Goal: Task Accomplishment & Management: Use online tool/utility

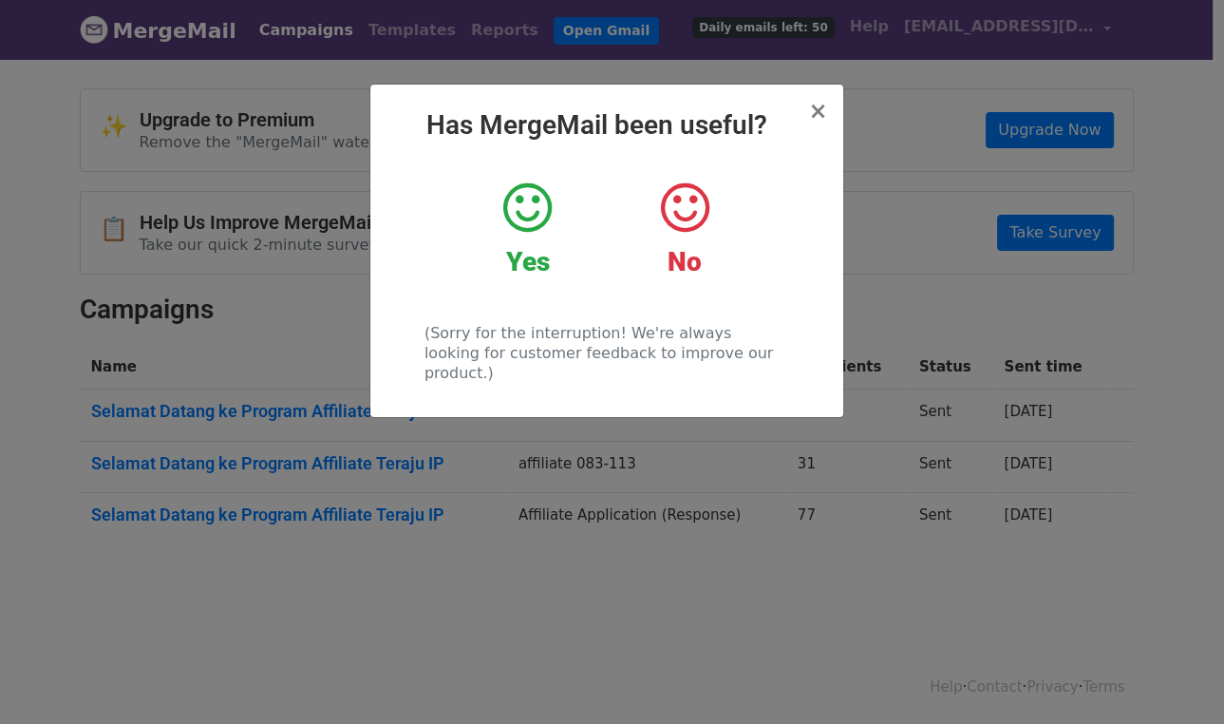
click at [538, 199] on icon at bounding box center [527, 208] width 48 height 57
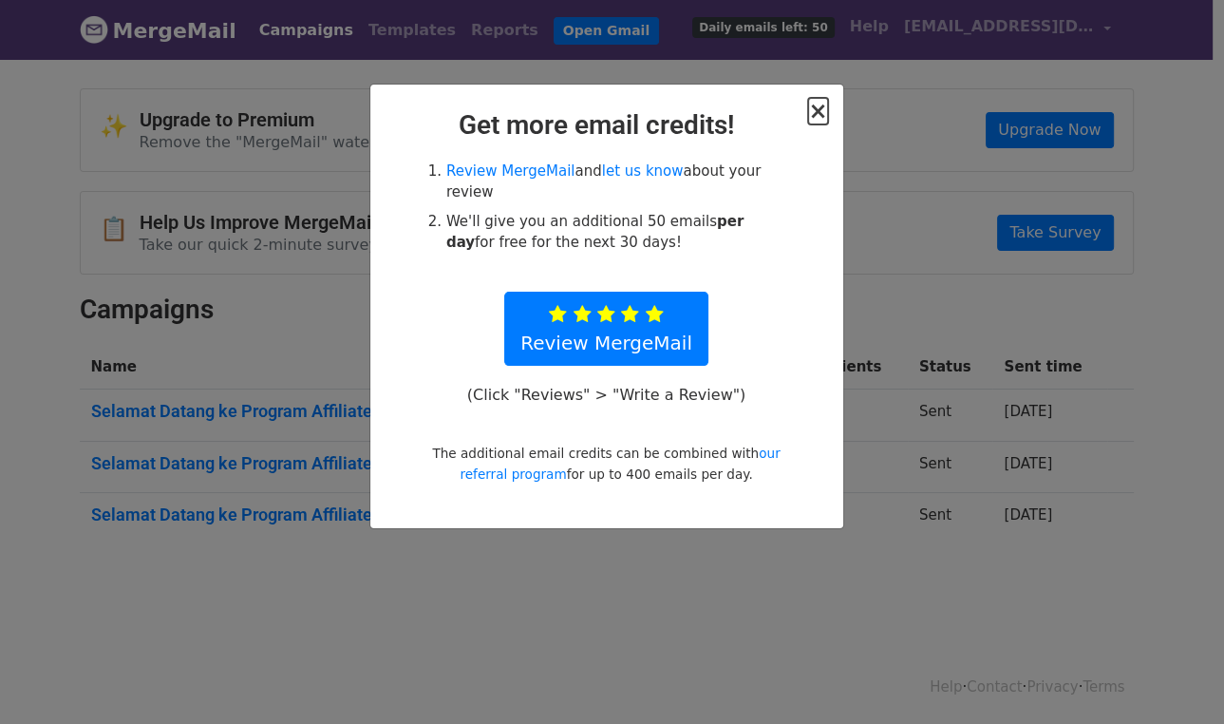
click at [825, 113] on span "×" at bounding box center [817, 111] width 19 height 27
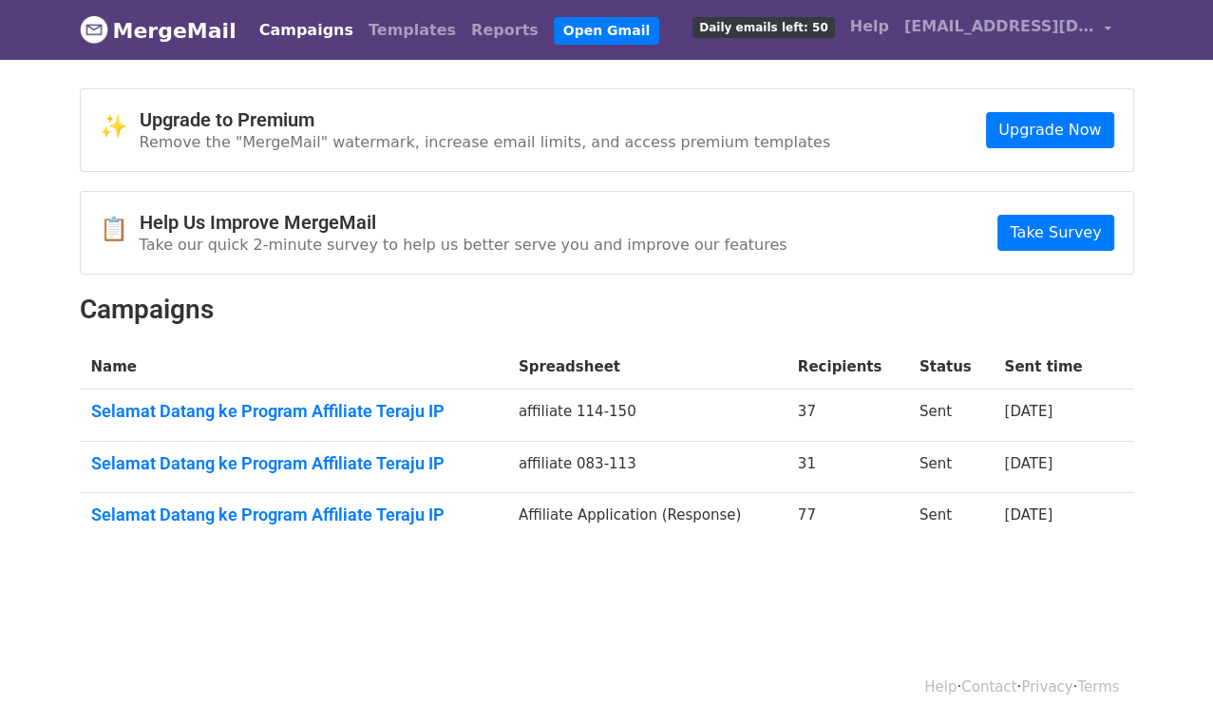
scroll to position [2, 0]
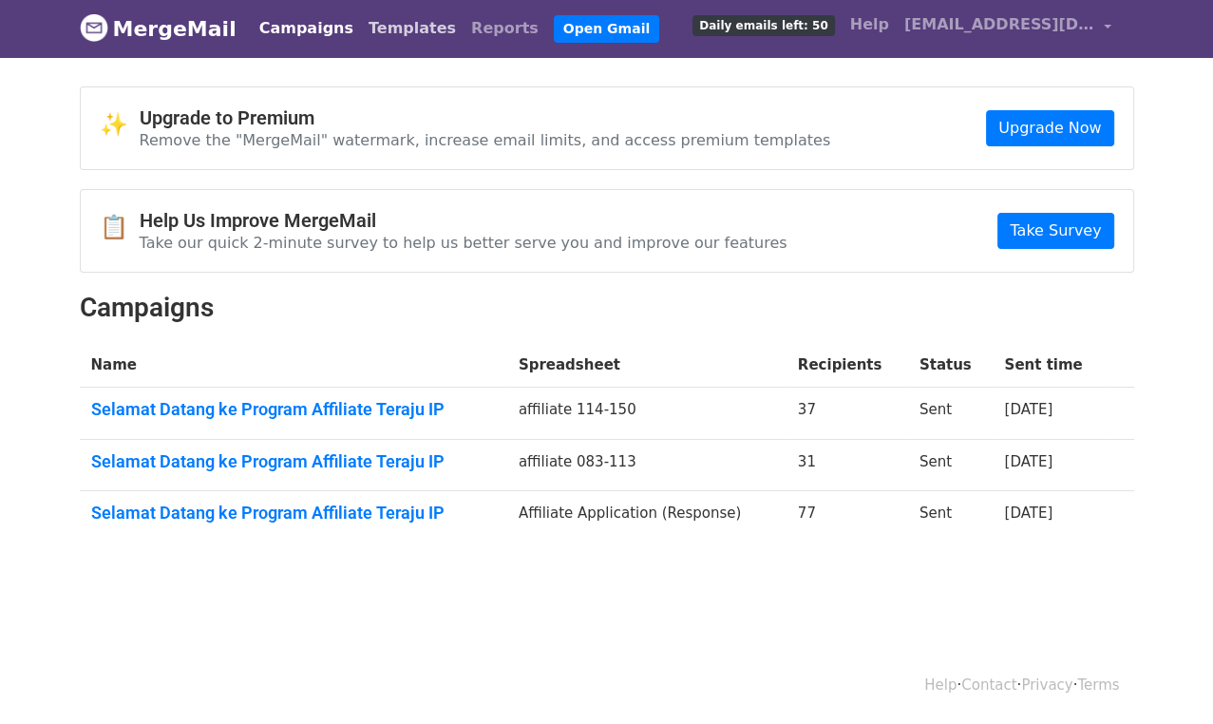
click at [361, 29] on link "Templates" at bounding box center [412, 28] width 103 height 38
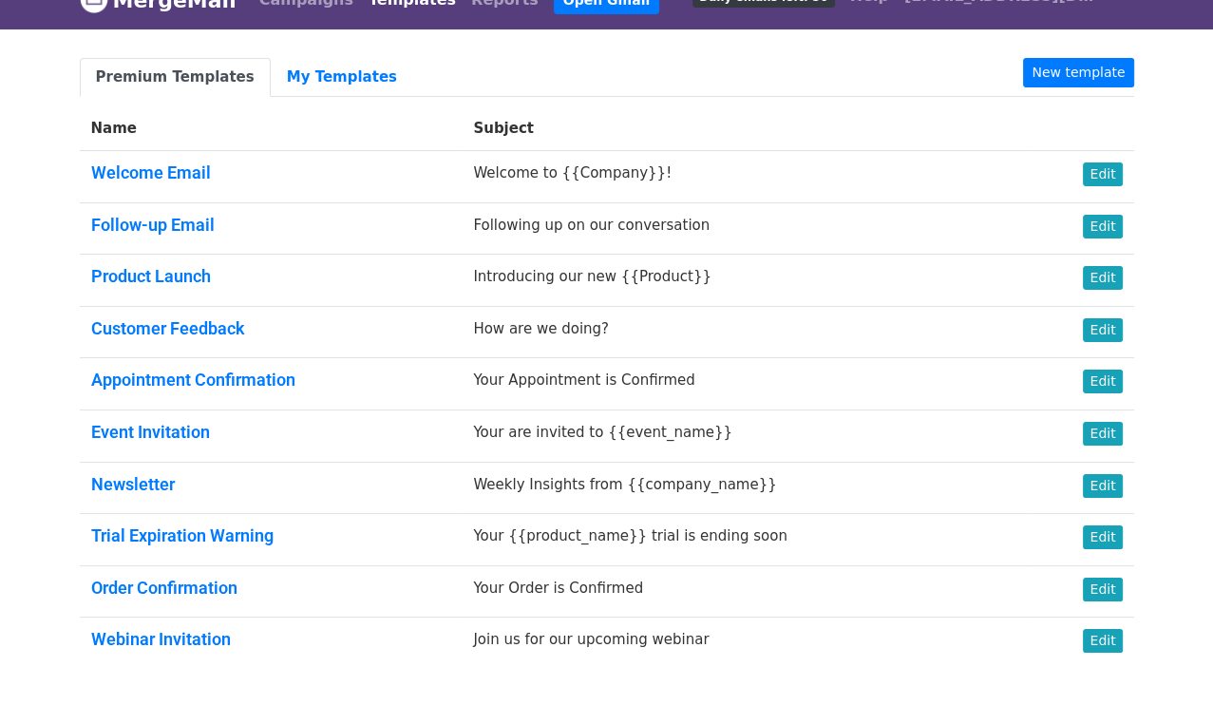
scroll to position [36, 0]
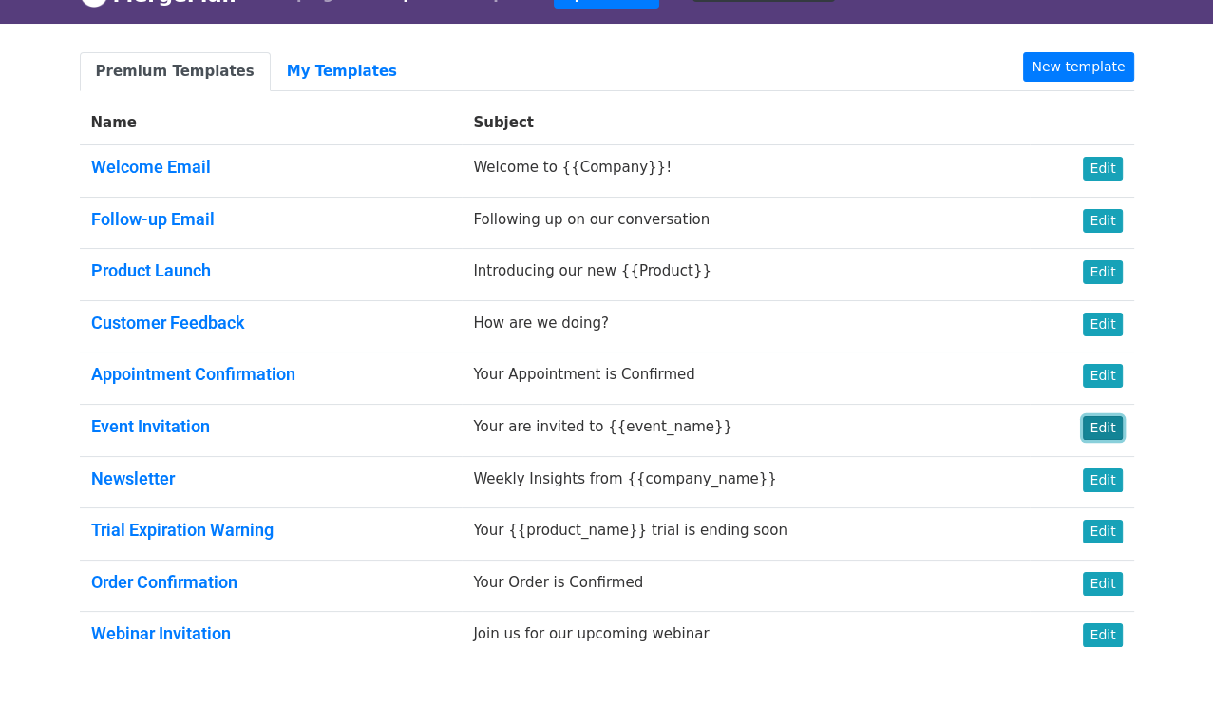
click at [1102, 427] on link "Edit" at bounding box center [1102, 428] width 39 height 24
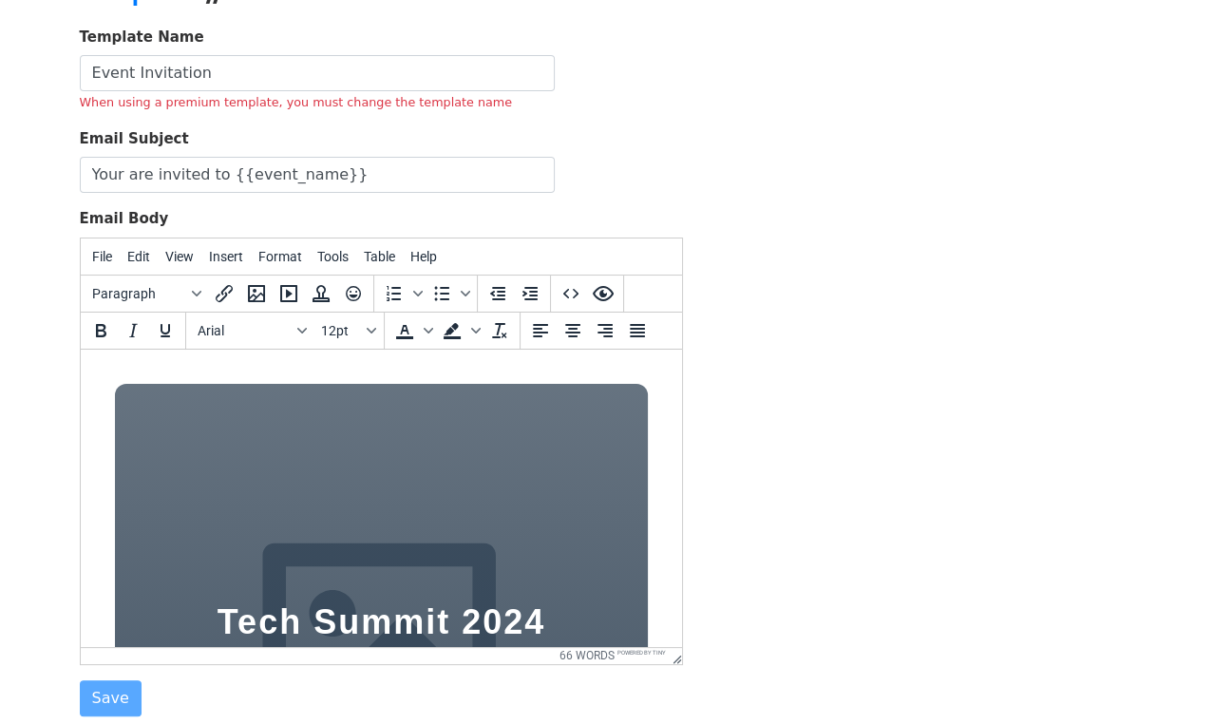
scroll to position [103, 0]
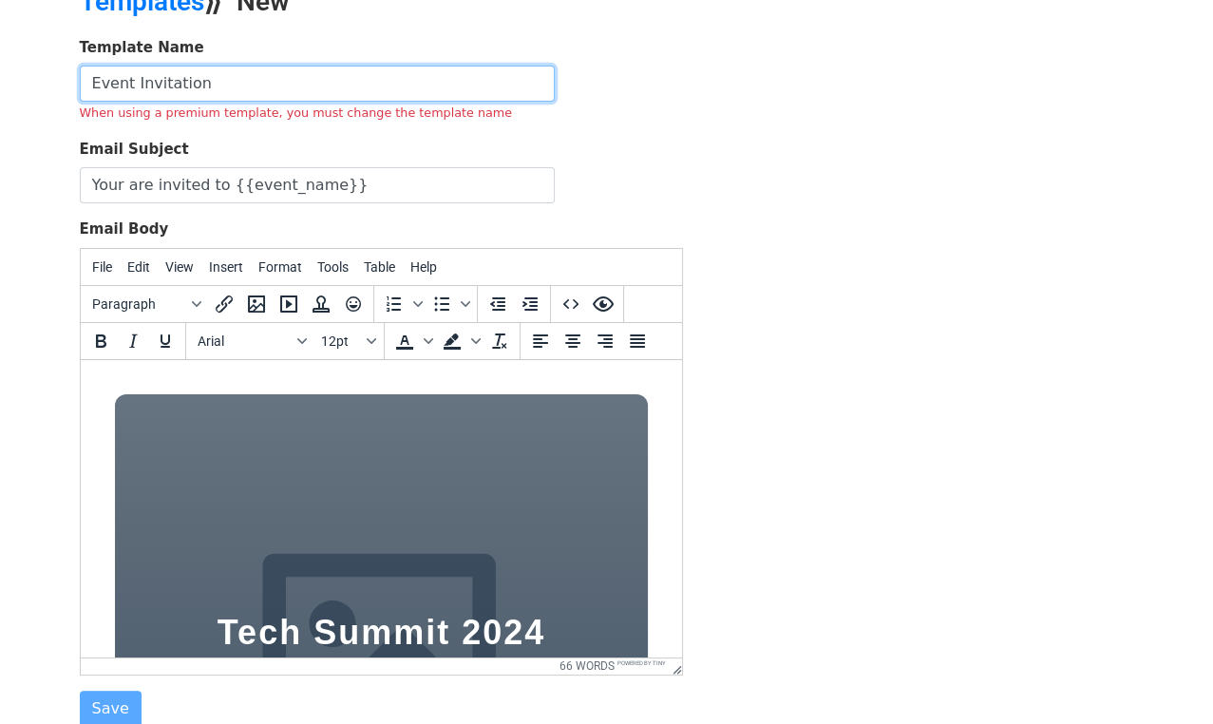
drag, startPoint x: 208, startPoint y: 76, endPoint x: 96, endPoint y: 83, distance: 112.3
click at [96, 83] on input "Event Invitation" at bounding box center [317, 84] width 475 height 36
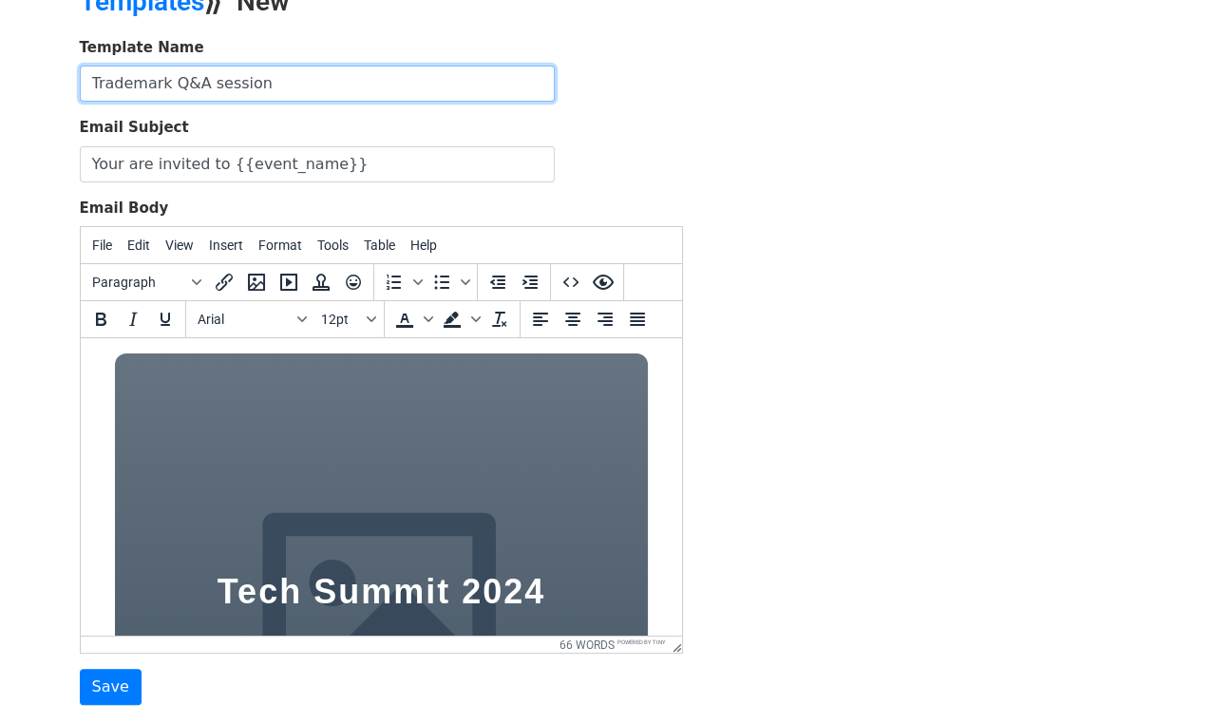
scroll to position [0, 0]
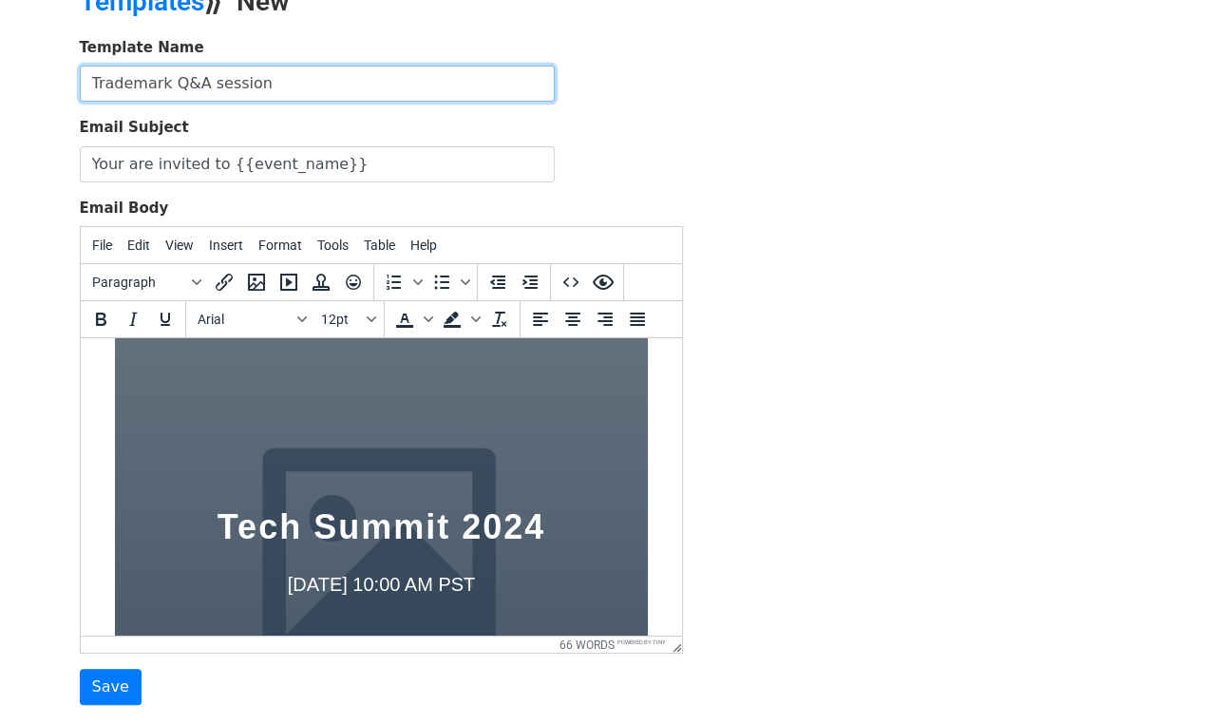
type input "Trademark Q&A session"
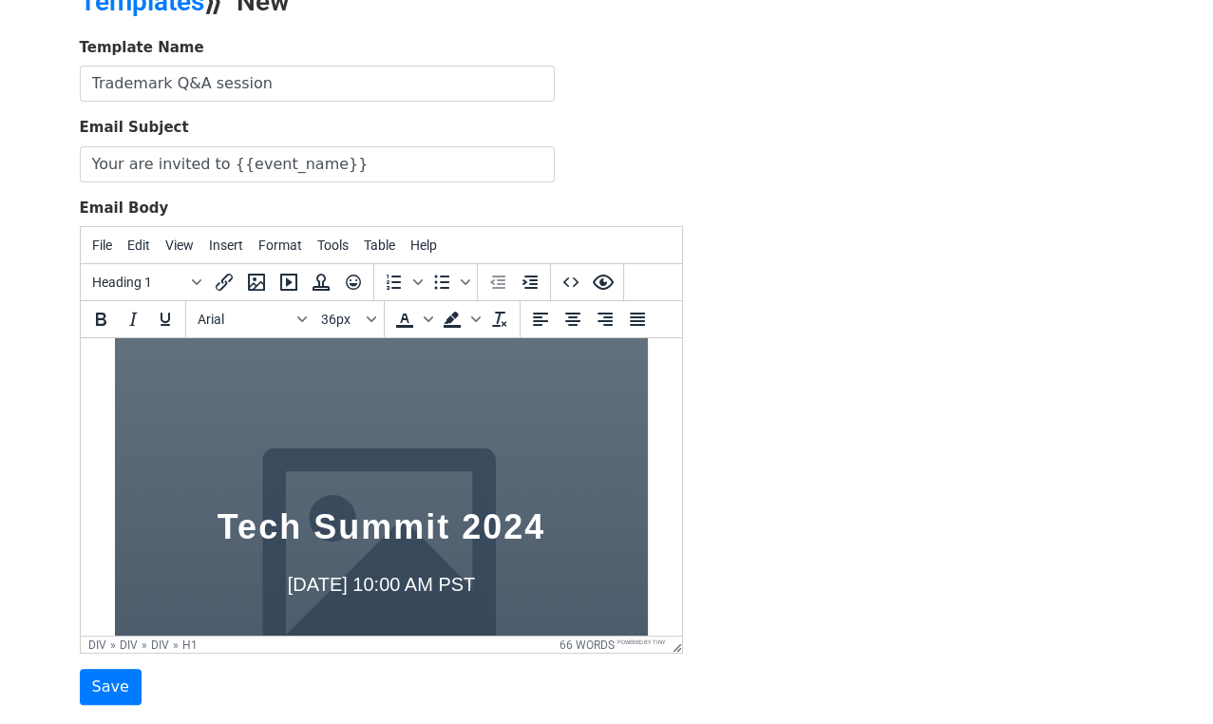
click at [543, 442] on div "Tech Summit 2024 June 15th at 10:00 AM PST" at bounding box center [380, 559] width 533 height 540
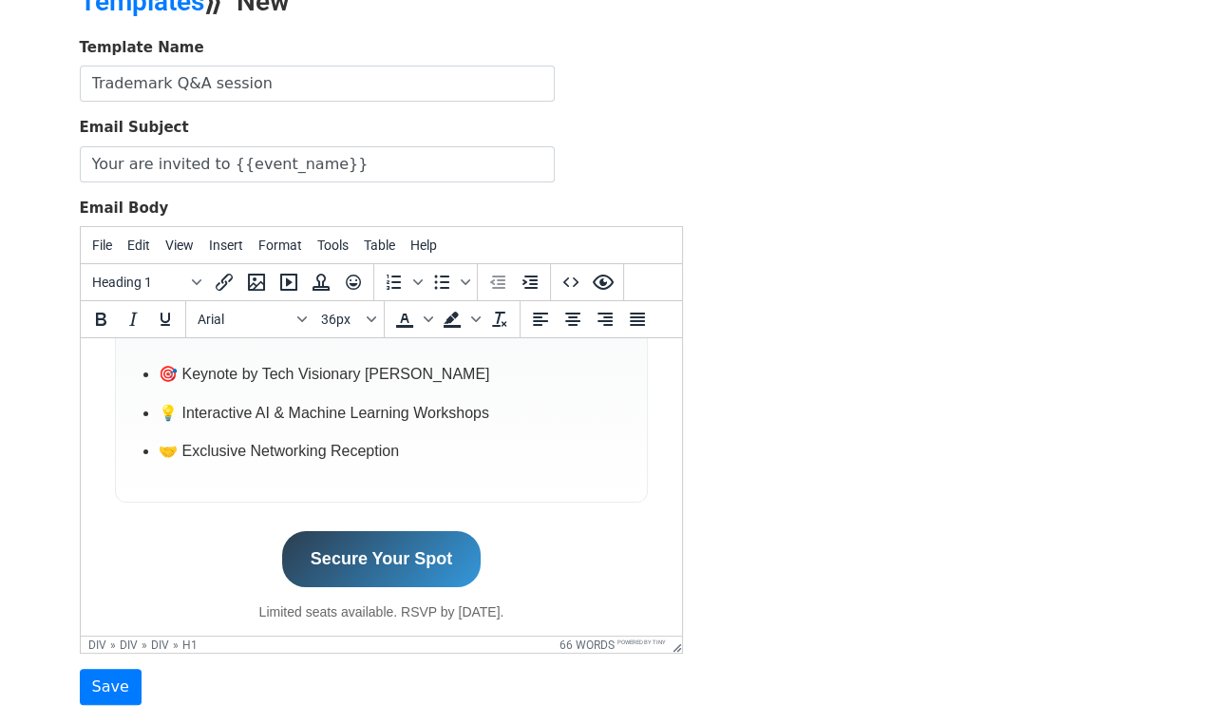
scroll to position [805, 0]
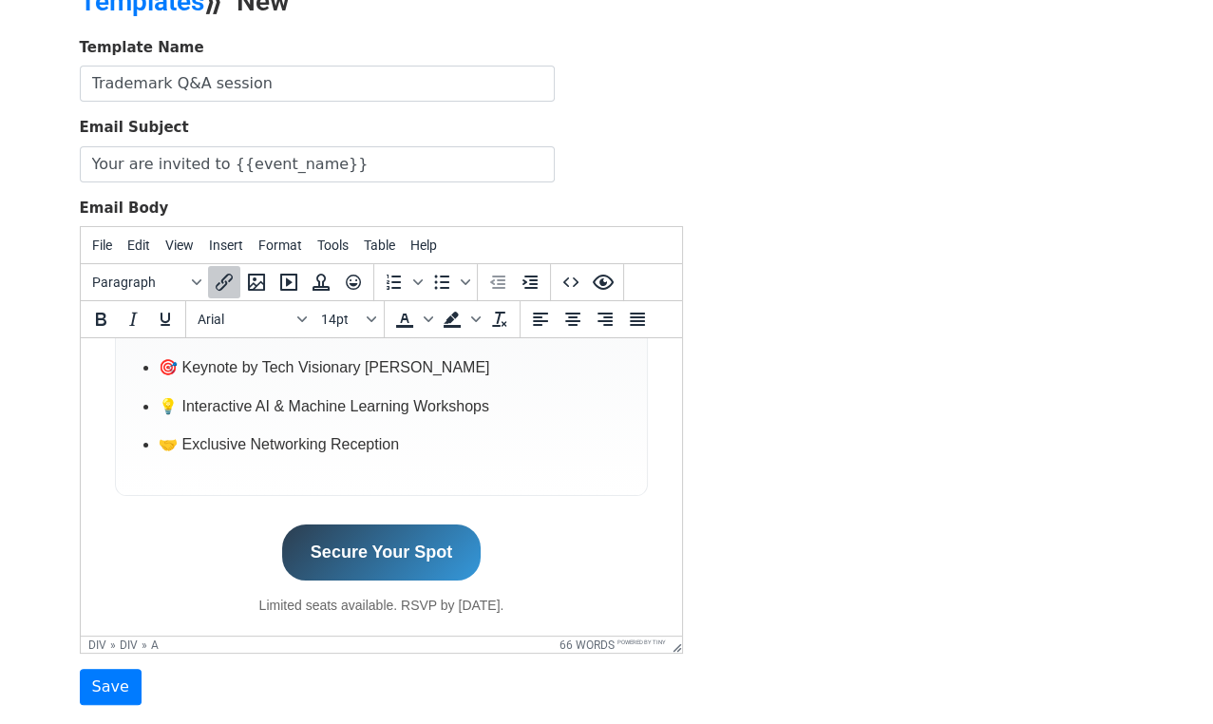
click at [363, 541] on link "Secure Your Spot" at bounding box center [380, 552] width 199 height 56
click at [359, 541] on link "Secure Your Spot" at bounding box center [380, 552] width 199 height 56
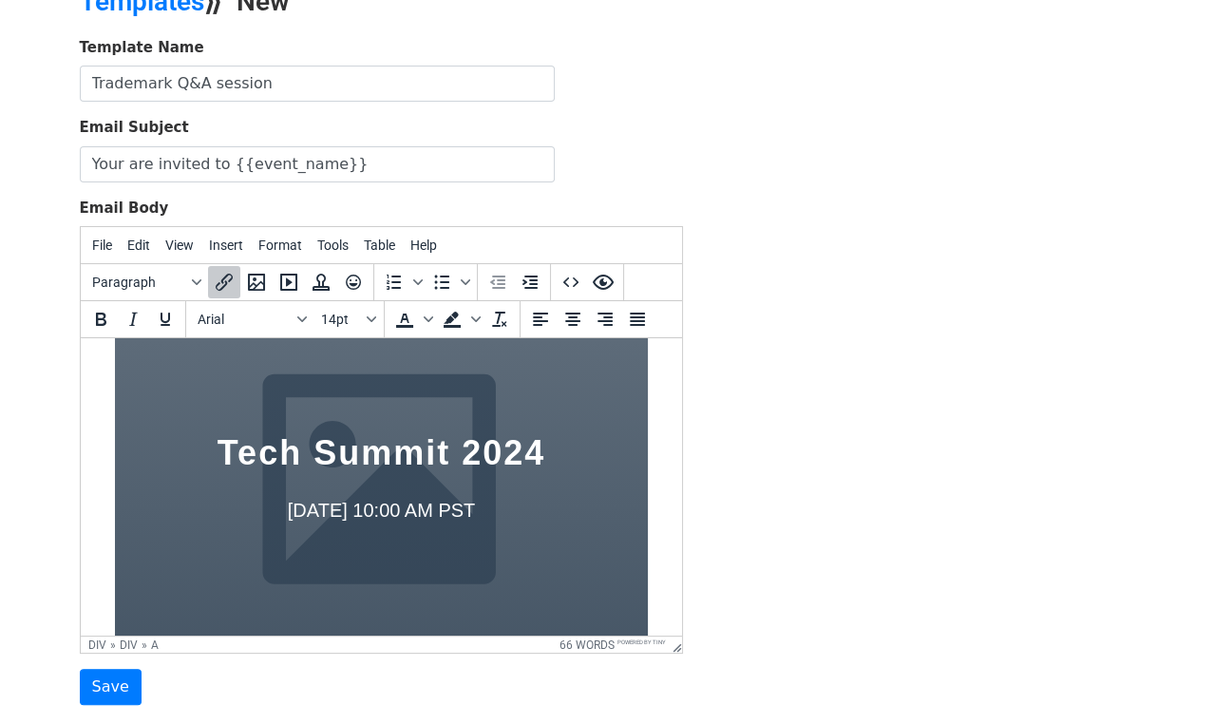
scroll to position [98, 0]
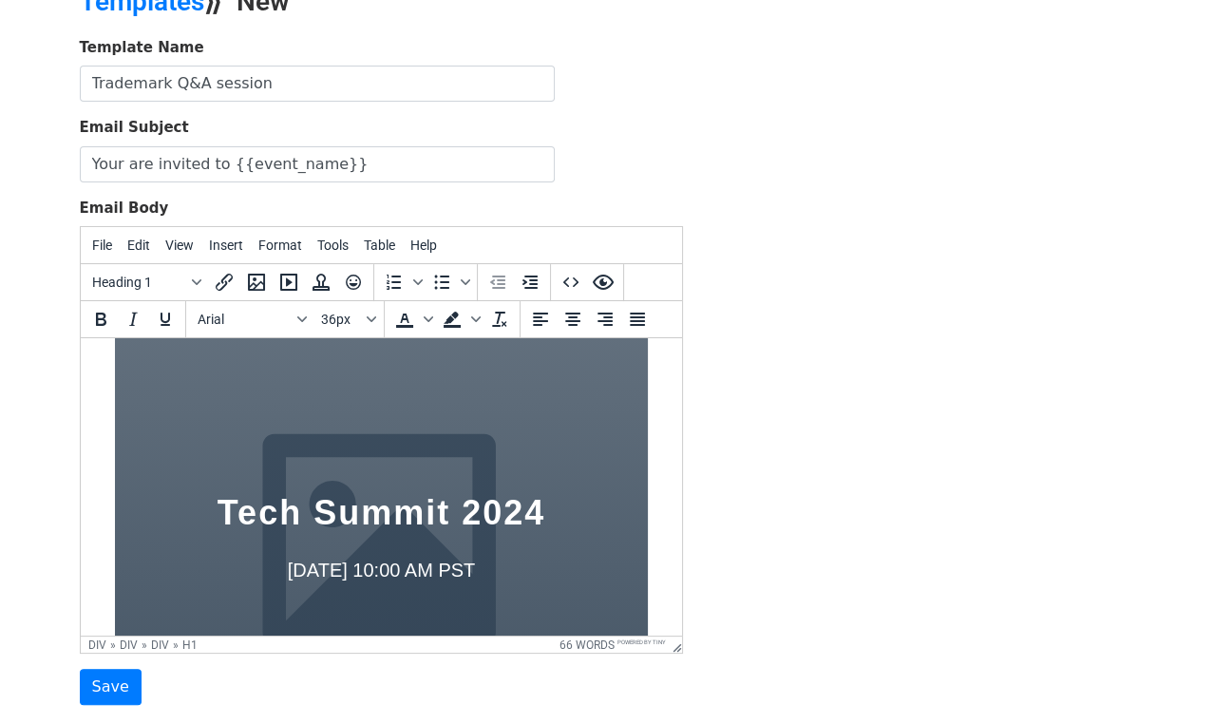
click at [509, 497] on h1 "Tech Summit 2024" at bounding box center [380, 512] width 476 height 55
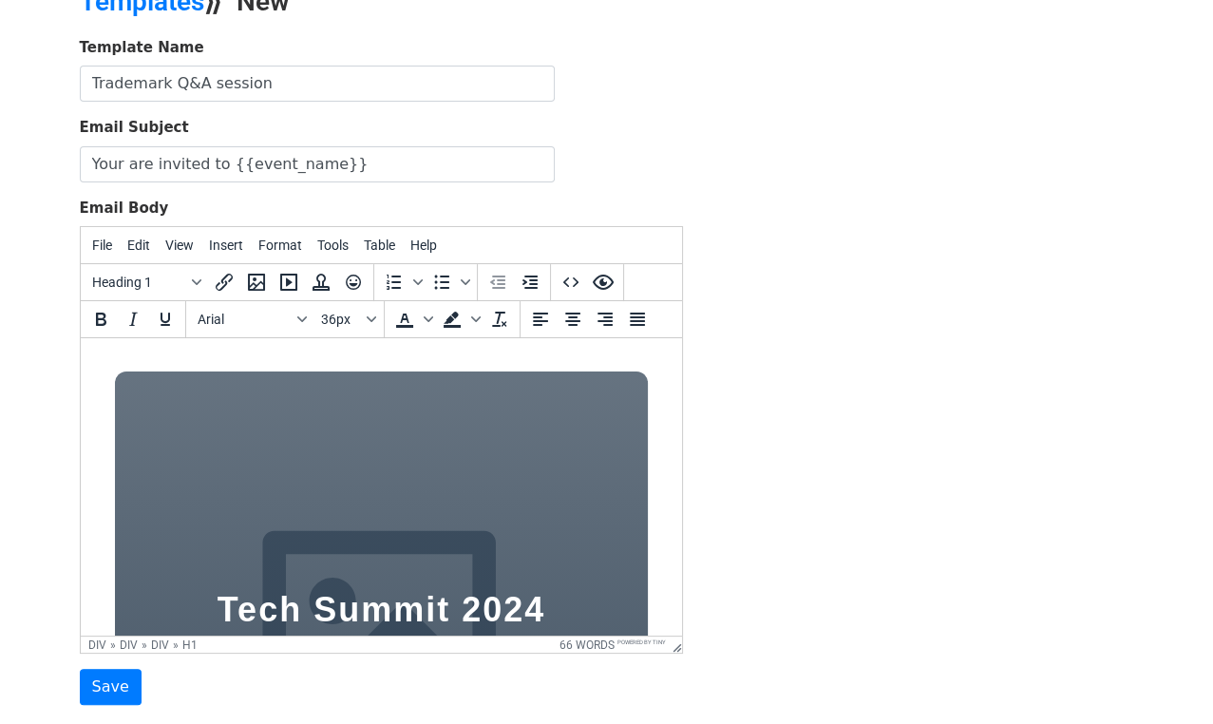
scroll to position [0, 0]
click at [459, 487] on div "Tech Summit 2024 June 15th at 10:00 AM PST" at bounding box center [380, 642] width 533 height 540
click at [449, 457] on div "Tech Summit 2024 June 15th at 10:00 AM PST" at bounding box center [380, 642] width 533 height 540
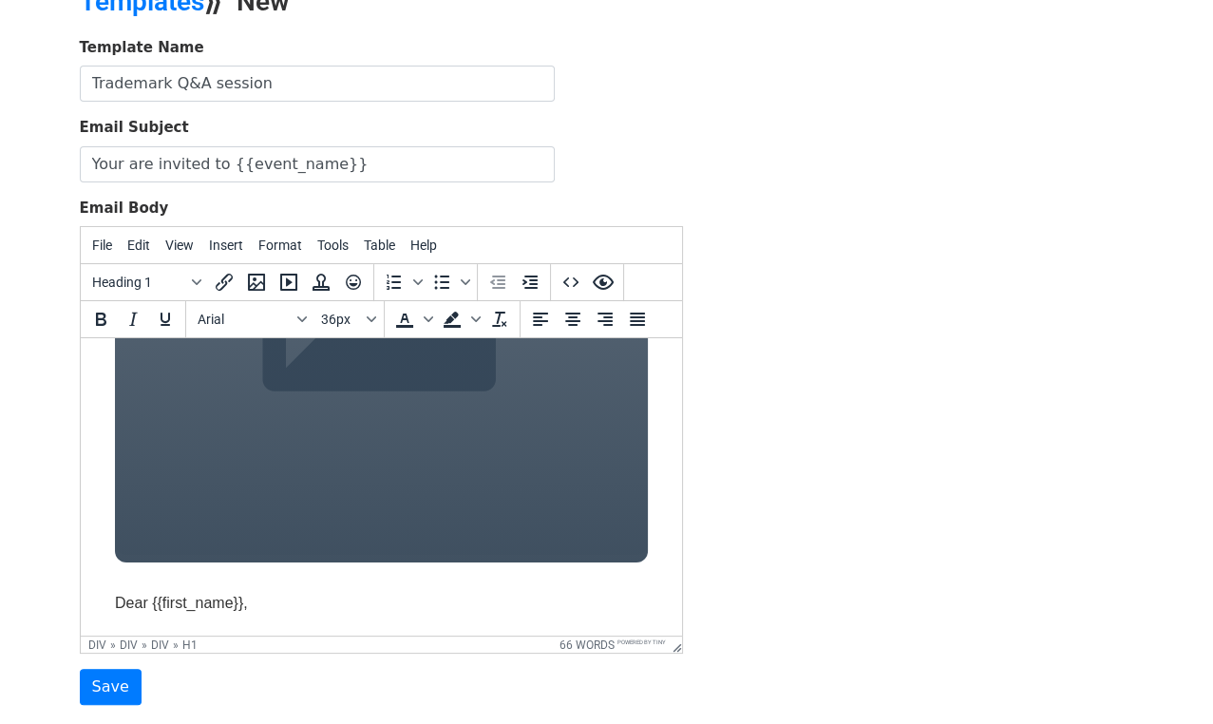
scroll to position [353, 0]
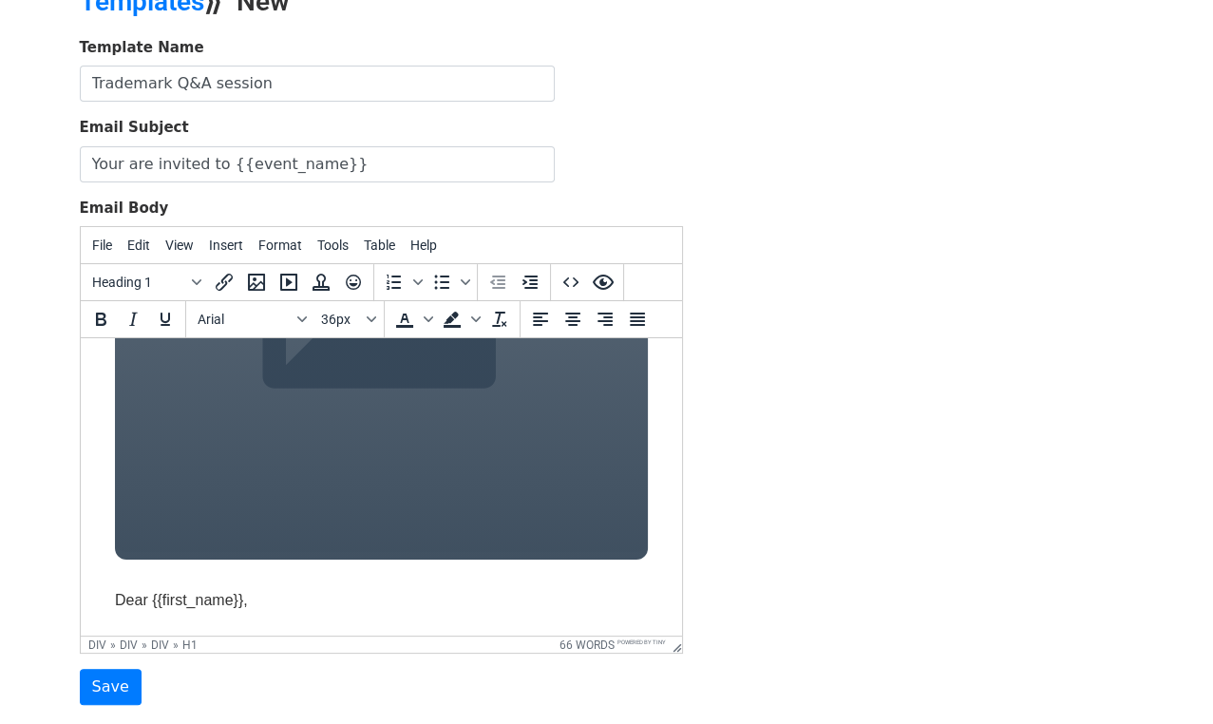
click at [412, 499] on div "Tech Summit 2024 June 15th at 10:00 AM PST" at bounding box center [380, 289] width 533 height 540
click at [463, 492] on div "Tech Summit 2024 June 15th at 10:00 AM PST" at bounding box center [380, 289] width 533 height 540
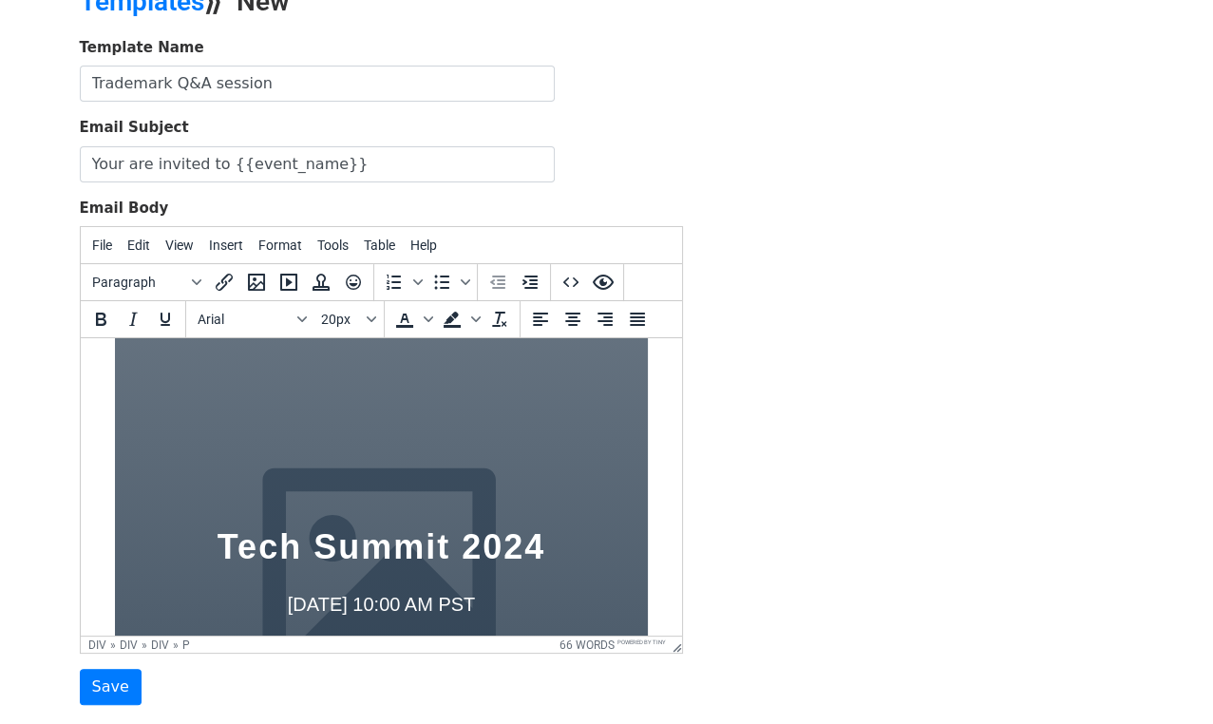
click at [526, 445] on div "Tech Summit 2024 June 15th at 10:00 AM PST" at bounding box center [380, 579] width 533 height 540
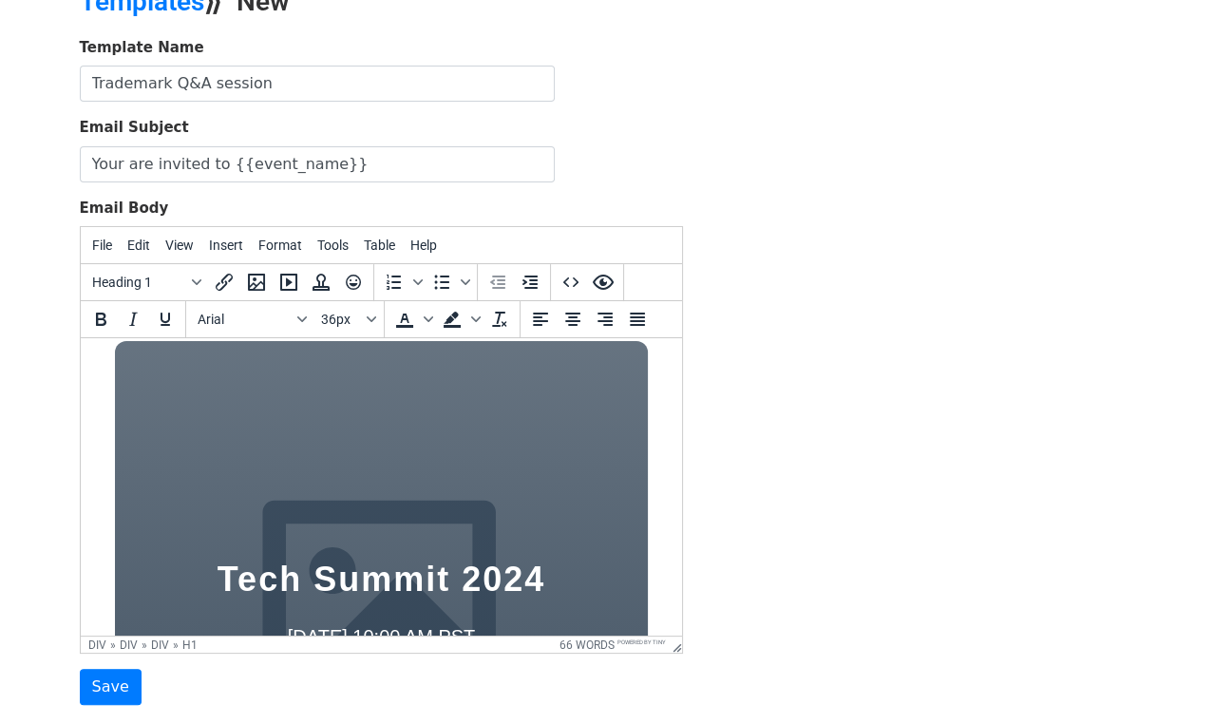
scroll to position [0, 0]
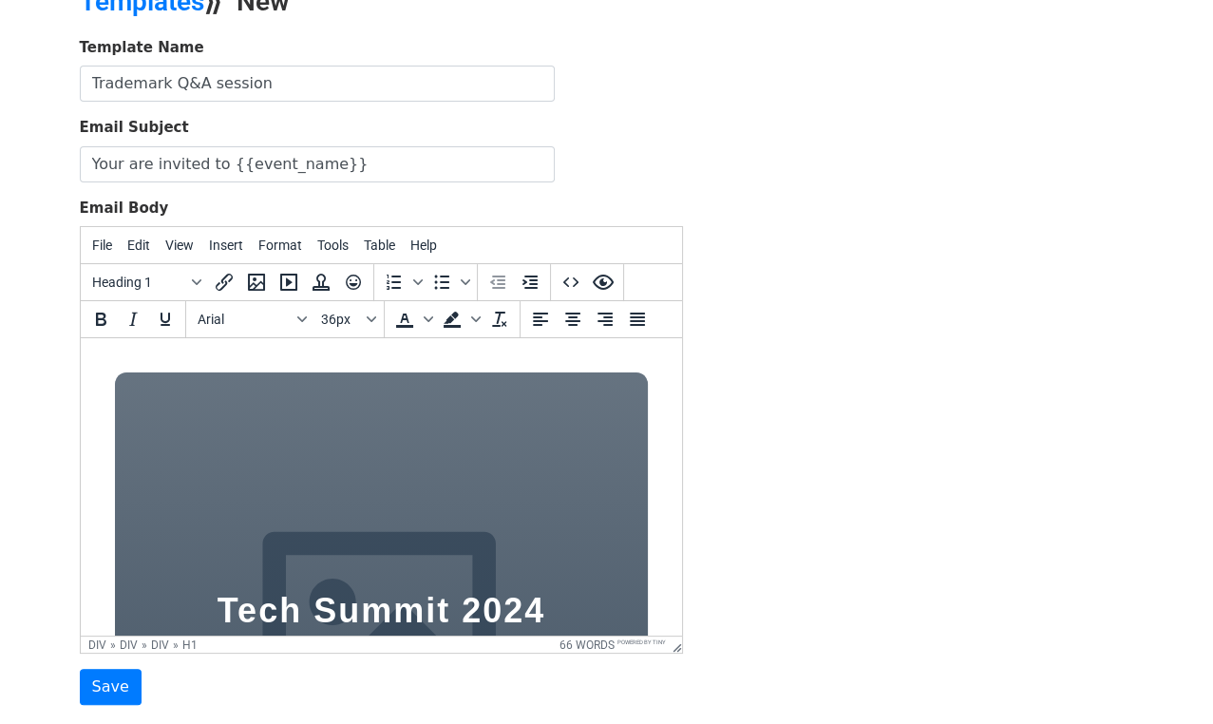
click at [525, 439] on div "Tech Summit 2024 June 15th at 10:00 AM PST" at bounding box center [380, 642] width 533 height 540
click at [475, 393] on div "Tech Summit 2024 June 15th at 10:00 AM PST" at bounding box center [380, 642] width 533 height 540
click at [451, 379] on div "Tech Summit 2024 June 15th at 10:00 AM PST" at bounding box center [380, 642] width 533 height 540
click at [367, 375] on div "Tech Summit 2024 June 15th at 10:00 AM PST" at bounding box center [380, 642] width 533 height 540
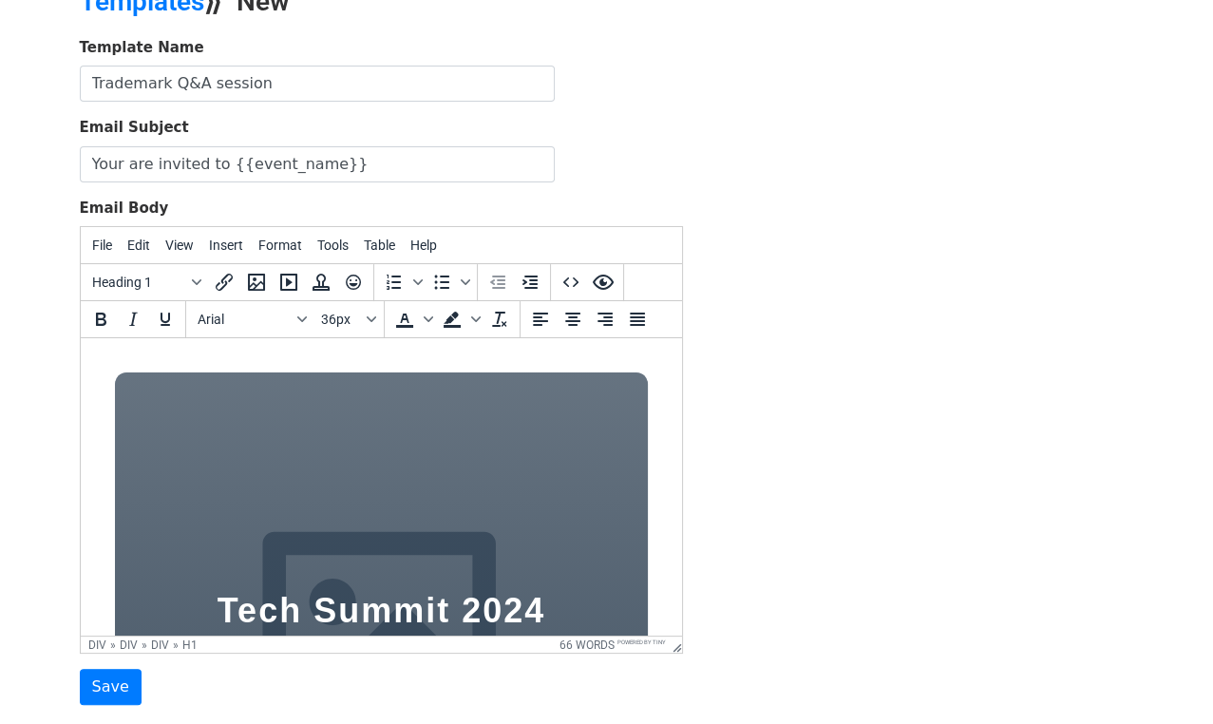
click at [331, 406] on div "Tech Summit 2024 June 15th at 10:00 AM PST" at bounding box center [380, 642] width 533 height 540
click at [605, 286] on icon "Preview" at bounding box center [602, 282] width 21 height 15
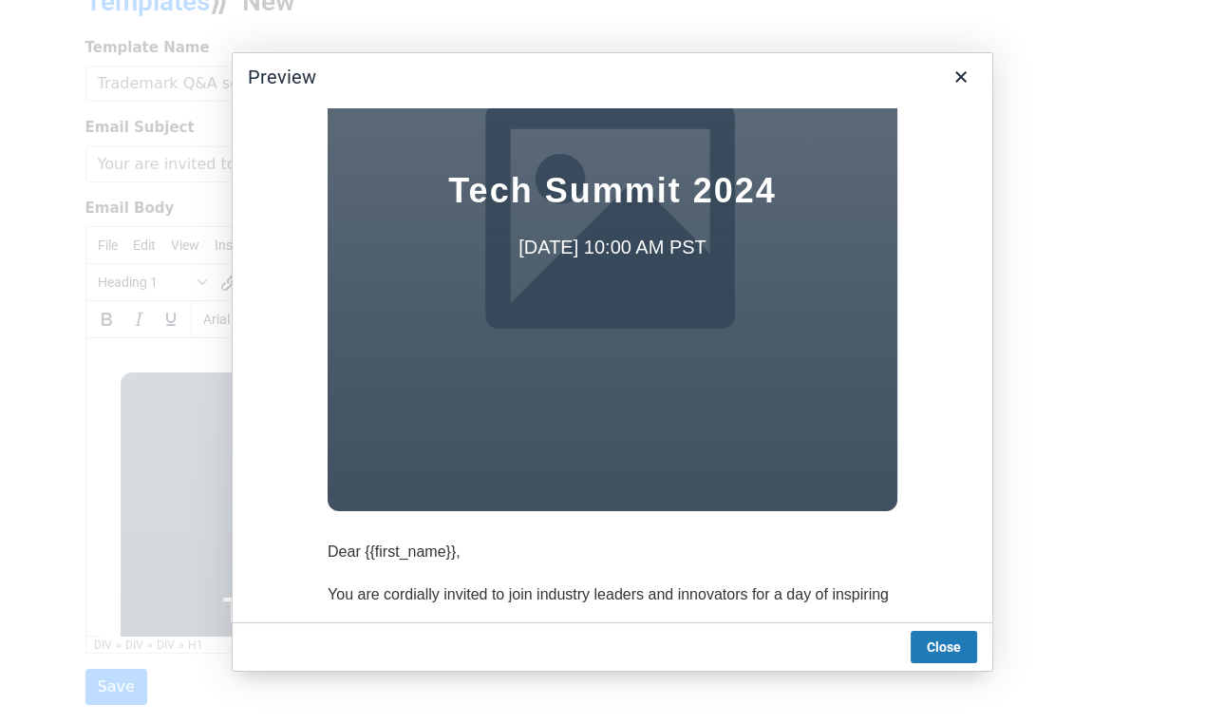
scroll to position [38, 0]
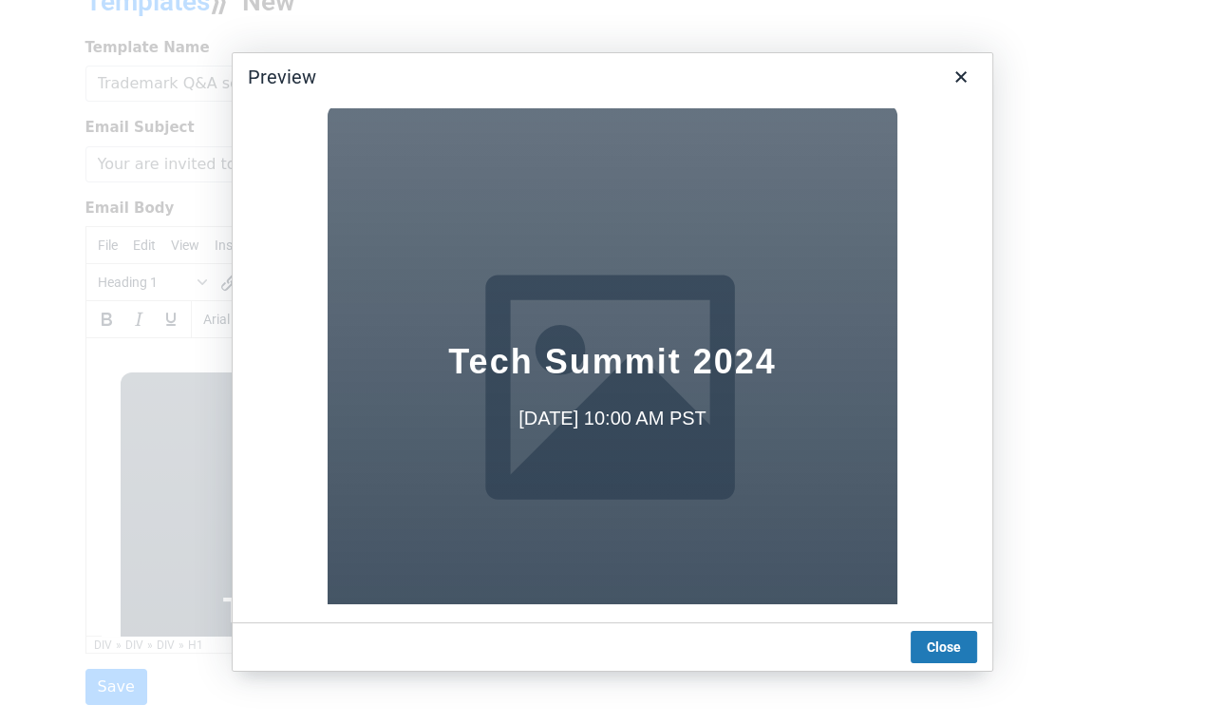
click at [597, 414] on p "June 15th at 10:00 AM PST" at bounding box center [611, 418] width 513 height 30
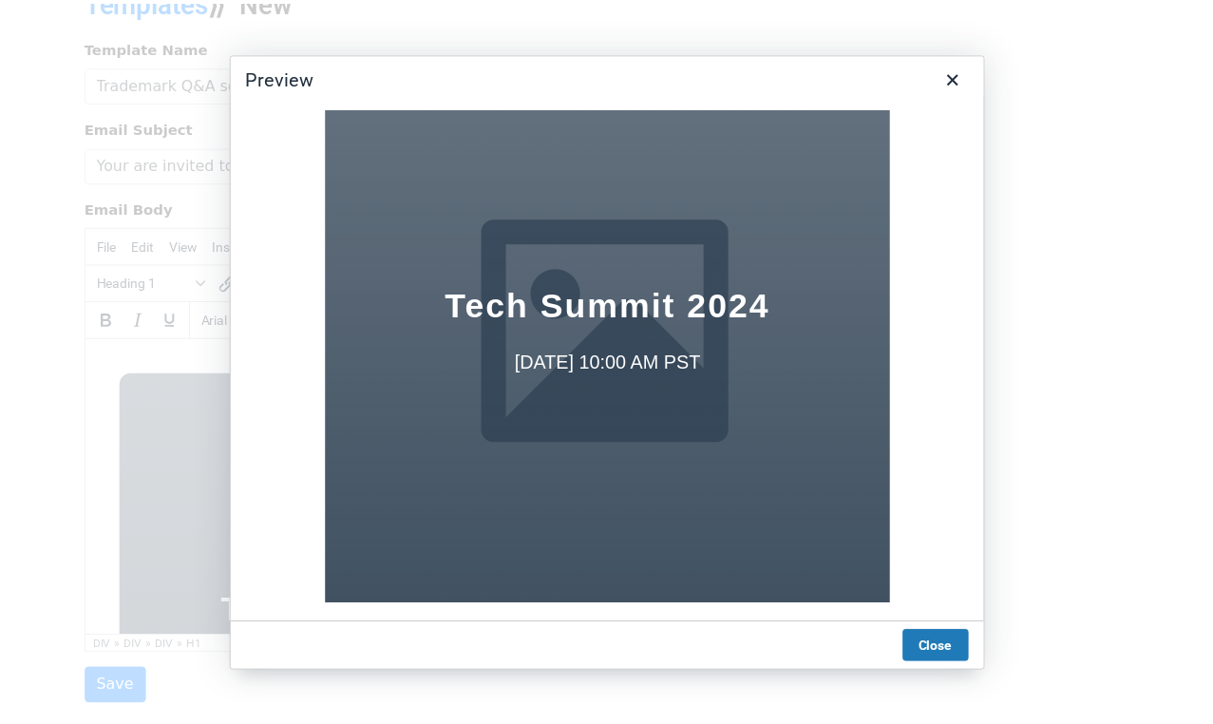
scroll to position [0, 0]
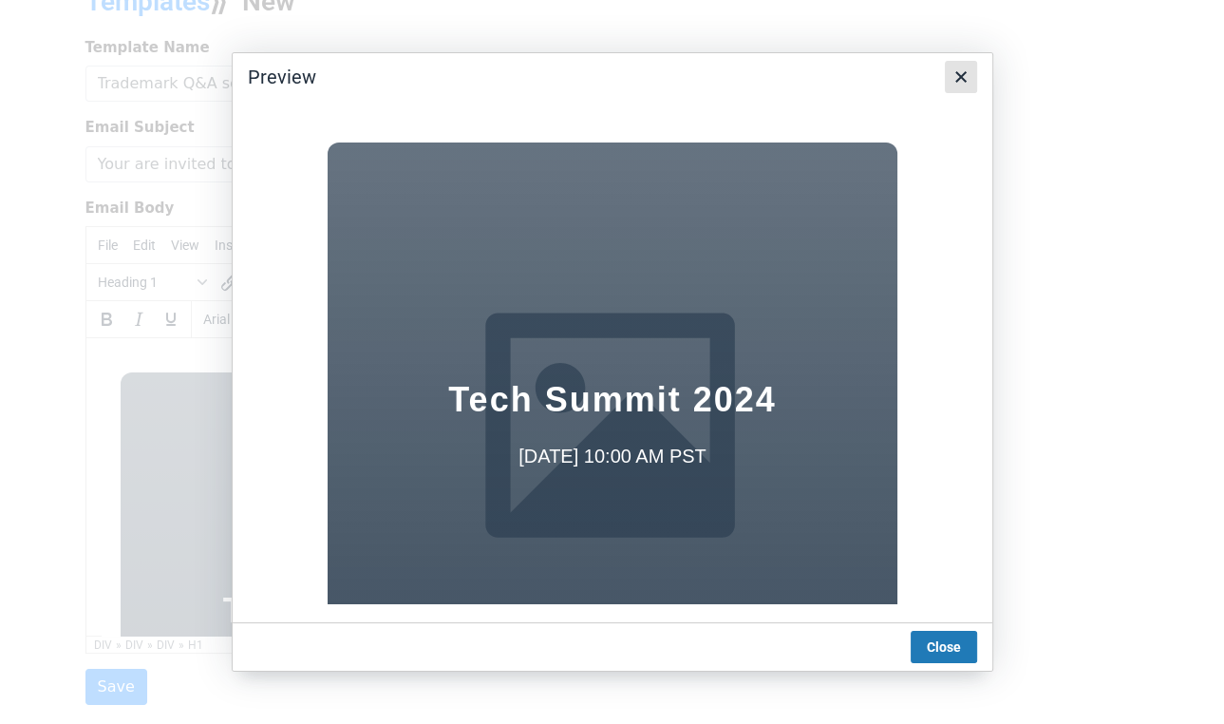
click at [957, 79] on icon "Close" at bounding box center [961, 76] width 11 height 11
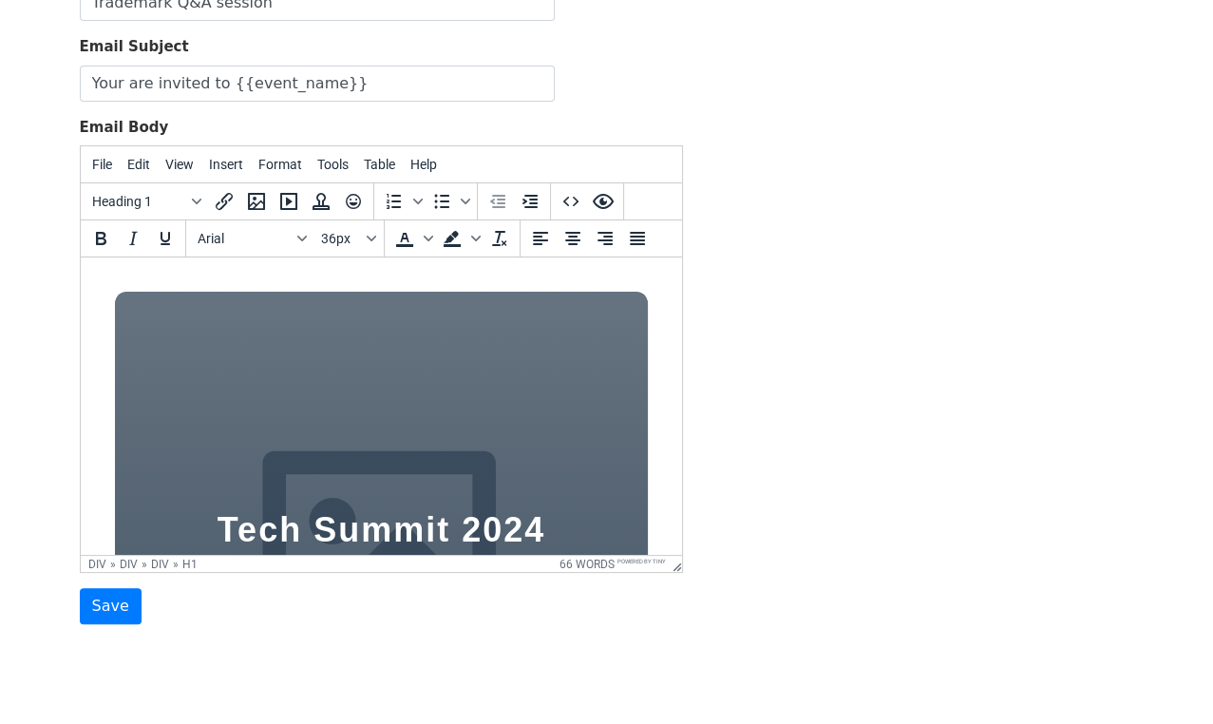
scroll to position [237, 0]
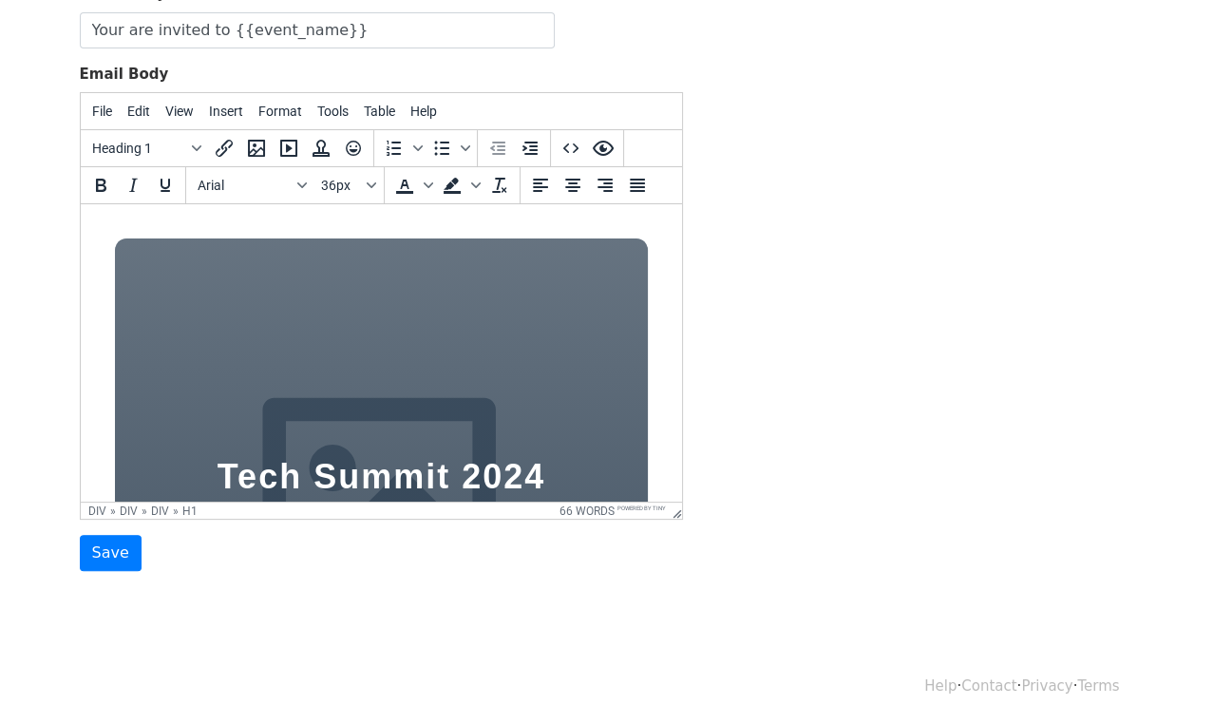
click at [381, 322] on div "Tech Summit 2024 June 15th at 10:00 AM PST" at bounding box center [380, 508] width 533 height 540
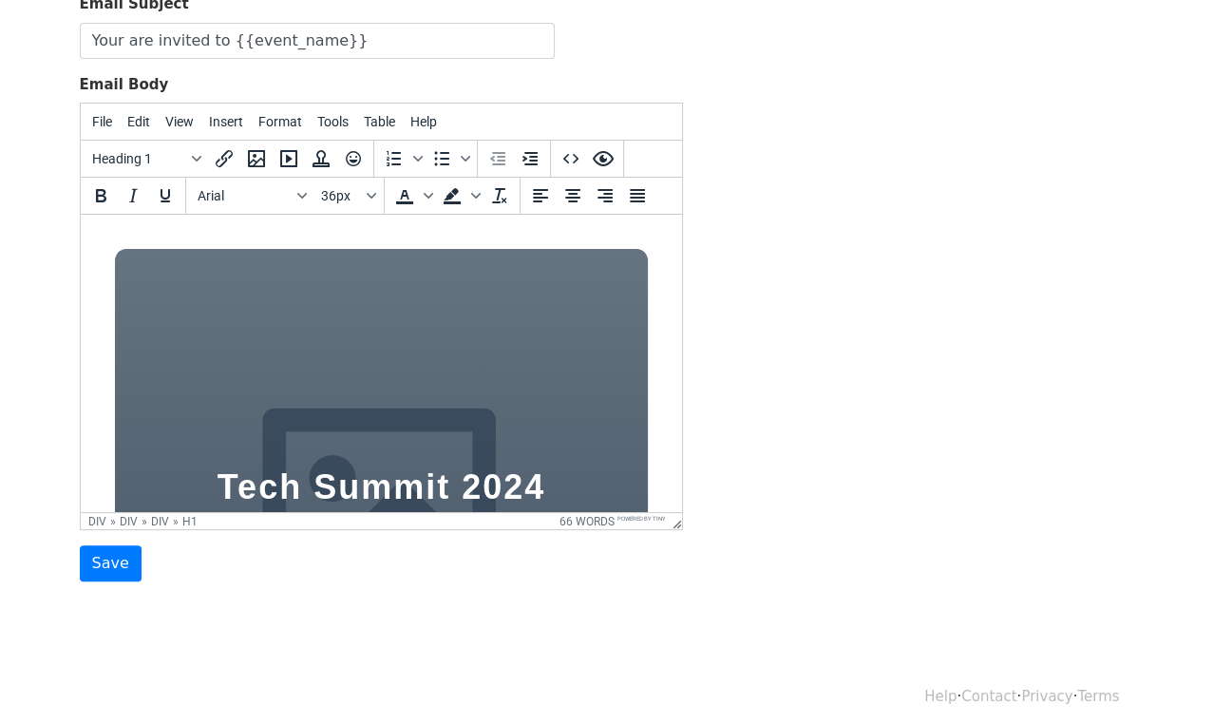
scroll to position [210, 0]
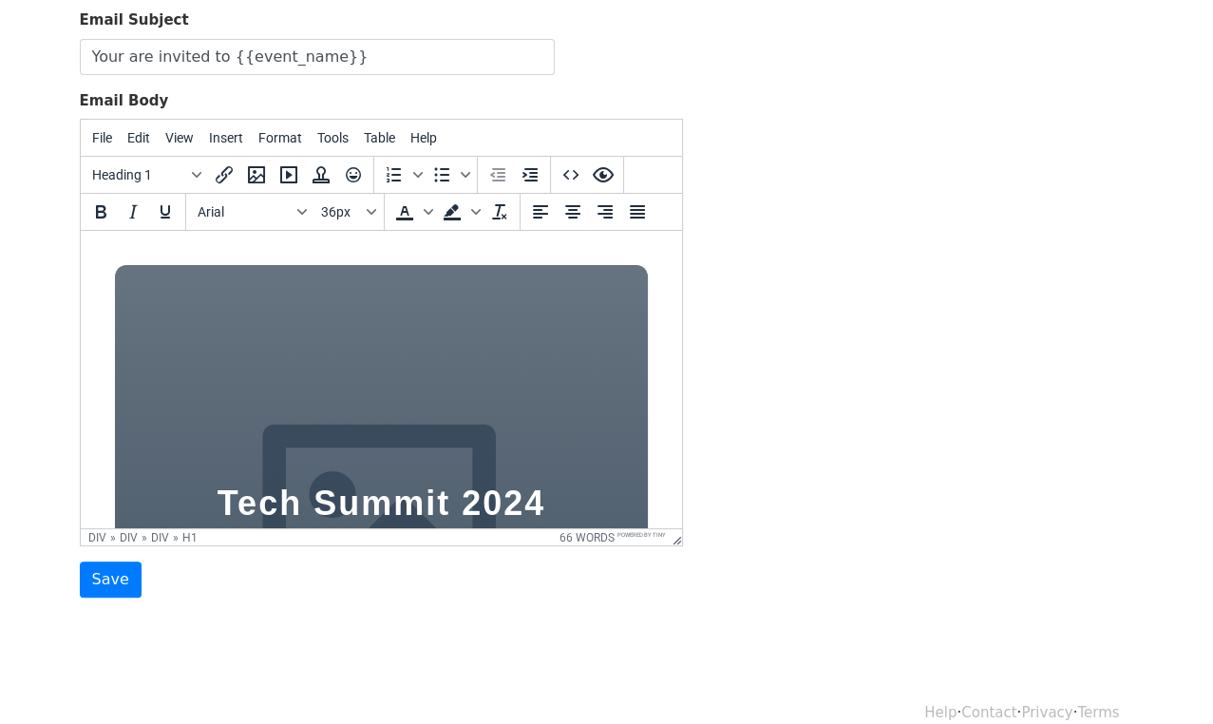
click at [410, 311] on div "Tech Summit 2024 June 15th at 10:00 AM PST" at bounding box center [380, 535] width 533 height 540
click at [411, 310] on div "Tech Summit 2024 June 15th at 10:00 AM PST" at bounding box center [380, 535] width 533 height 540
click at [411, 309] on div "Tech Summit 2024 June 15th at 10:00 AM PST" at bounding box center [380, 535] width 533 height 540
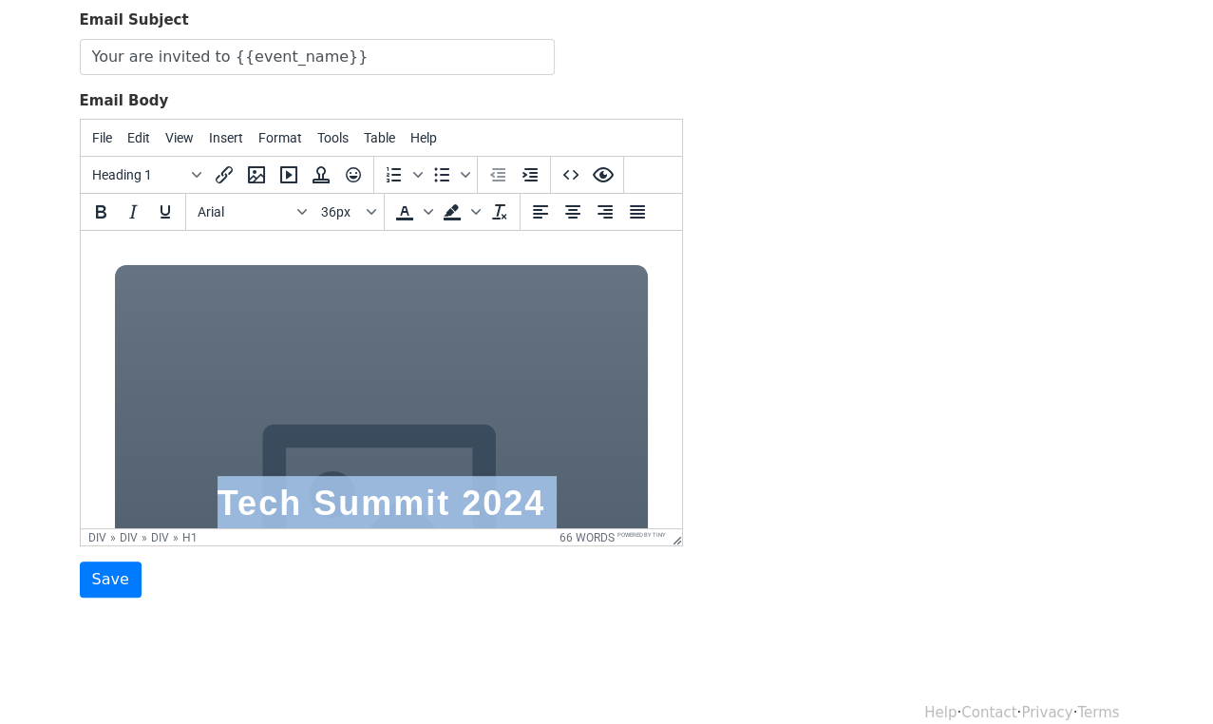
click at [411, 309] on div "Tech Summit 2024 June 15th at 10:00 AM PST" at bounding box center [380, 535] width 533 height 540
click at [437, 319] on div "Tech Summit 2024 June 15th at 10:00 AM PST" at bounding box center [380, 535] width 533 height 540
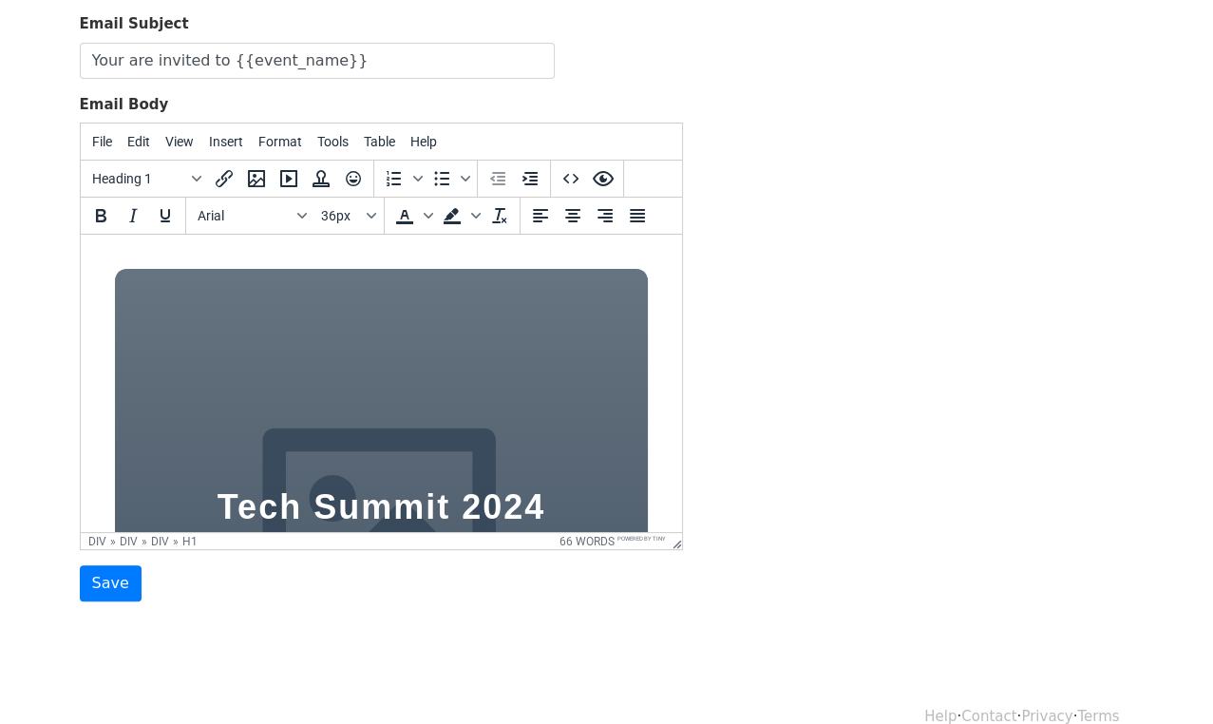
scroll to position [199, 0]
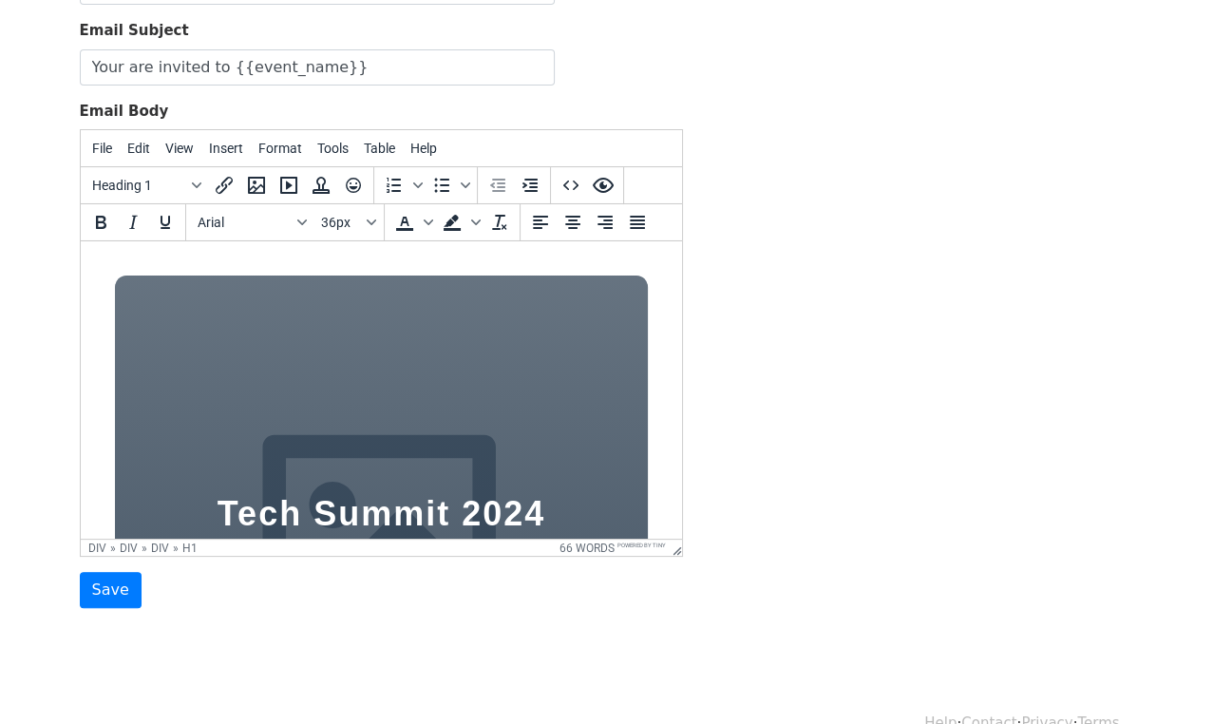
click at [507, 295] on div "Tech Summit 2024 June 15th at 10:00 AM PST" at bounding box center [380, 545] width 533 height 540
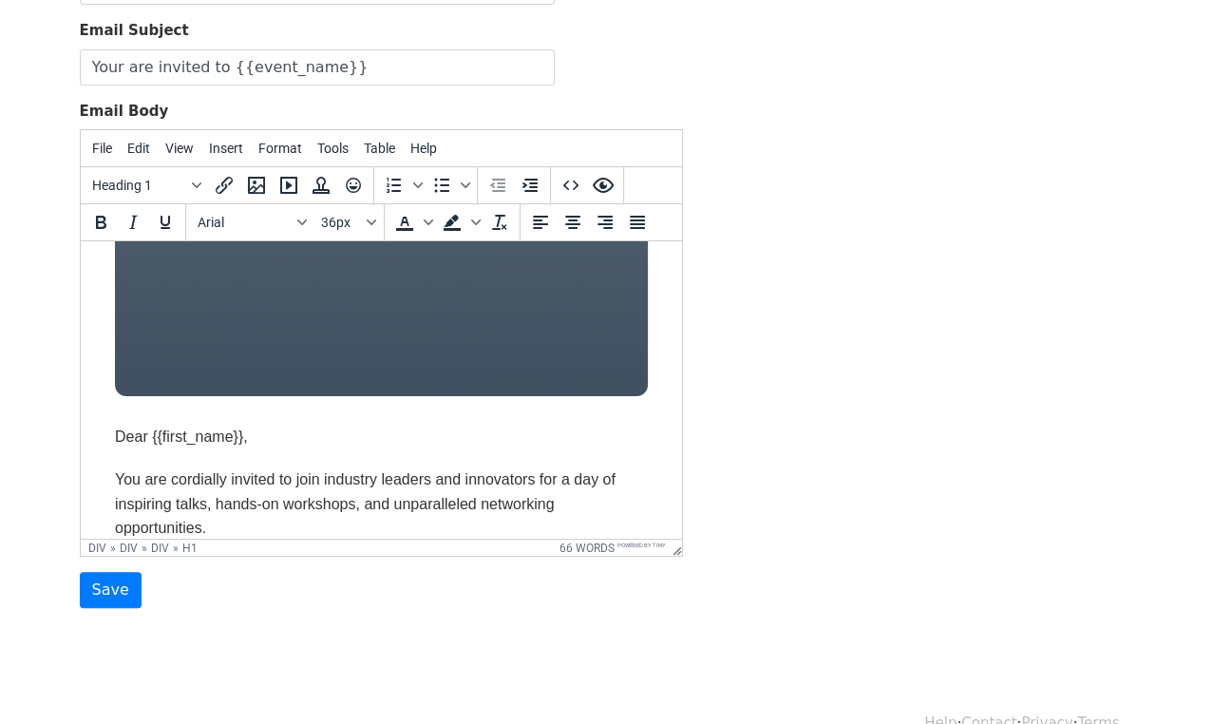
scroll to position [418, 0]
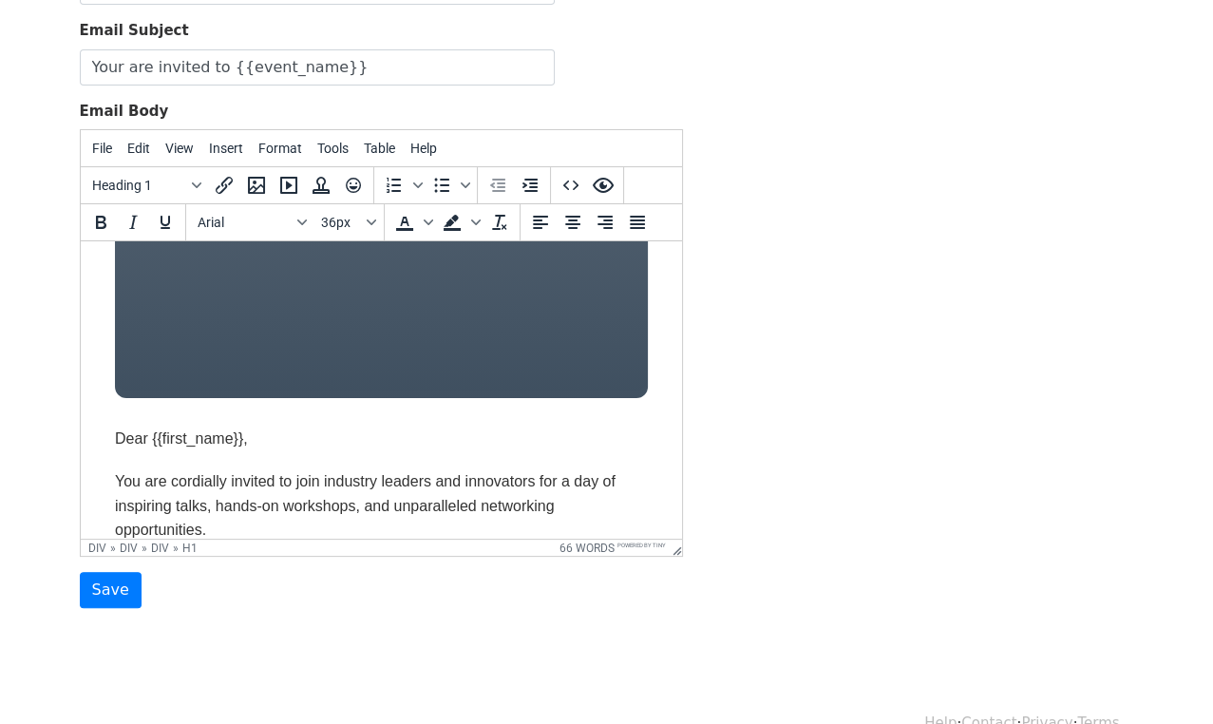
click at [511, 347] on div "Tech Summit 2024 June 15th at 10:00 AM PST" at bounding box center [380, 128] width 533 height 540
click at [505, 363] on div "Tech Summit 2024 June 15th at 10:00 AM PST" at bounding box center [380, 128] width 533 height 540
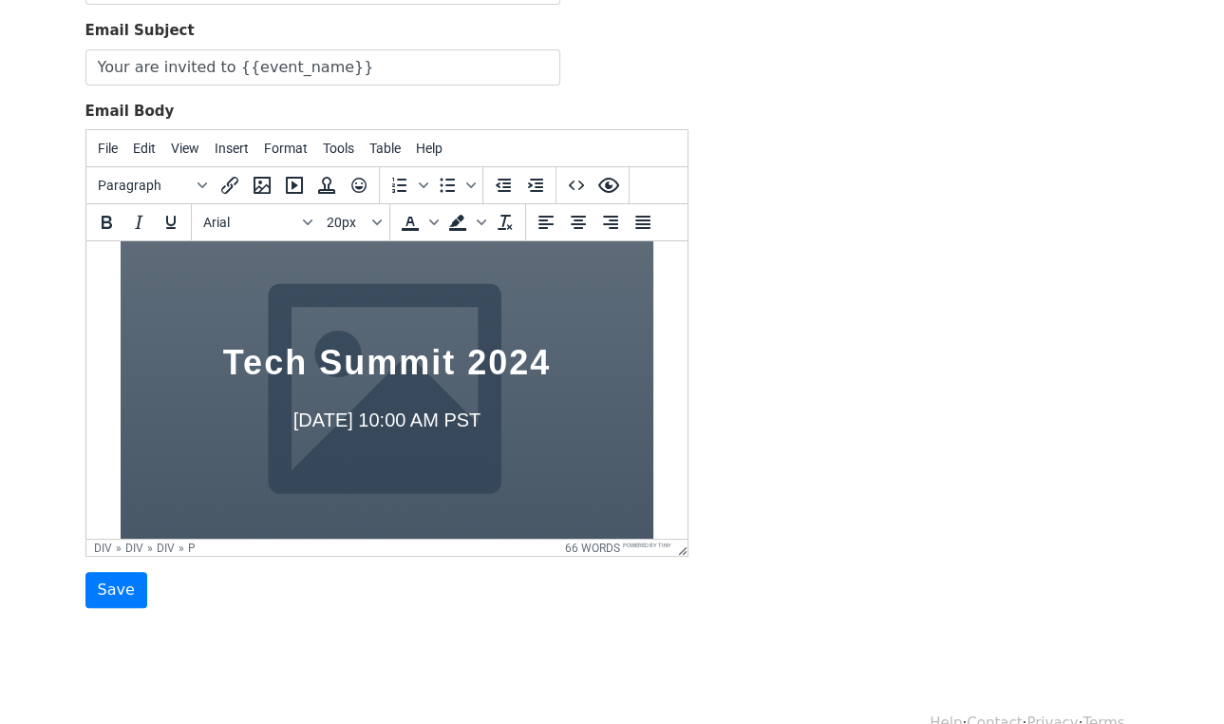
scroll to position [144, 0]
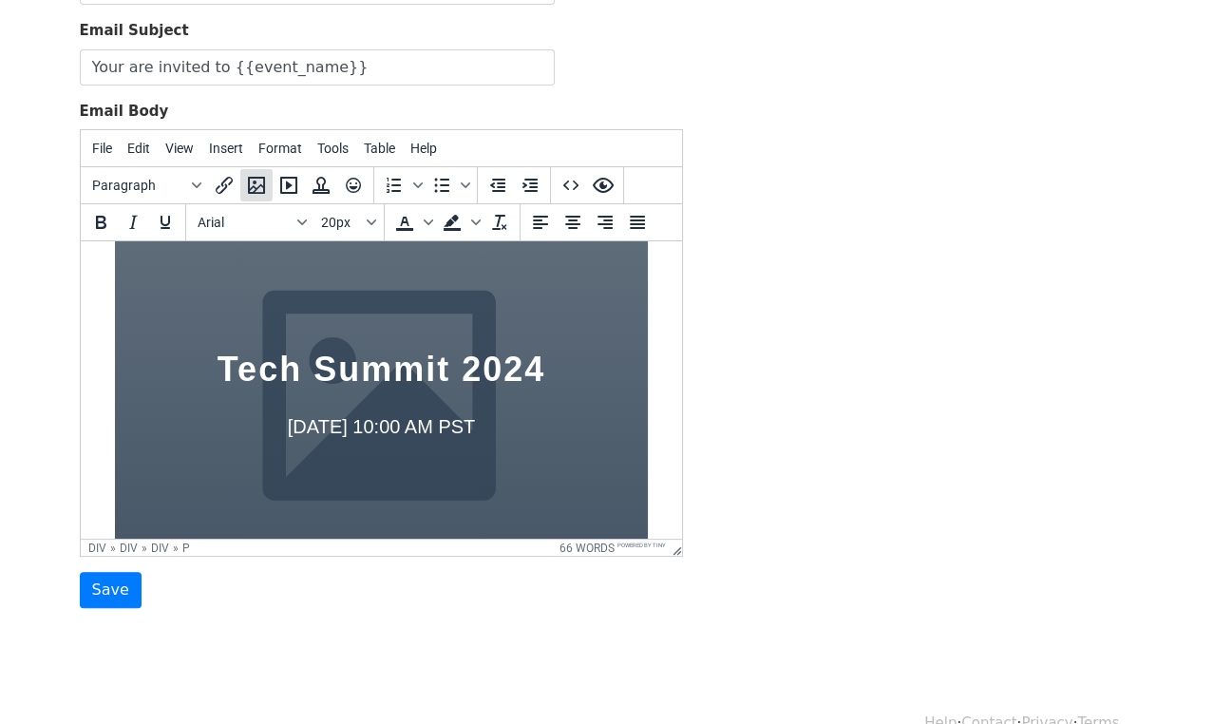
click at [258, 186] on icon "Insert/edit image" at bounding box center [256, 185] width 23 height 23
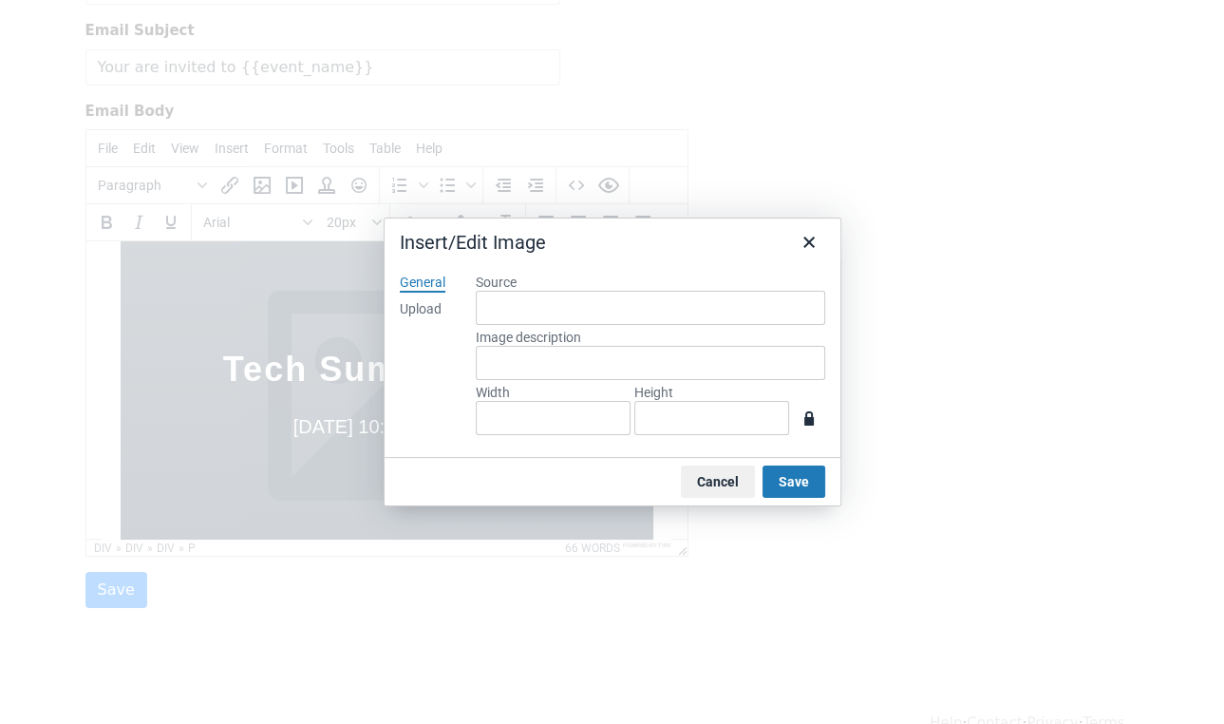
click at [426, 308] on div "Upload" at bounding box center [421, 309] width 42 height 19
type input "1080"
type input "1350"
click at [778, 479] on button "Save" at bounding box center [794, 481] width 63 height 32
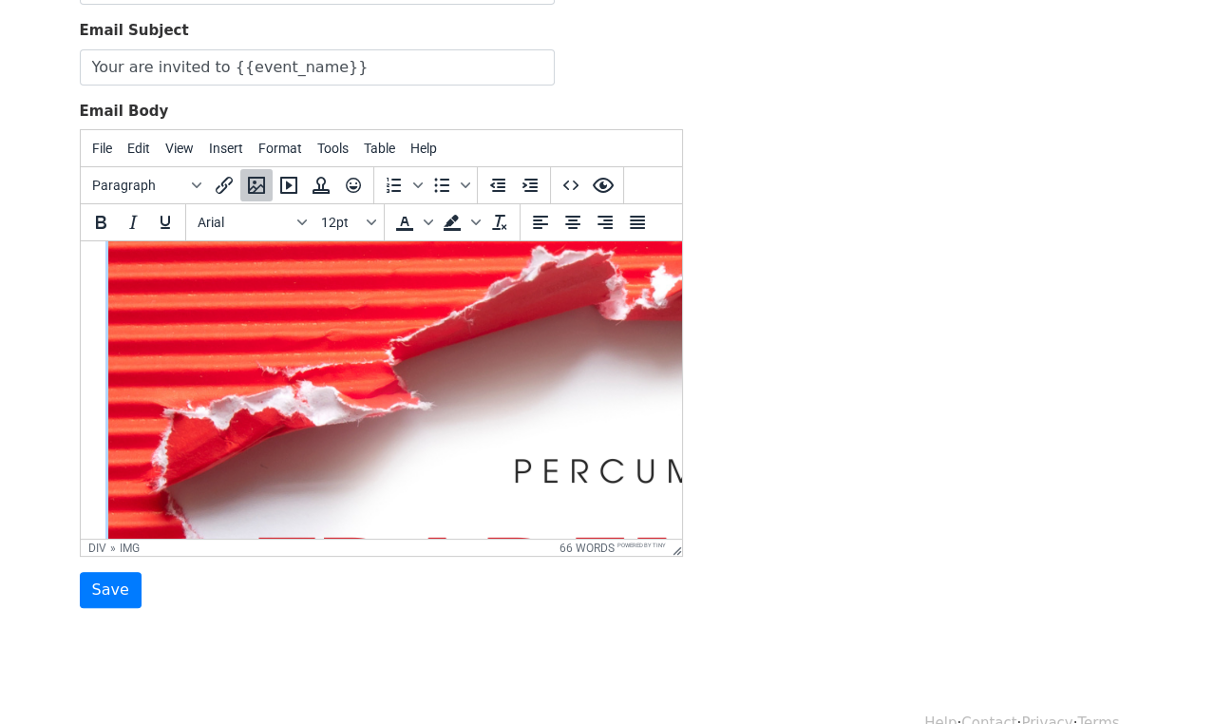
scroll to position [809, 0]
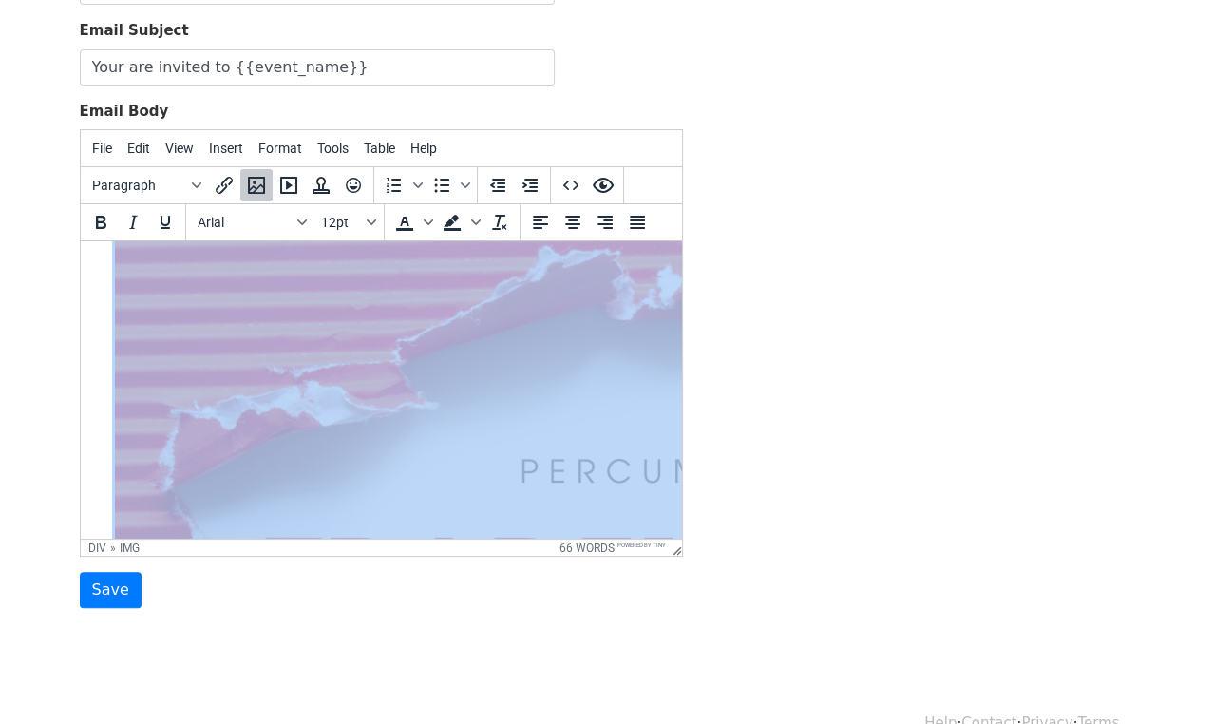
click at [304, 393] on img at bounding box center [627, 676] width 1026 height 1282
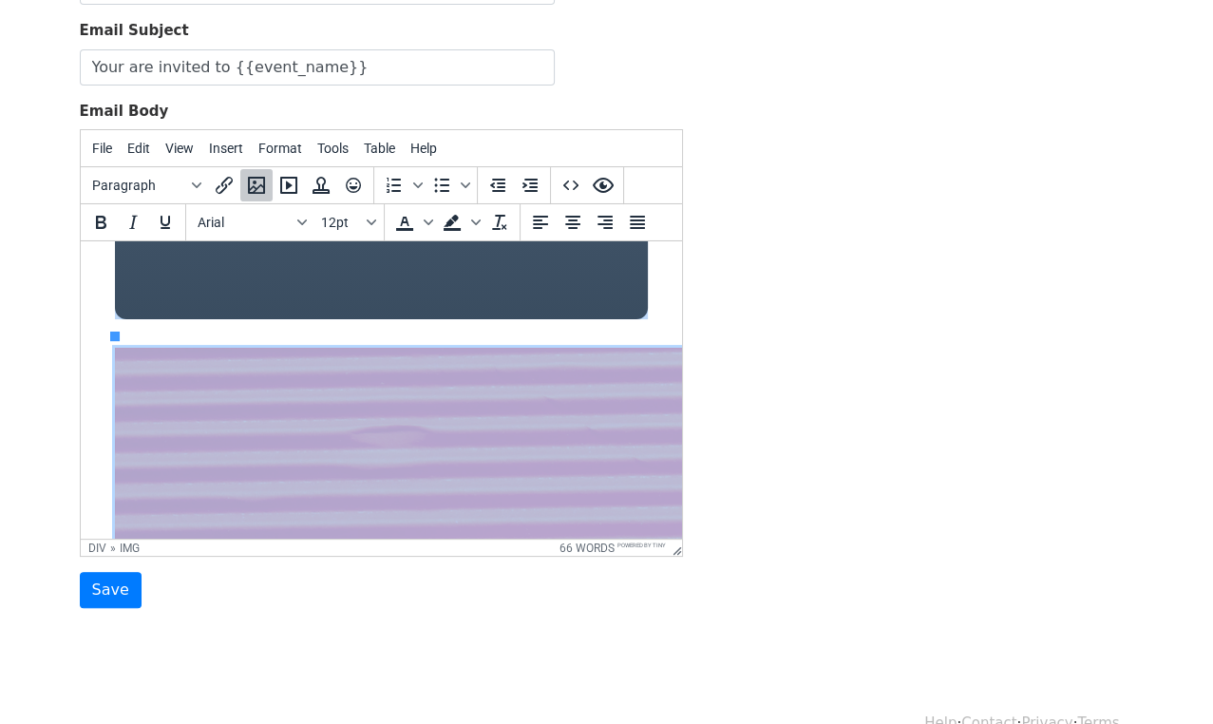
scroll to position [569, 0]
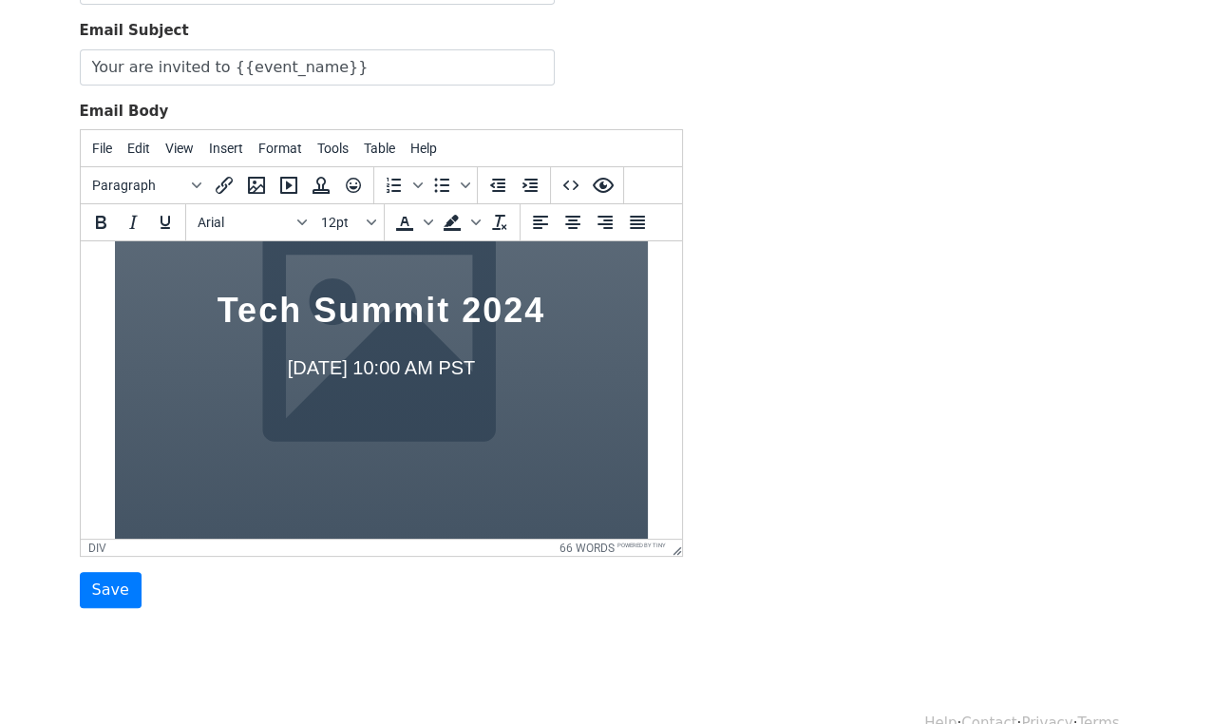
click at [311, 405] on div "Tech Summit 2024 June 15th at 10:00 AM PST" at bounding box center [380, 342] width 533 height 540
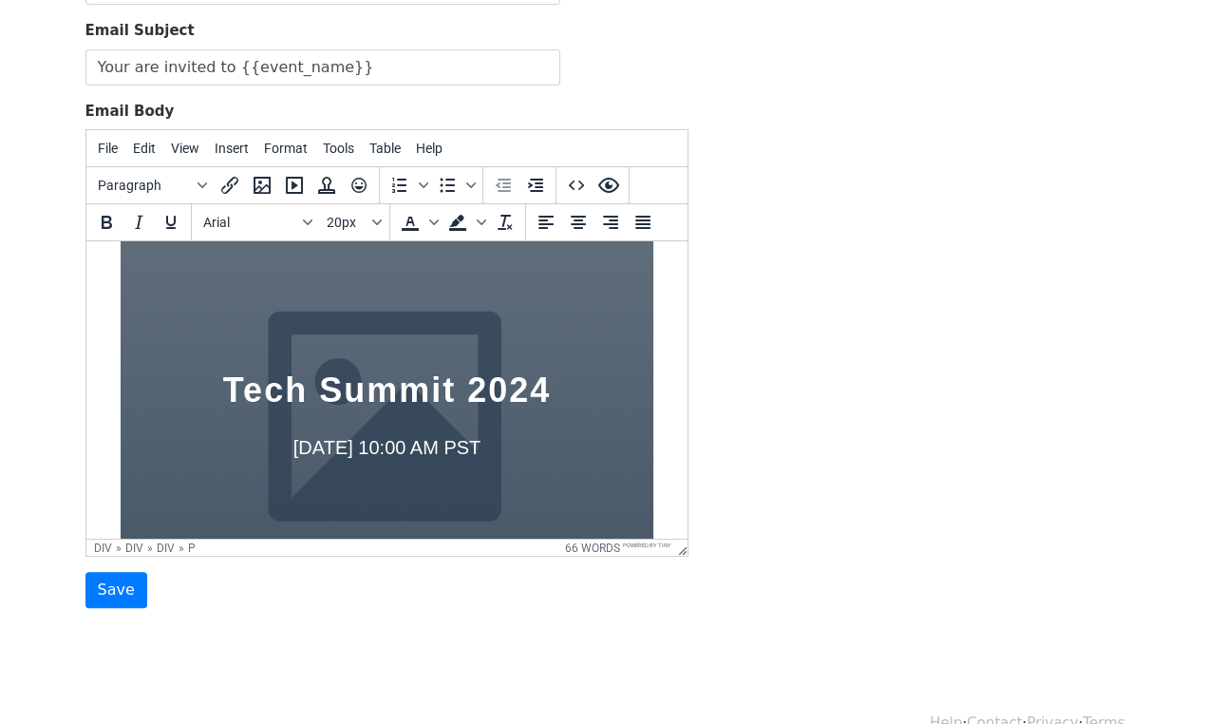
scroll to position [0, 0]
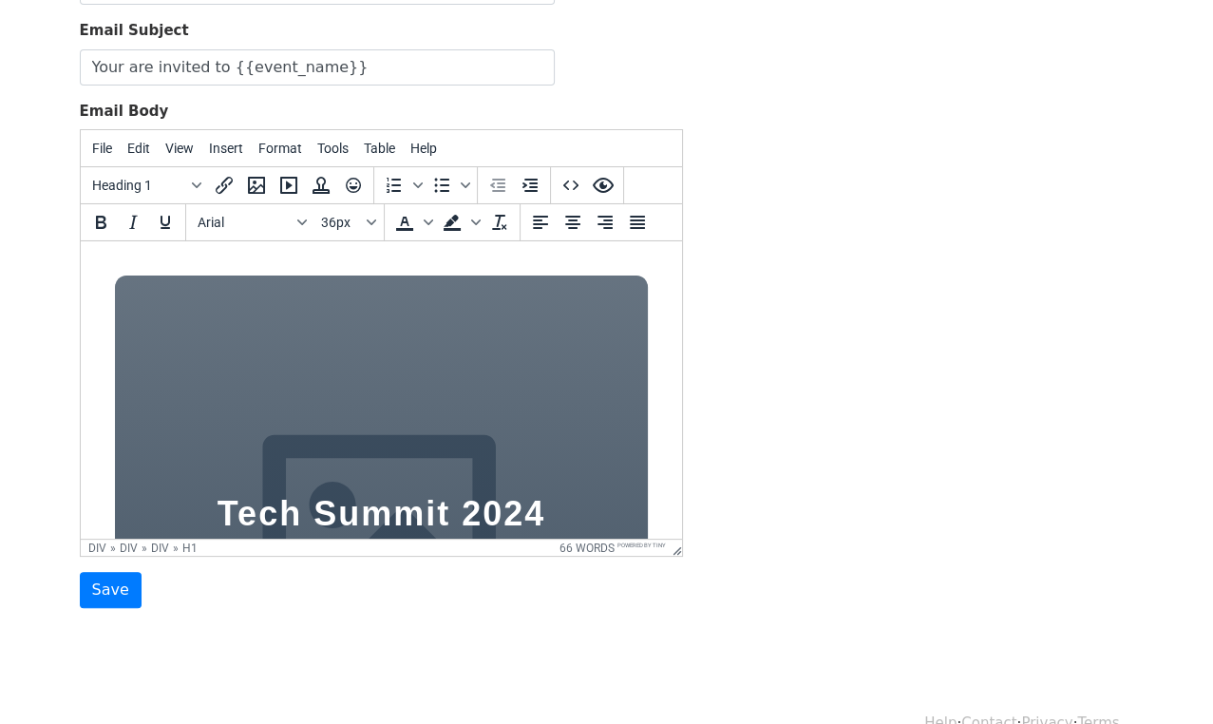
click at [336, 368] on div "Tech Summit 2024 June 15th at 10:00 AM PST" at bounding box center [380, 545] width 533 height 540
click at [335, 369] on div "Tech Summit 2024 June 15th at 10:00 AM PST" at bounding box center [380, 545] width 533 height 540
click at [328, 350] on div "Tech Summit 2024 June 15th at 10:00 AM PST" at bounding box center [380, 545] width 533 height 540
click at [307, 316] on div "Tech Summit 2024 June 15th at 10:00 AM PST" at bounding box center [380, 545] width 533 height 540
click at [605, 190] on icon "Preview" at bounding box center [603, 185] width 23 height 23
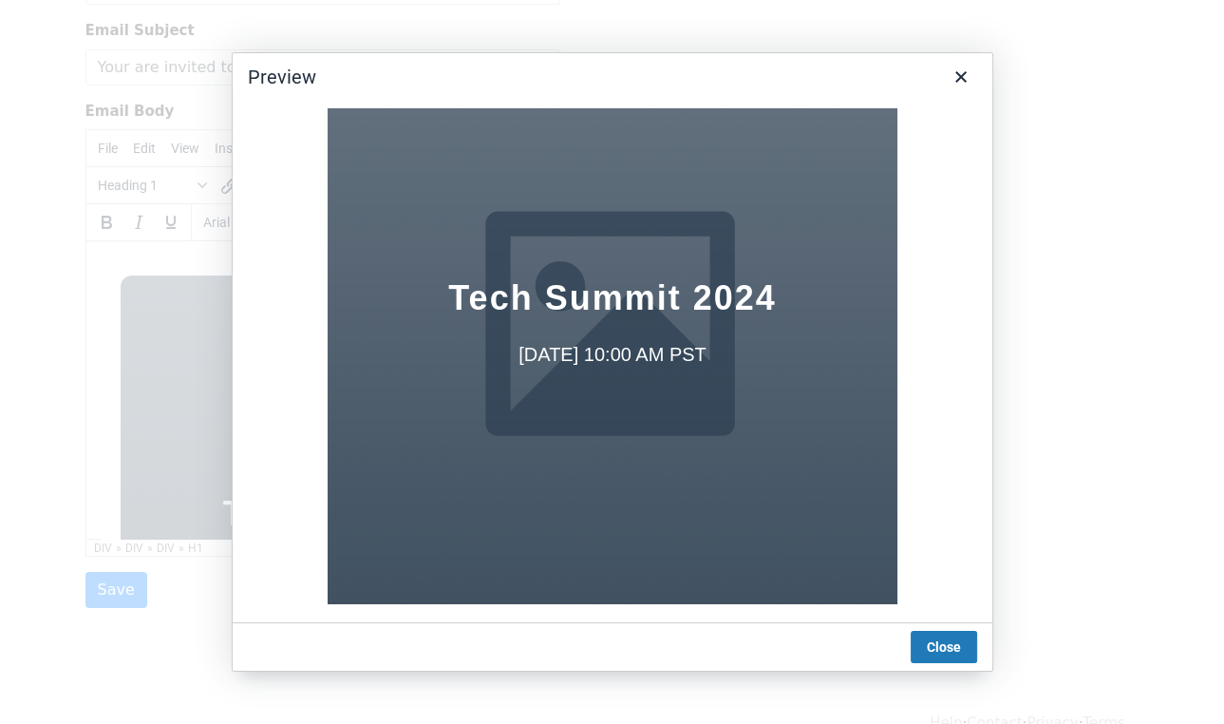
scroll to position [105, 0]
click at [593, 331] on div "Tech Summit 2024 June 15th at 10:00 AM PST" at bounding box center [612, 326] width 570 height 578
click at [838, 194] on div "Tech Summit 2024 June 15th at 10:00 AM PST" at bounding box center [612, 326] width 570 height 578
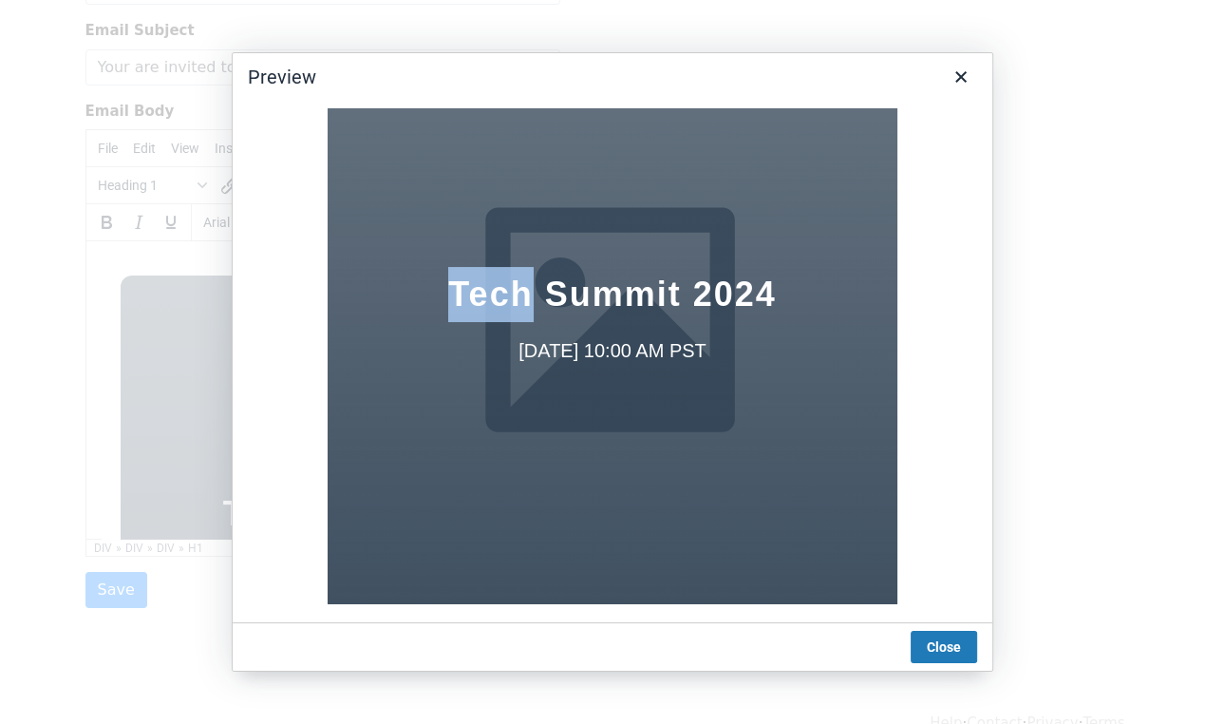
click at [838, 194] on div "Tech Summit 2024 June 15th at 10:00 AM PST" at bounding box center [612, 326] width 570 height 578
click at [776, 408] on div "Tech Summit 2024 June 15th at 10:00 AM PST" at bounding box center [612, 326] width 570 height 578
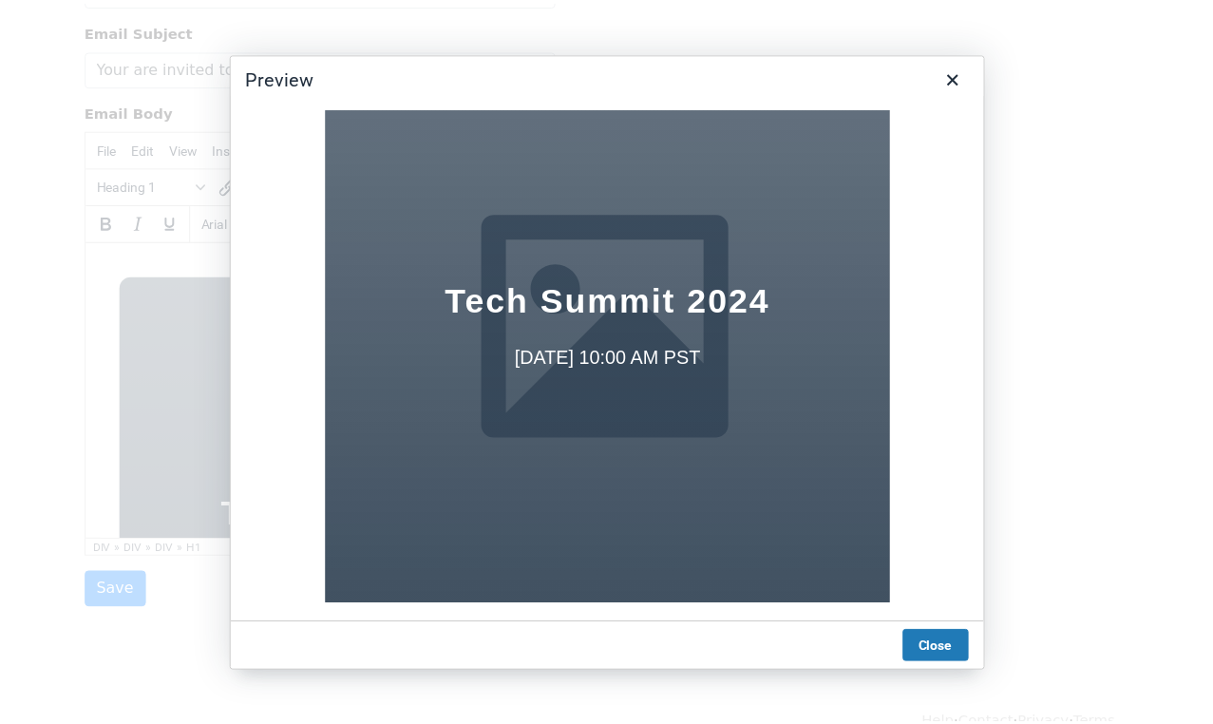
scroll to position [103, 0]
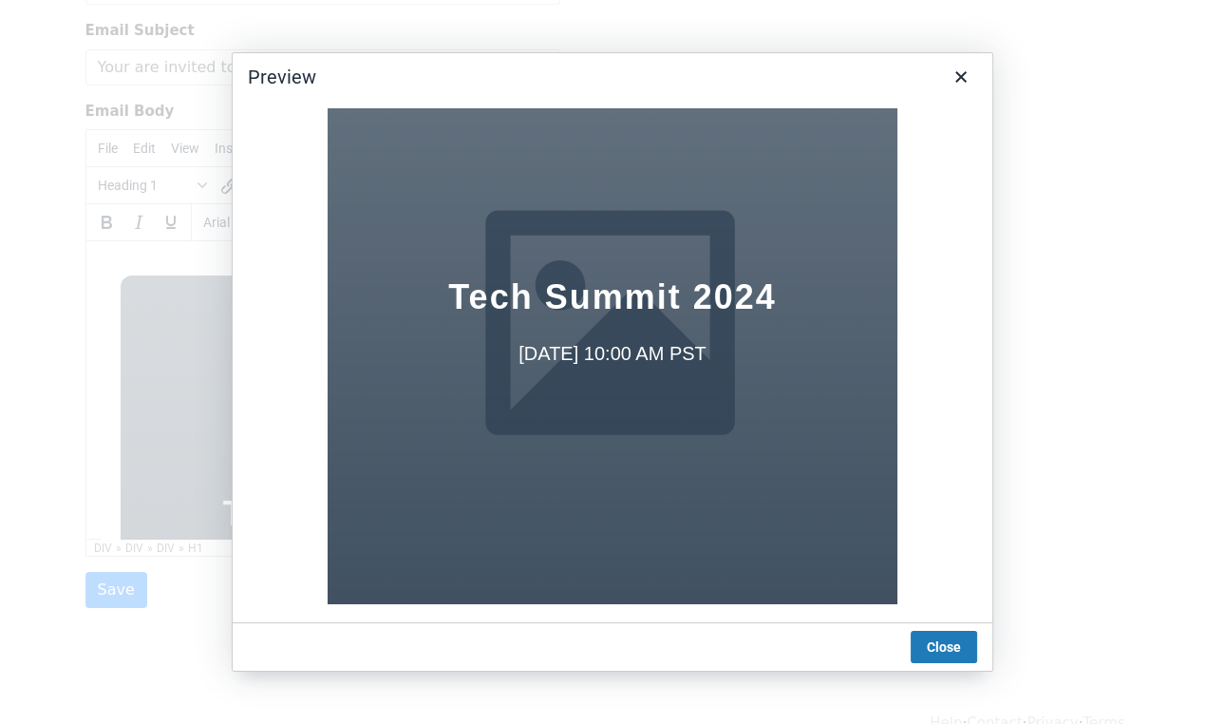
click at [947, 653] on button "Close" at bounding box center [944, 647] width 66 height 32
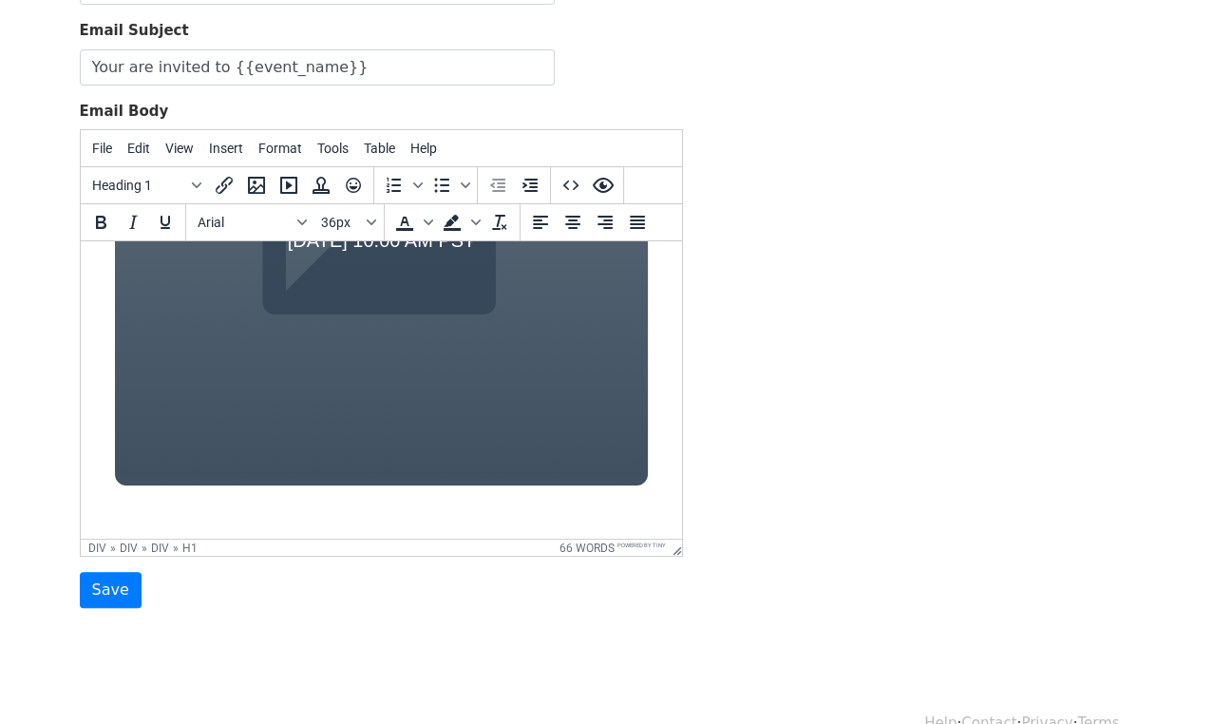
scroll to position [322, 0]
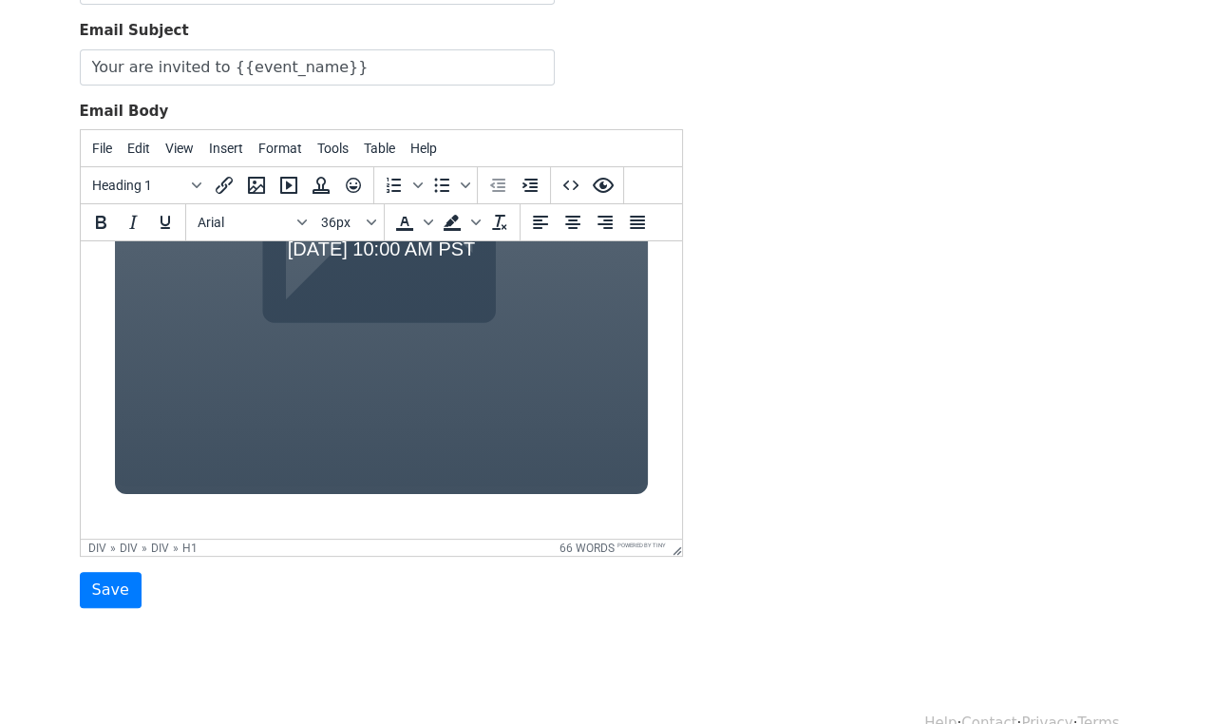
click at [417, 443] on div "Tech Summit 2024 June 15th at 10:00 AM PST" at bounding box center [380, 223] width 533 height 540
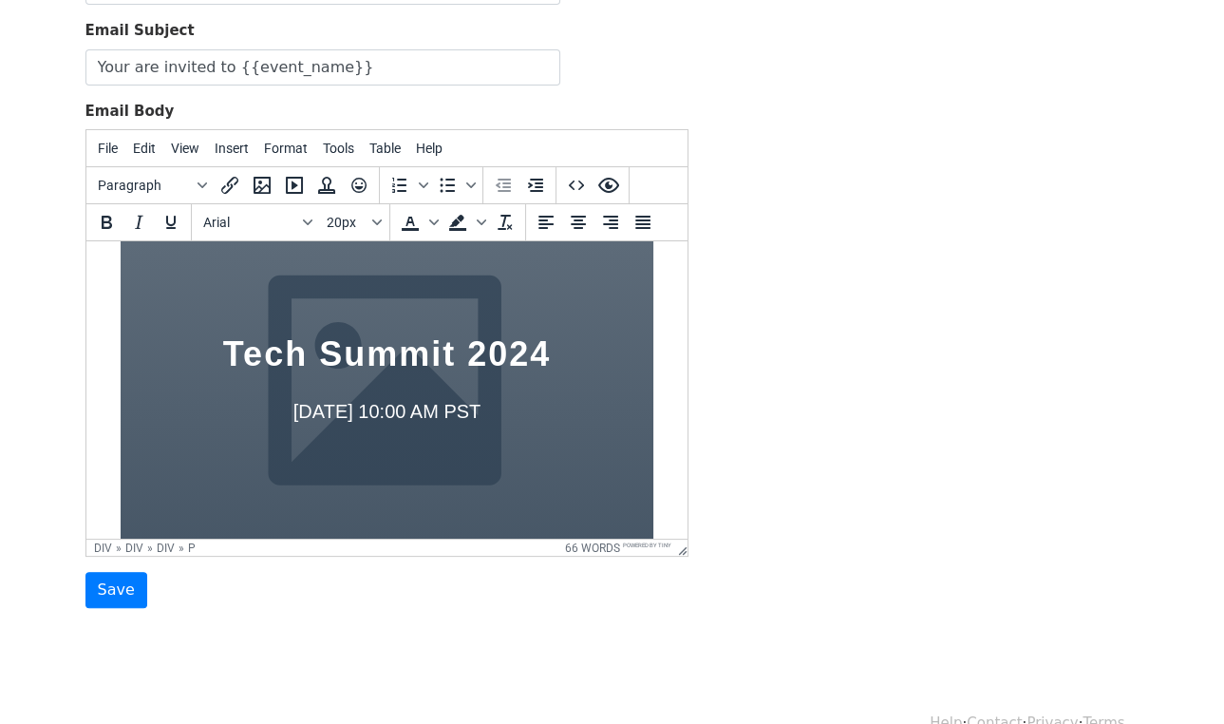
scroll to position [94, 0]
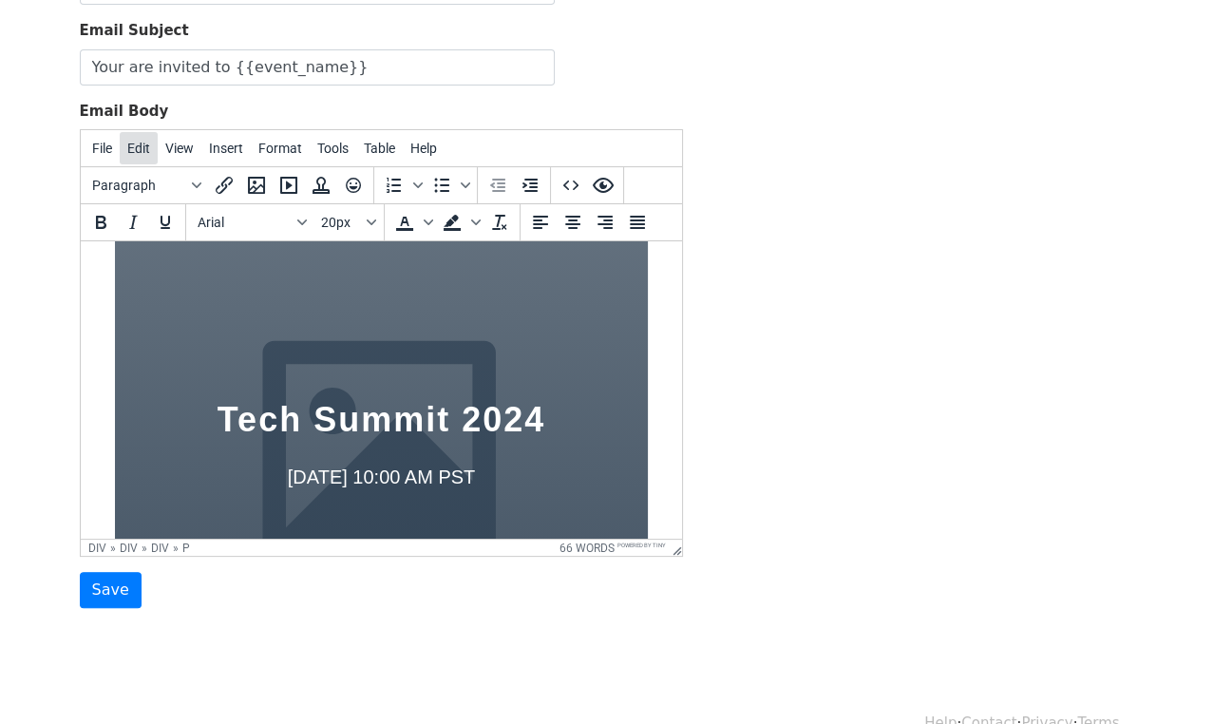
click at [137, 147] on span "Edit" at bounding box center [138, 148] width 23 height 15
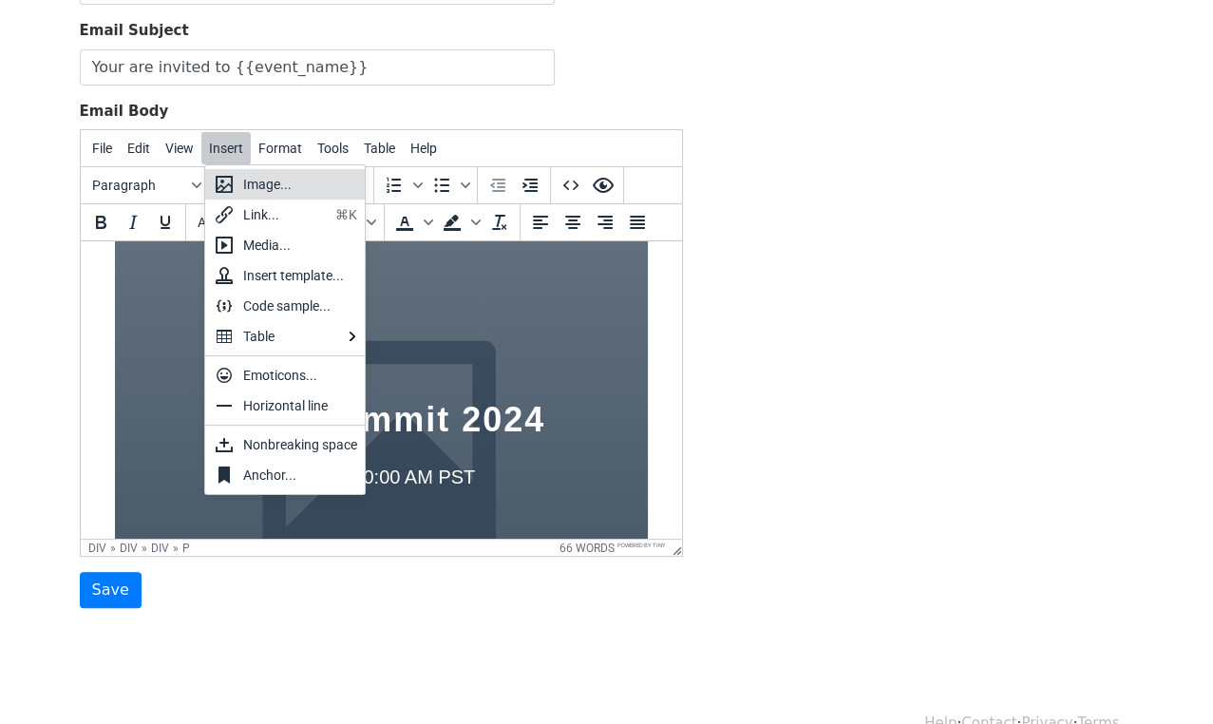
click at [237, 174] on div "Image..." at bounding box center [285, 184] width 160 height 30
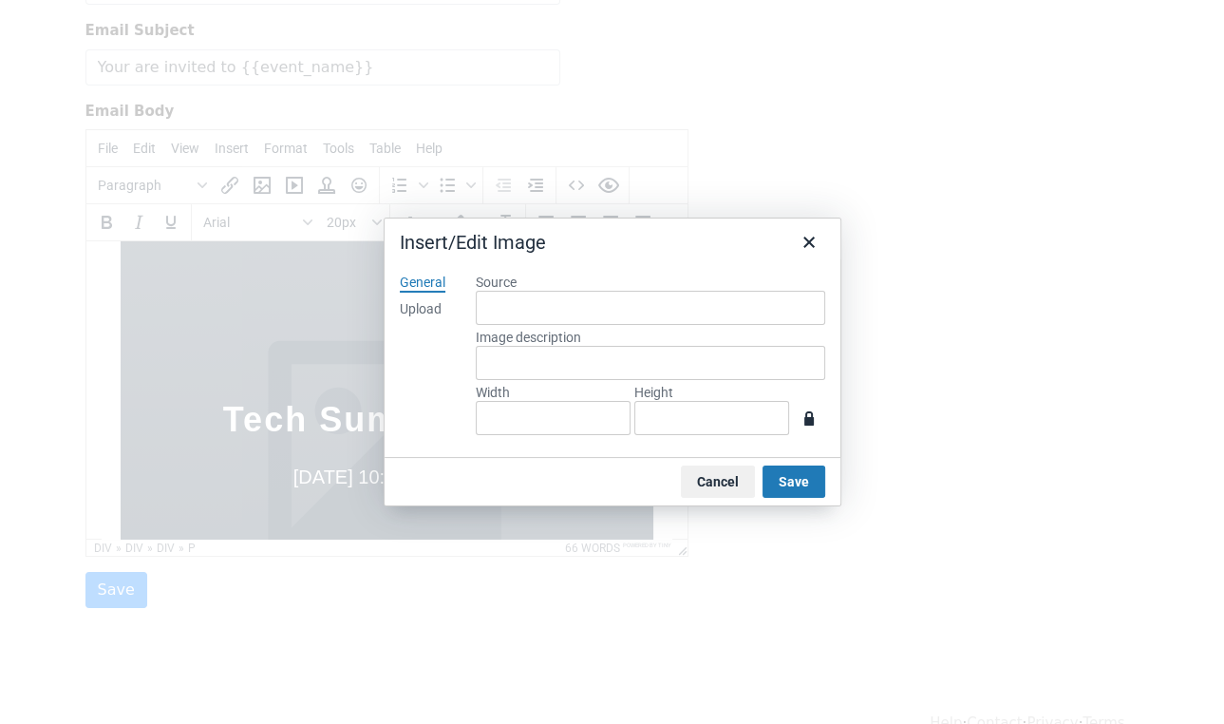
click at [421, 310] on div "Upload" at bounding box center [421, 309] width 42 height 19
click at [540, 421] on input "Width" at bounding box center [553, 418] width 155 height 34
type input "1080"
type input "1350"
type input "1"
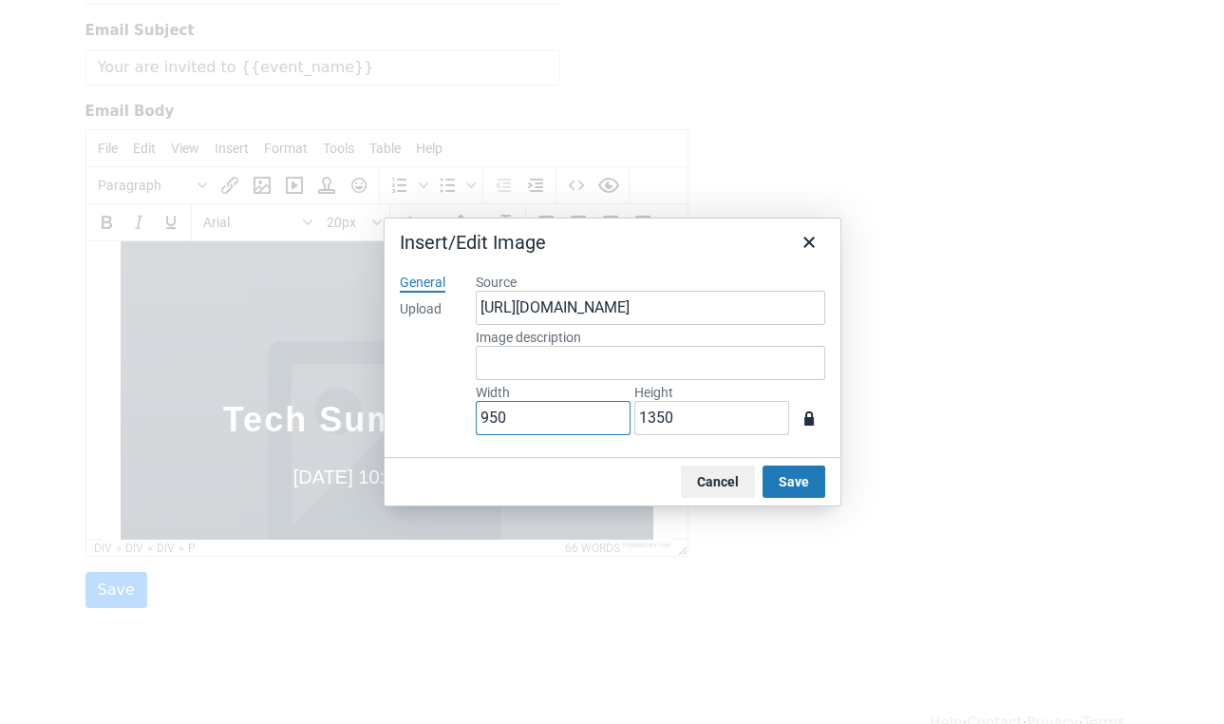
type input "950"
click at [642, 445] on div "Source https://www.mergemail.co/files/blobs/redirect/eyJfcmFpbHMiOnsibWVzc2FnZS…" at bounding box center [651, 357] width 380 height 199
click at [806, 423] on icon "button" at bounding box center [808, 418] width 9 height 14
click at [806, 423] on icon "button" at bounding box center [808, 418] width 14 height 14
click at [699, 422] on input "1350" at bounding box center [711, 418] width 155 height 34
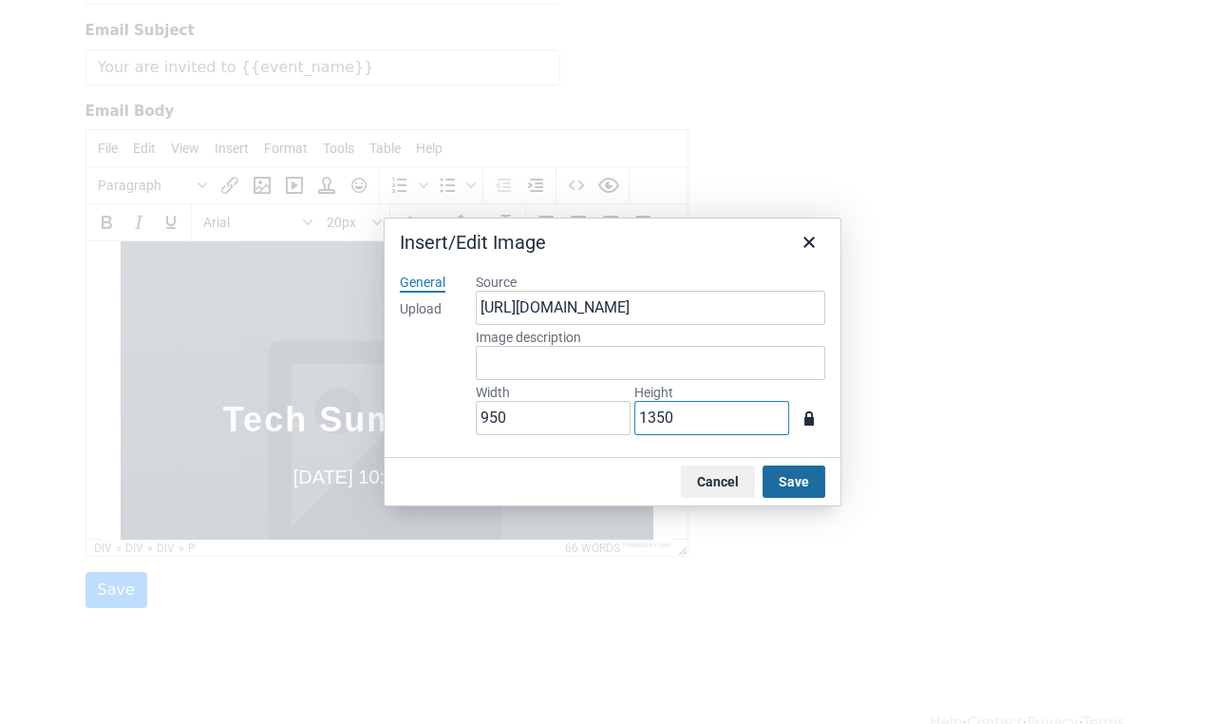
click at [813, 482] on button "Save" at bounding box center [794, 481] width 63 height 32
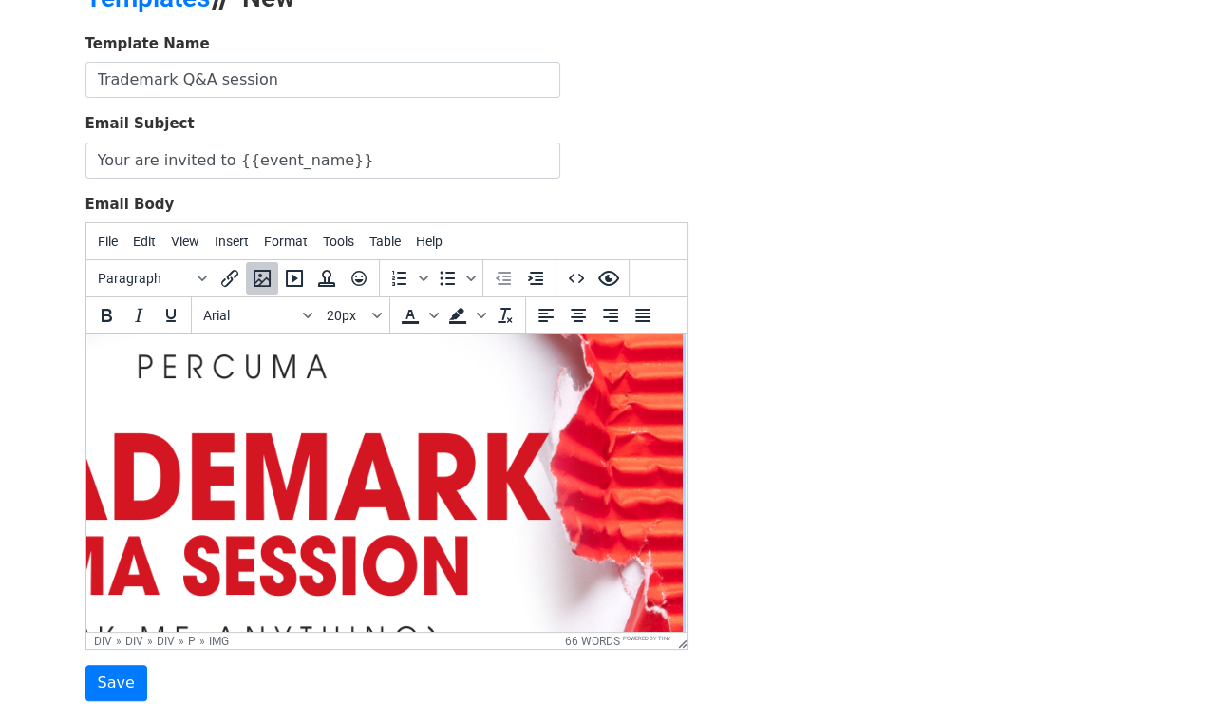
scroll to position [122, 374]
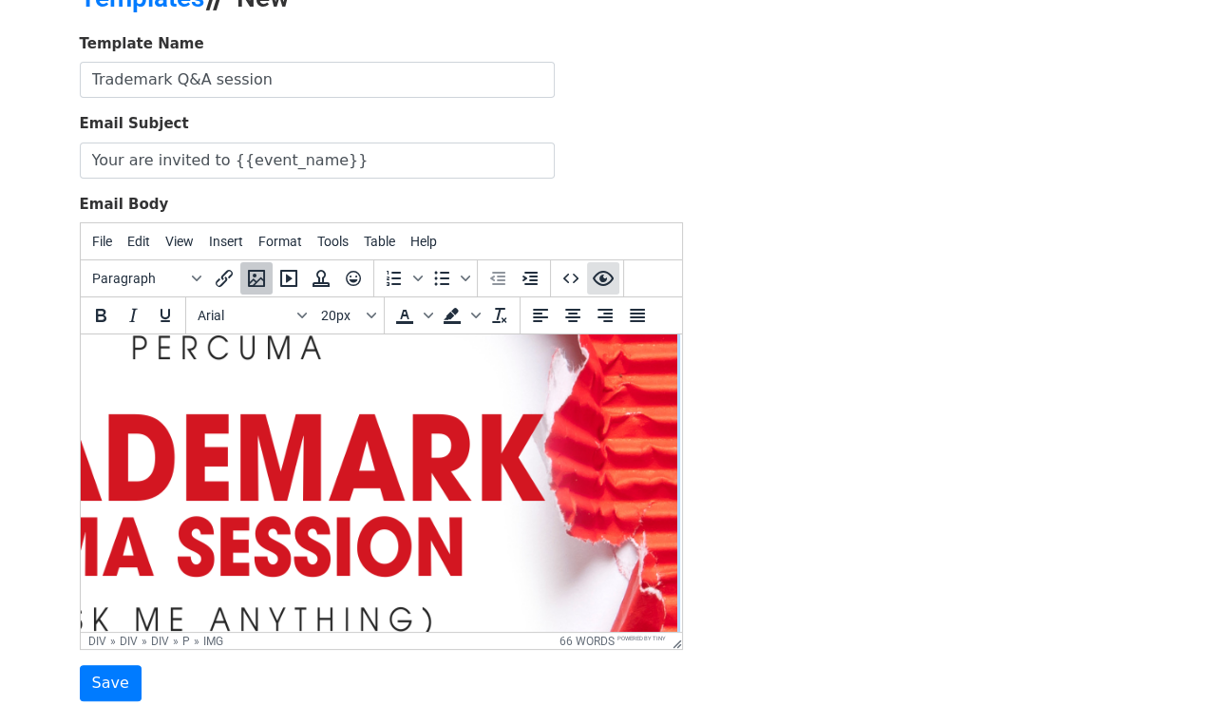
click at [610, 274] on icon "Preview" at bounding box center [603, 278] width 23 height 23
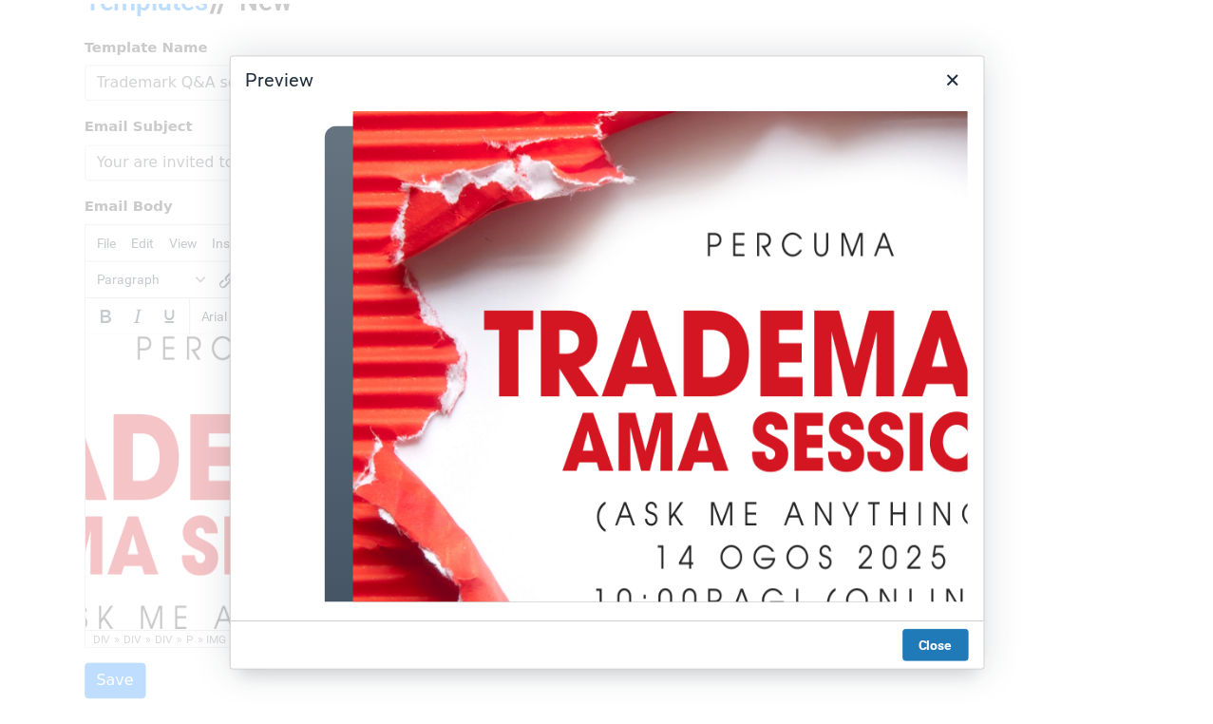
scroll to position [0, 0]
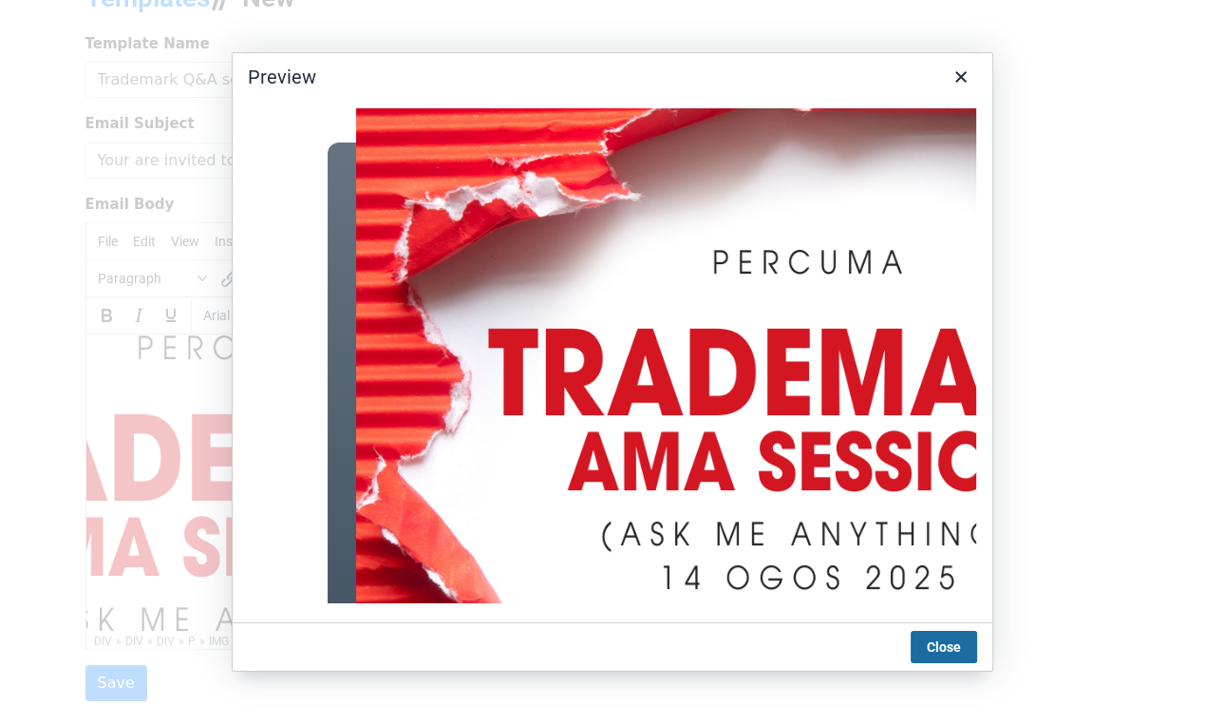
click at [938, 648] on button "Close" at bounding box center [944, 647] width 66 height 32
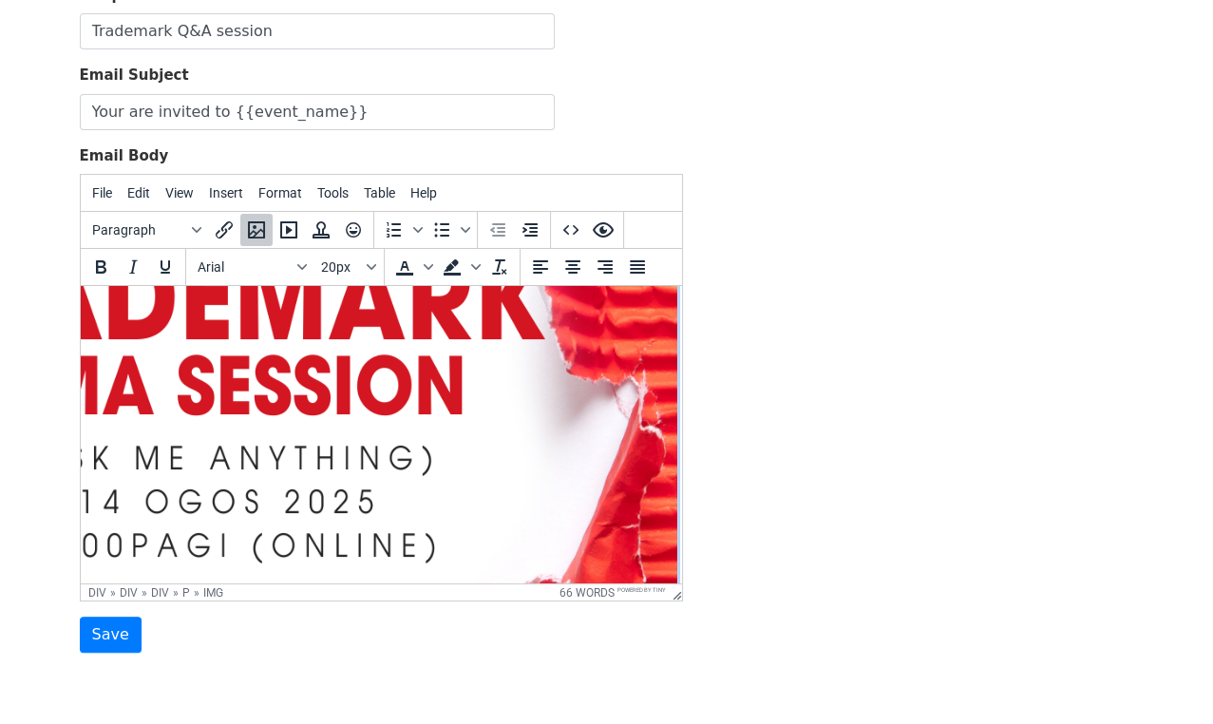
scroll to position [246, 374]
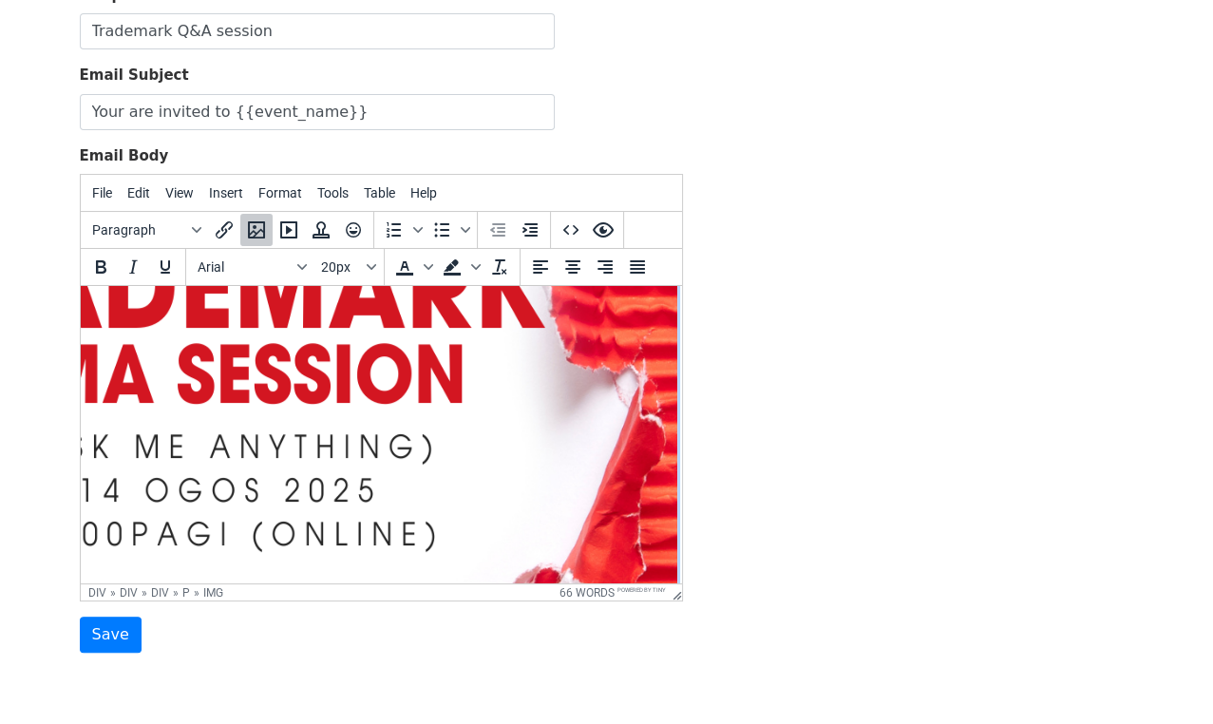
click at [565, 414] on img at bounding box center [225, 380] width 902 height 1282
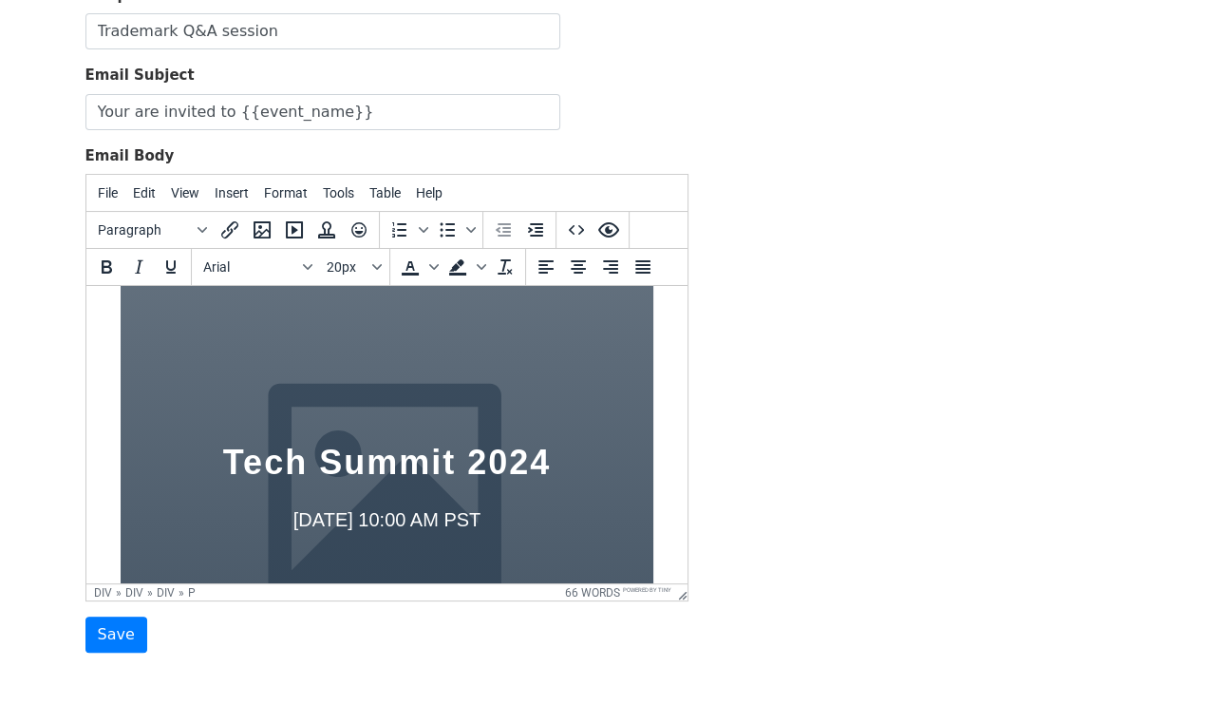
scroll to position [100, 0]
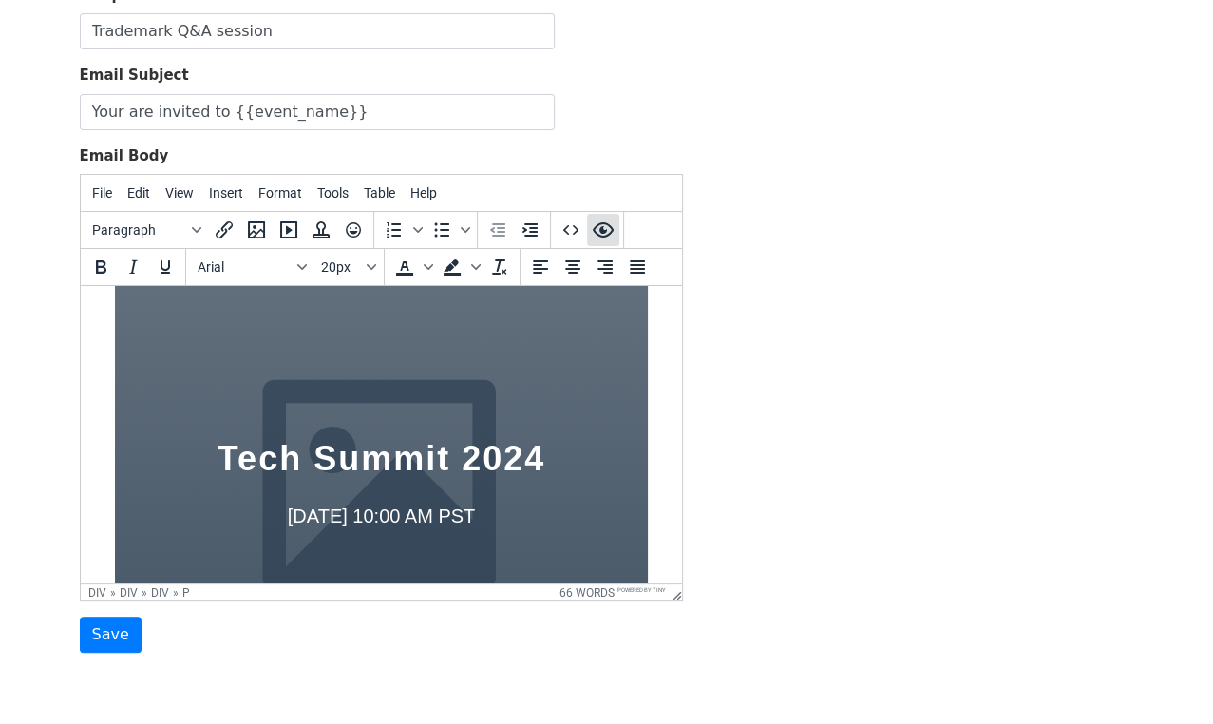
click at [605, 234] on icon "Preview" at bounding box center [602, 229] width 21 height 15
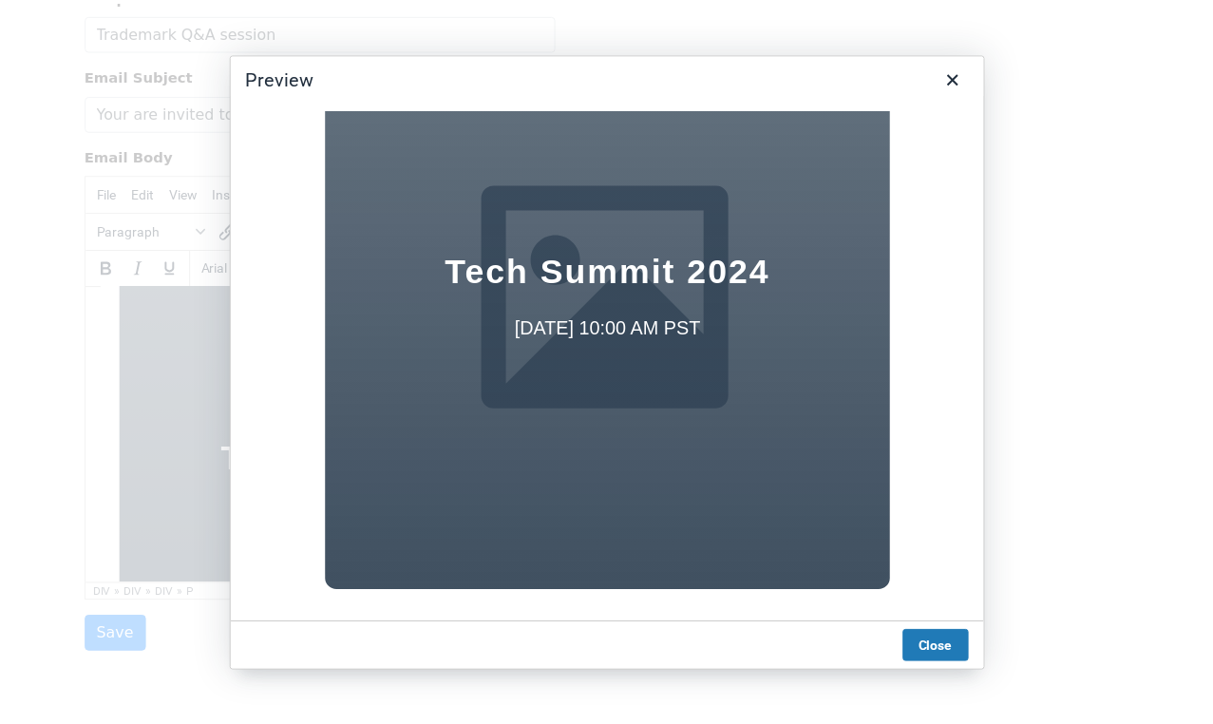
scroll to position [194, 0]
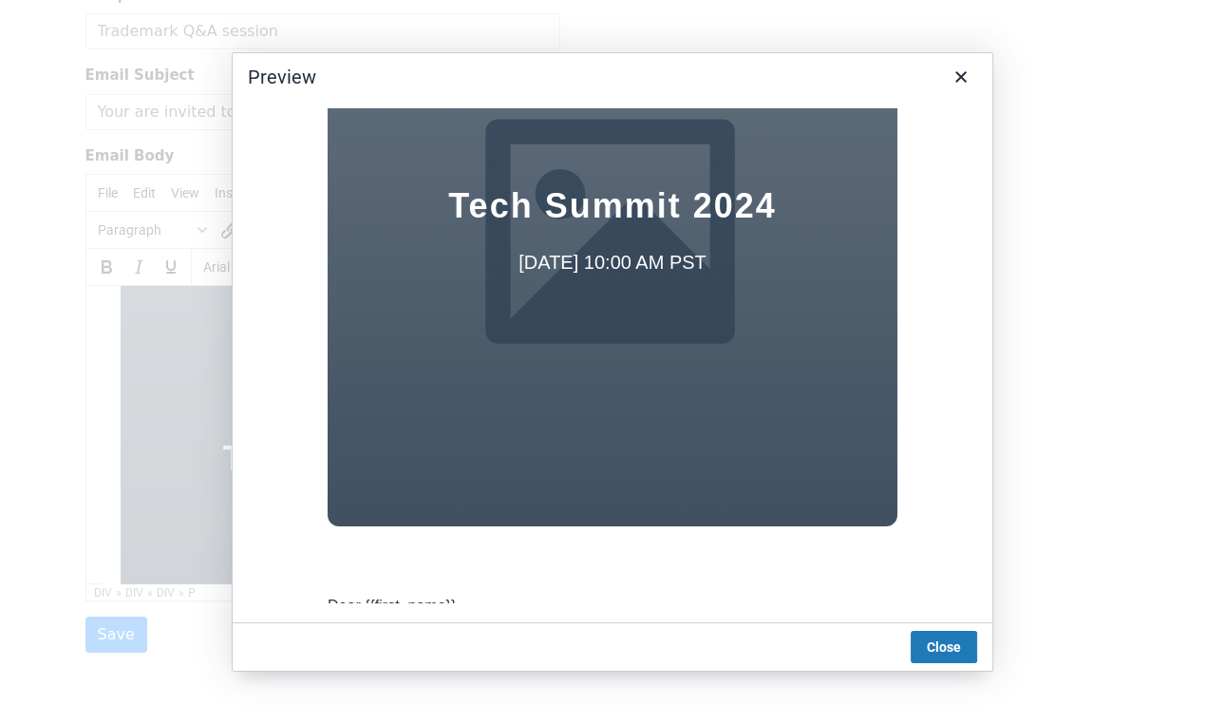
click at [941, 655] on button "Close" at bounding box center [944, 647] width 66 height 32
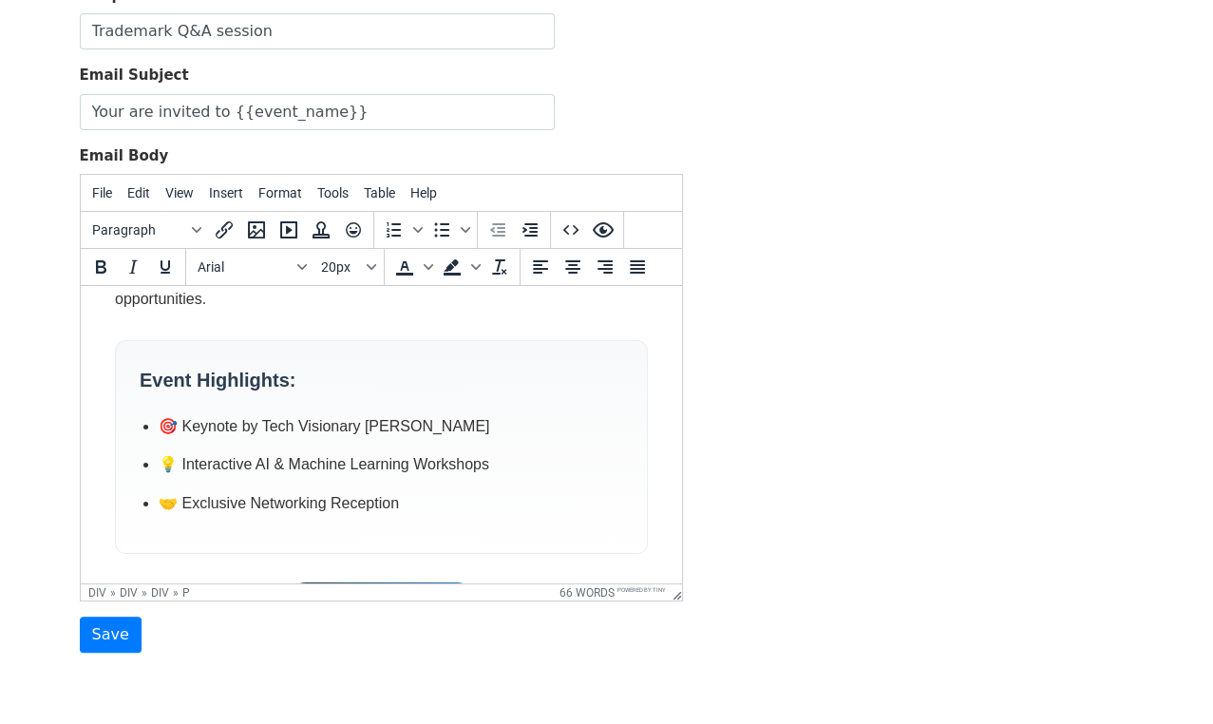
scroll to position [859, 0]
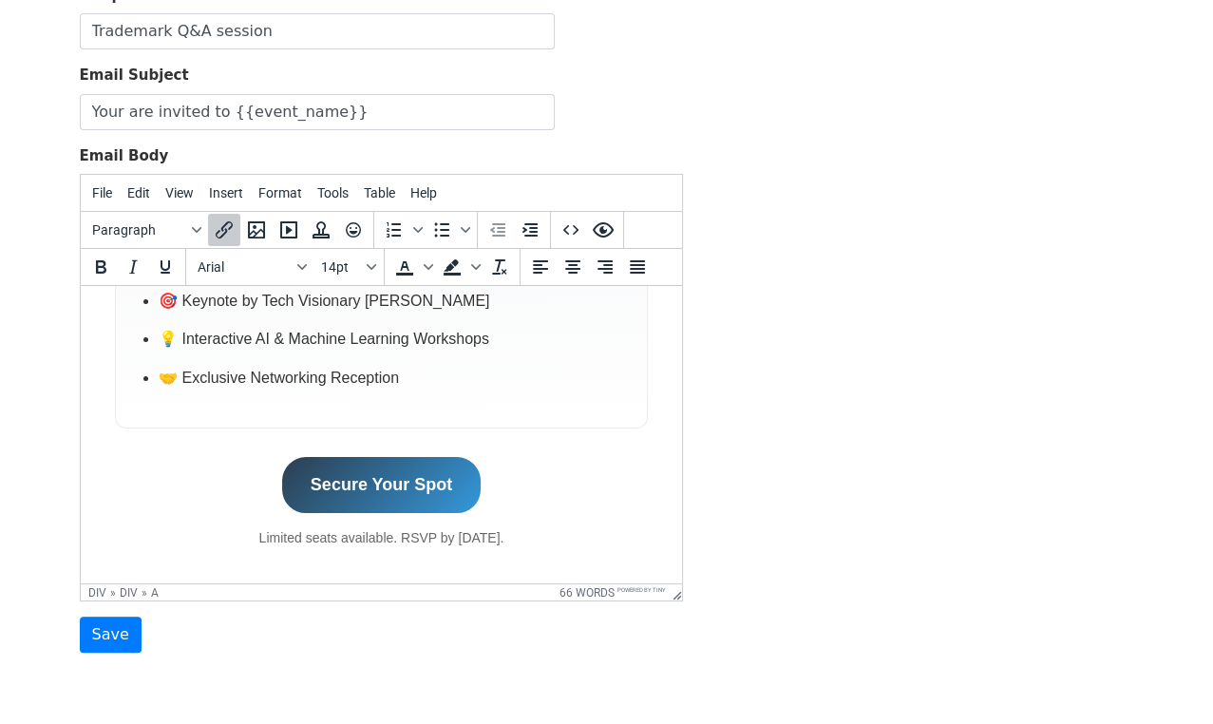
click at [414, 472] on link "Secure Your Spot" at bounding box center [380, 485] width 199 height 56
click at [461, 480] on link "Secure Your Spot" at bounding box center [380, 485] width 199 height 56
click at [221, 229] on icon "Insert/edit link" at bounding box center [224, 229] width 23 height 23
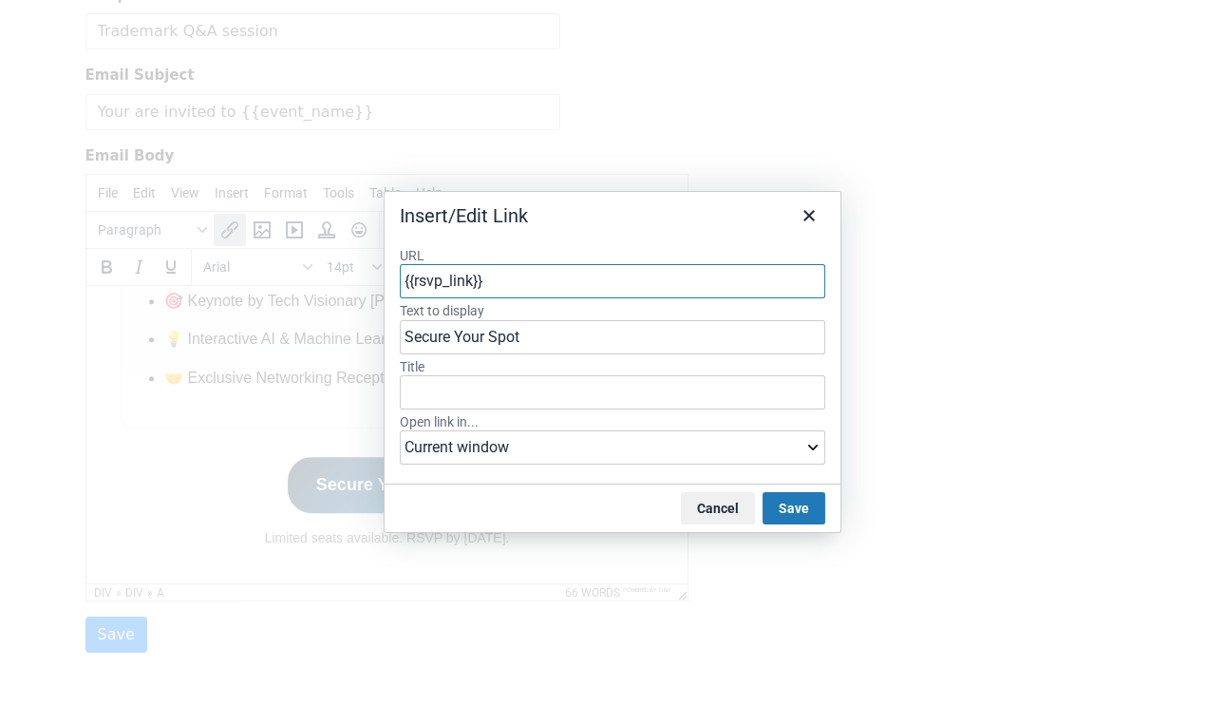
drag, startPoint x: 475, startPoint y: 283, endPoint x: 416, endPoint y: 291, distance: 59.4
click at [416, 291] on input "{{rsvp_link}}" at bounding box center [613, 281] width 426 height 34
paste input "https://forms.gle/88T716RdrzEW4TMc8"
type input "{{[URL][DOMAIN_NAME]}}"
click at [793, 509] on button "Save" at bounding box center [794, 508] width 63 height 32
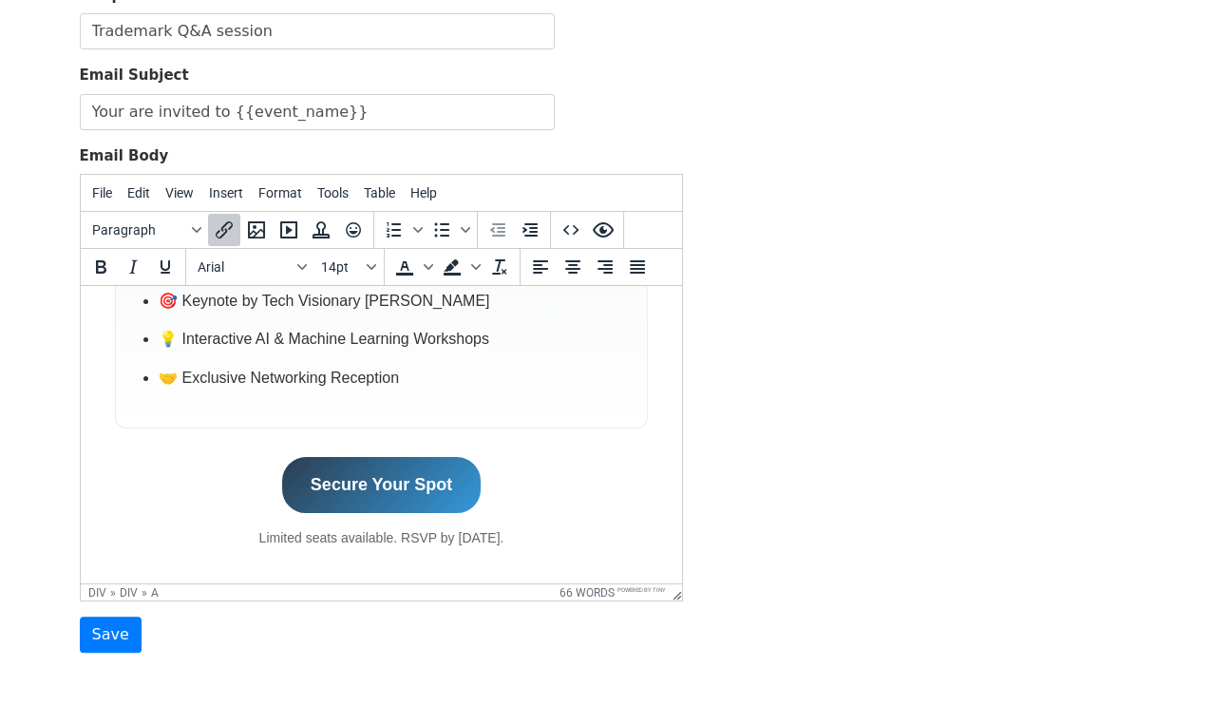
click at [621, 468] on div "Secure Your Spot﻿ Limited seats available. RSVP by June 1st." at bounding box center [380, 502] width 533 height 91
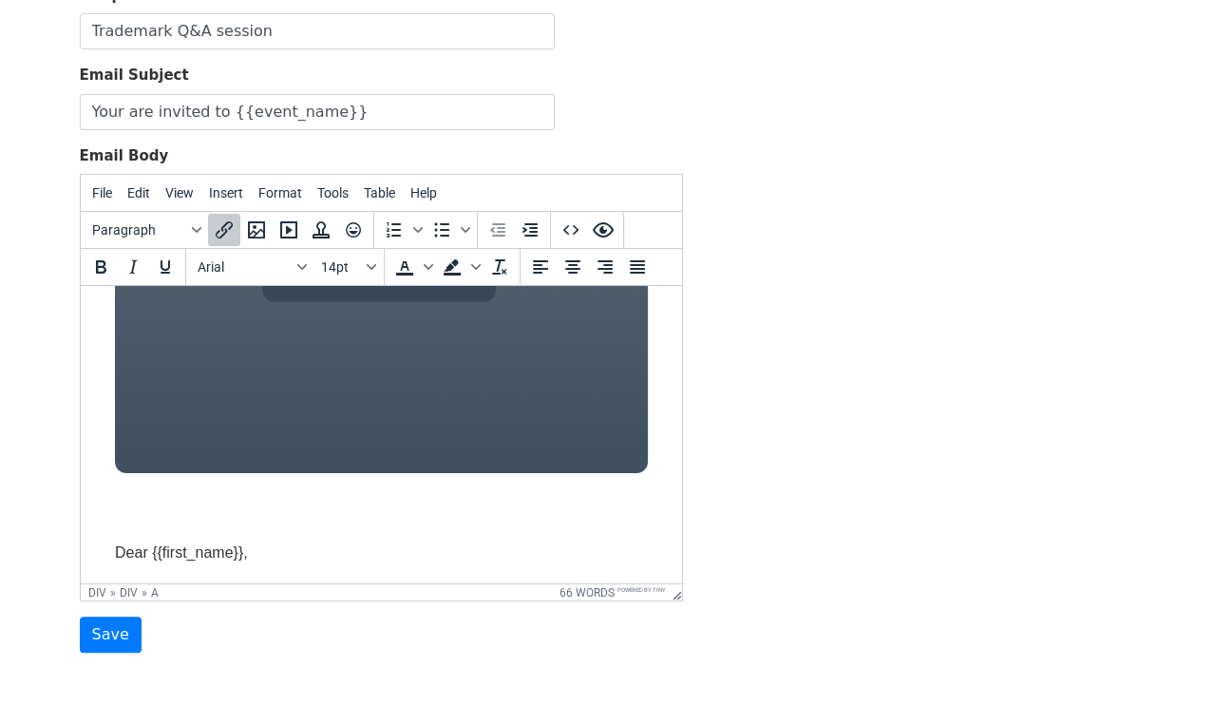
scroll to position [377, 0]
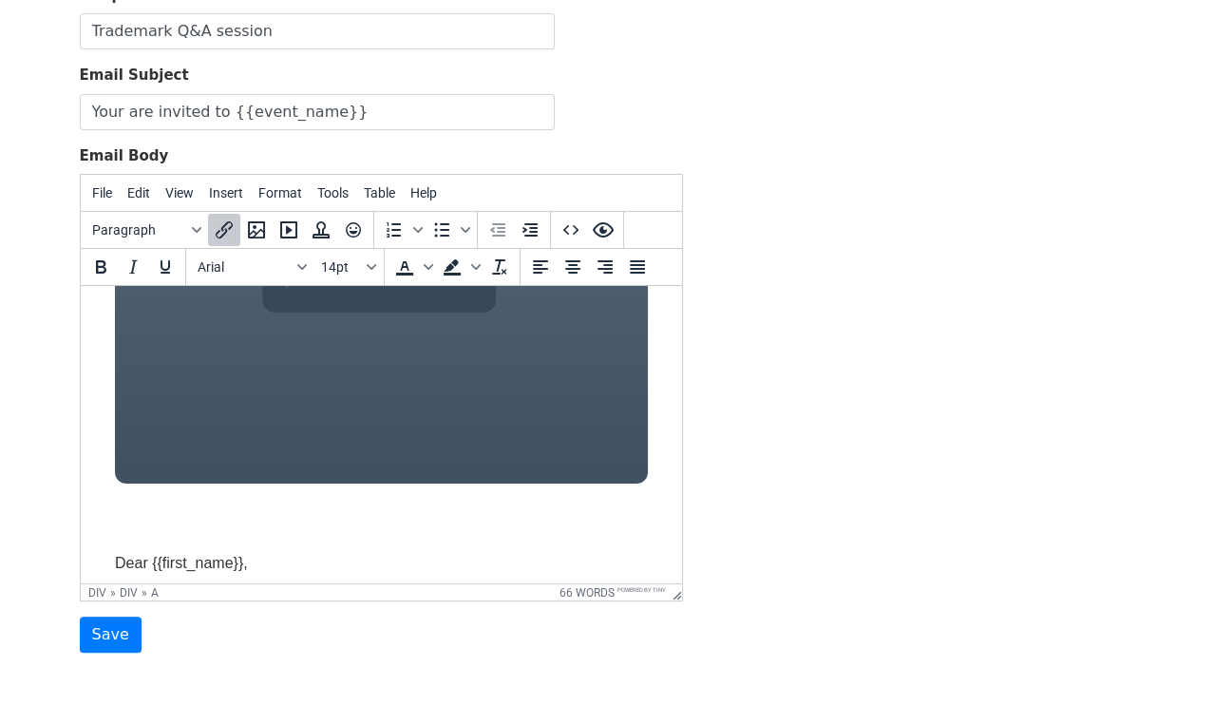
click at [622, 458] on div "Tech Summit 2024 June 15th at 10:00 AM PST" at bounding box center [380, 213] width 533 height 540
click at [620, 469] on div "Tech Summit 2024 June 15th at 10:00 AM PST" at bounding box center [380, 213] width 533 height 540
click at [598, 435] on div "Tech Summit 2024 June 15th at 10:00 AM PST" at bounding box center [380, 213] width 533 height 540
click at [550, 527] on div "Tech Summit 2024 June 15th at 10:00 AM PST Dear {{first_name}}, You are cordial…" at bounding box center [380, 493] width 571 height 1139
click at [542, 421] on div "Tech Summit 2024 June 15th at 10:00 AM PST" at bounding box center [380, 213] width 533 height 540
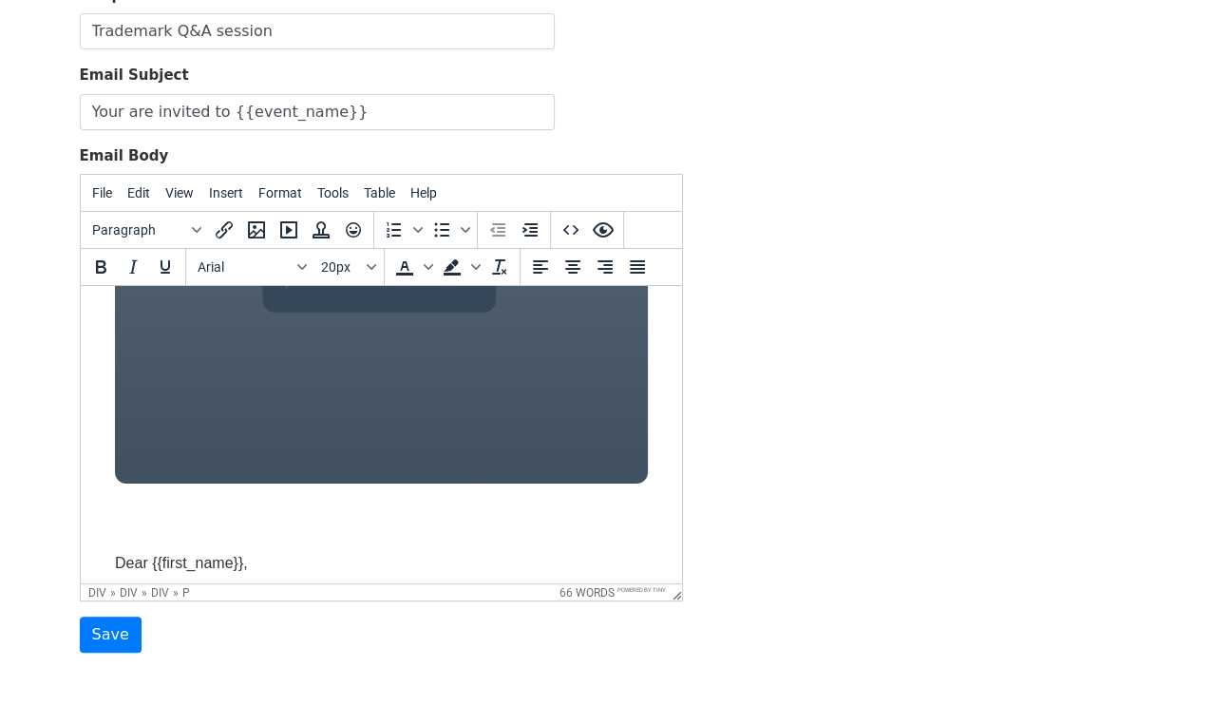
click at [540, 490] on div "Tech Summit 2024 June 15th at 10:00 AM PST Dear {{first_name}}, You are cordial…" at bounding box center [380, 493] width 571 height 1139
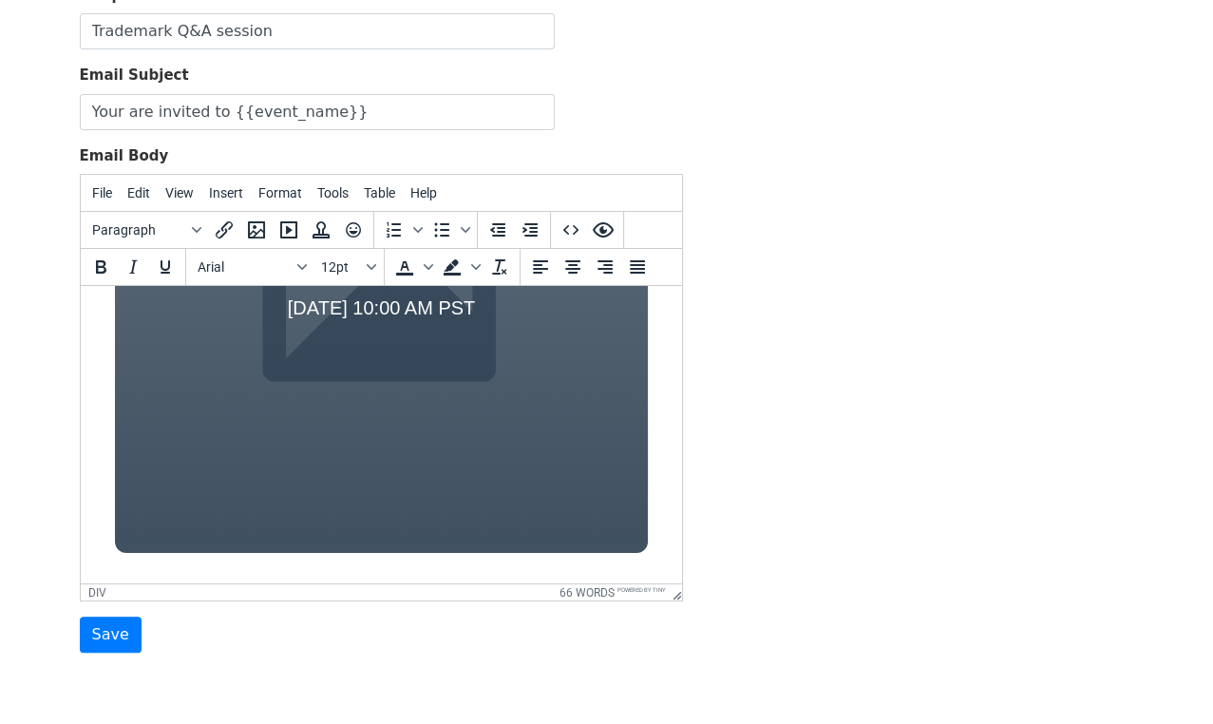
scroll to position [137, 0]
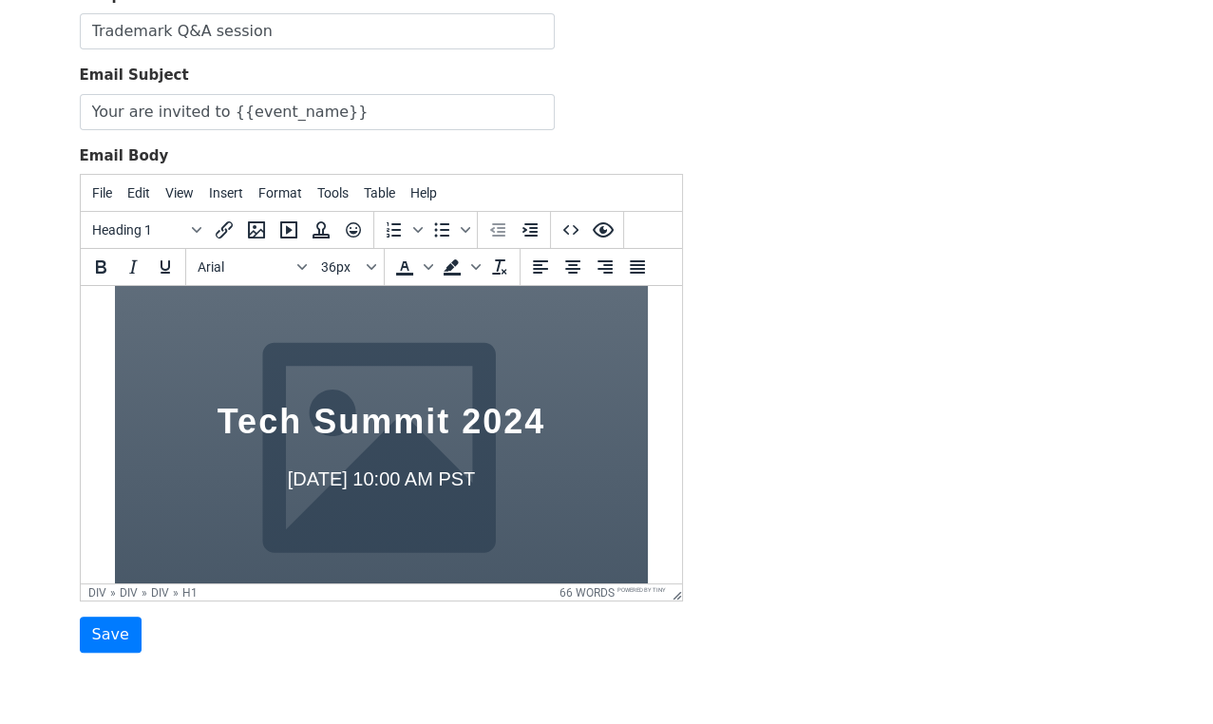
click at [546, 448] on div "Tech Summit 2024 June 15th at 10:00 AM PST" at bounding box center [380, 453] width 533 height 540
click at [275, 348] on div "Tech Summit 2024 June 15th at 10:00 AM PST" at bounding box center [380, 453] width 533 height 540
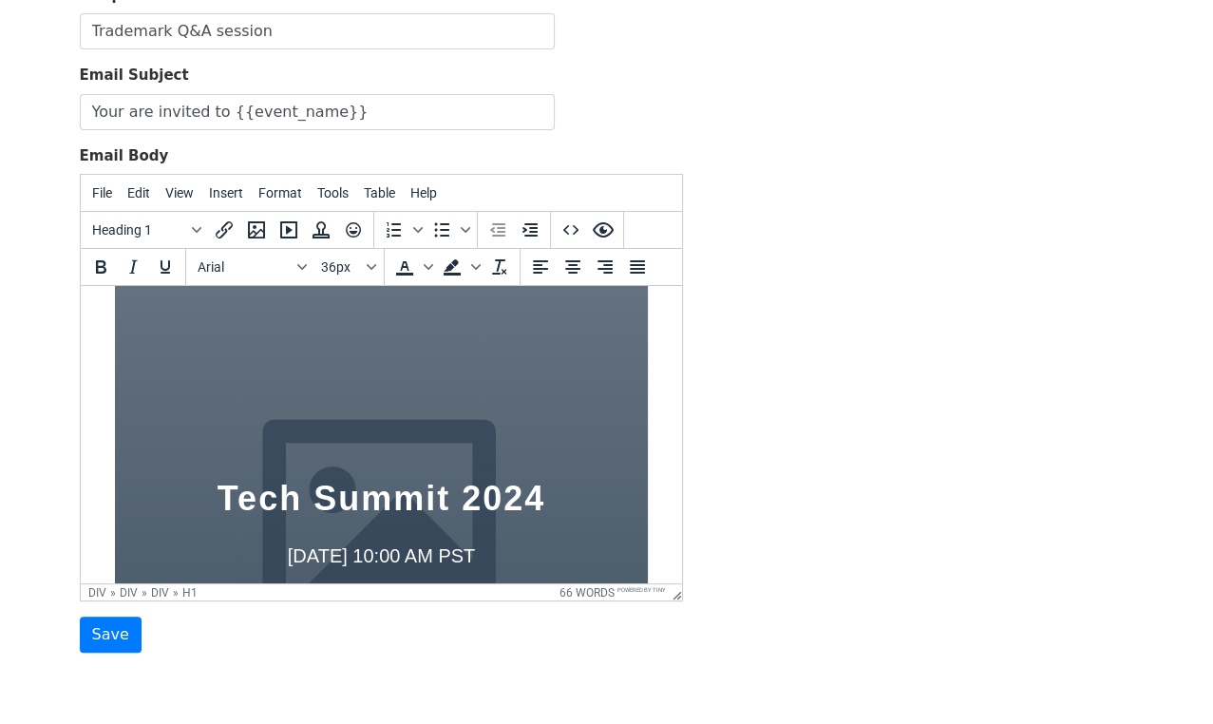
scroll to position [148, 0]
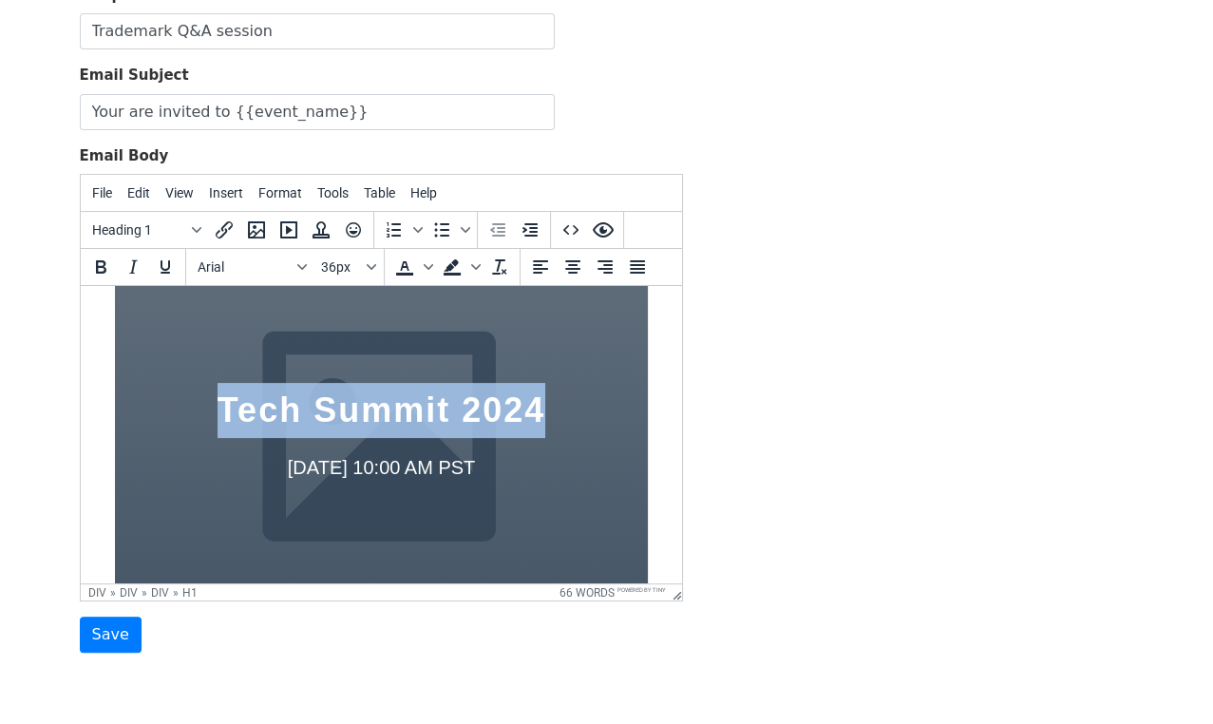
drag, startPoint x: 212, startPoint y: 400, endPoint x: 535, endPoint y: 410, distance: 323.1
click at [535, 410] on h1 "Tech Summit 2024" at bounding box center [380, 410] width 476 height 55
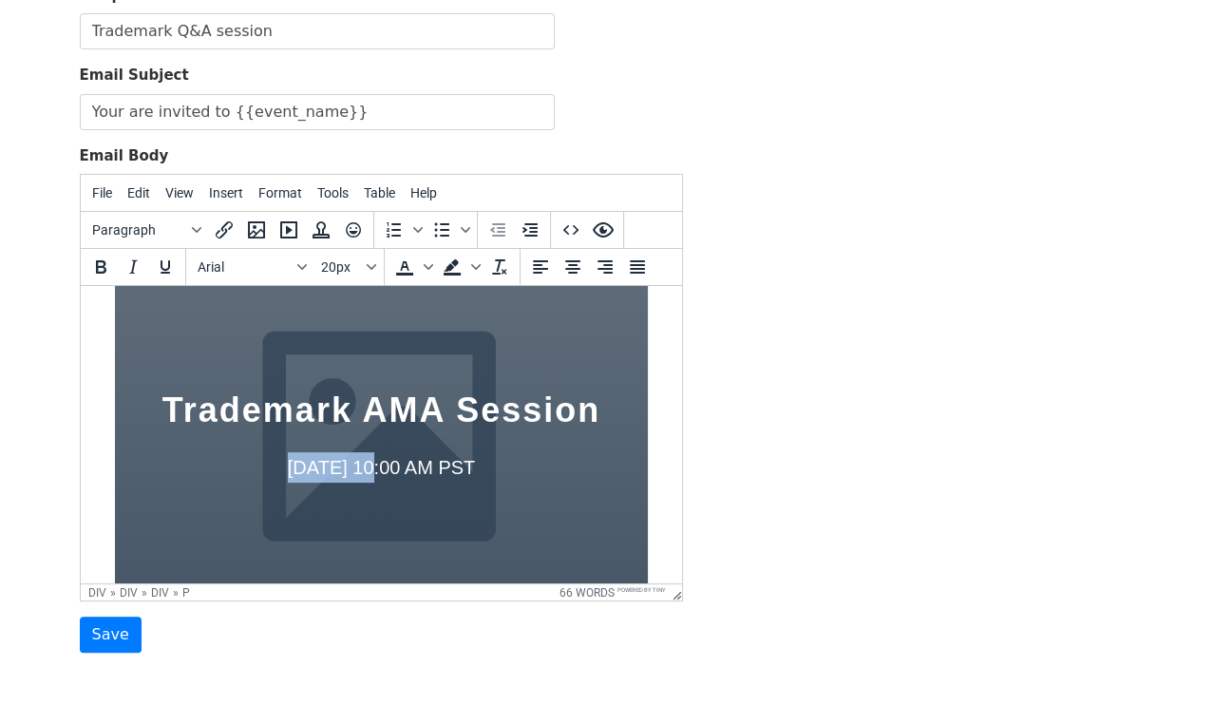
drag, startPoint x: 259, startPoint y: 462, endPoint x: 341, endPoint y: 467, distance: 81.9
click at [341, 467] on p "June 15th at 10:00 AM PST" at bounding box center [380, 467] width 476 height 30
drag, startPoint x: 473, startPoint y: 463, endPoint x: 509, endPoint y: 463, distance: 36.1
click at [509, 463] on p "14 Ogos 2025 at 10:00 AM PST" at bounding box center [380, 467] width 476 height 30
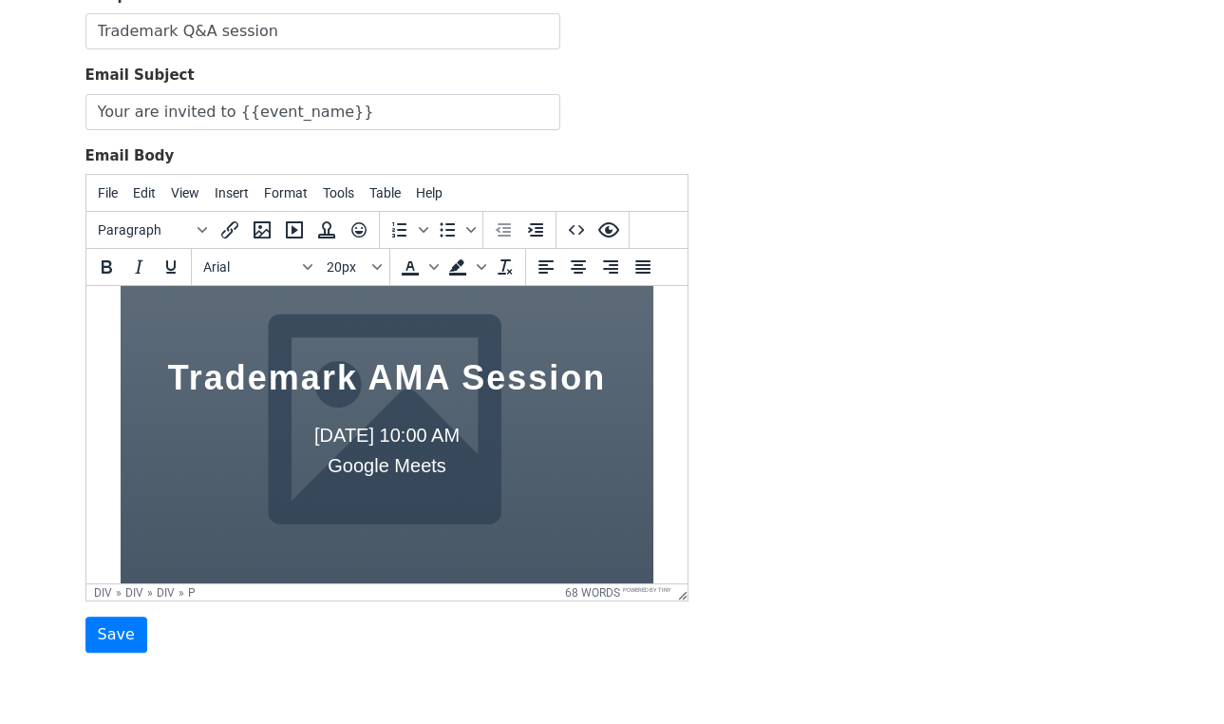
scroll to position [174, 0]
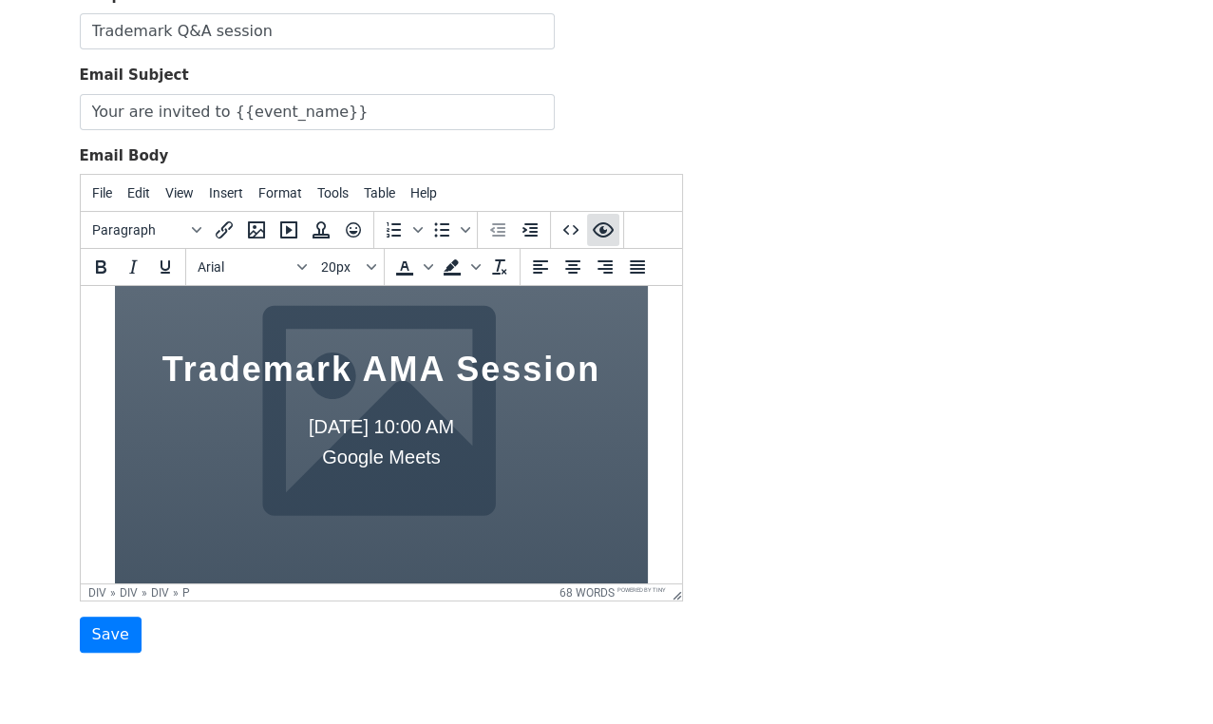
click at [597, 230] on icon "Preview" at bounding box center [603, 229] width 23 height 23
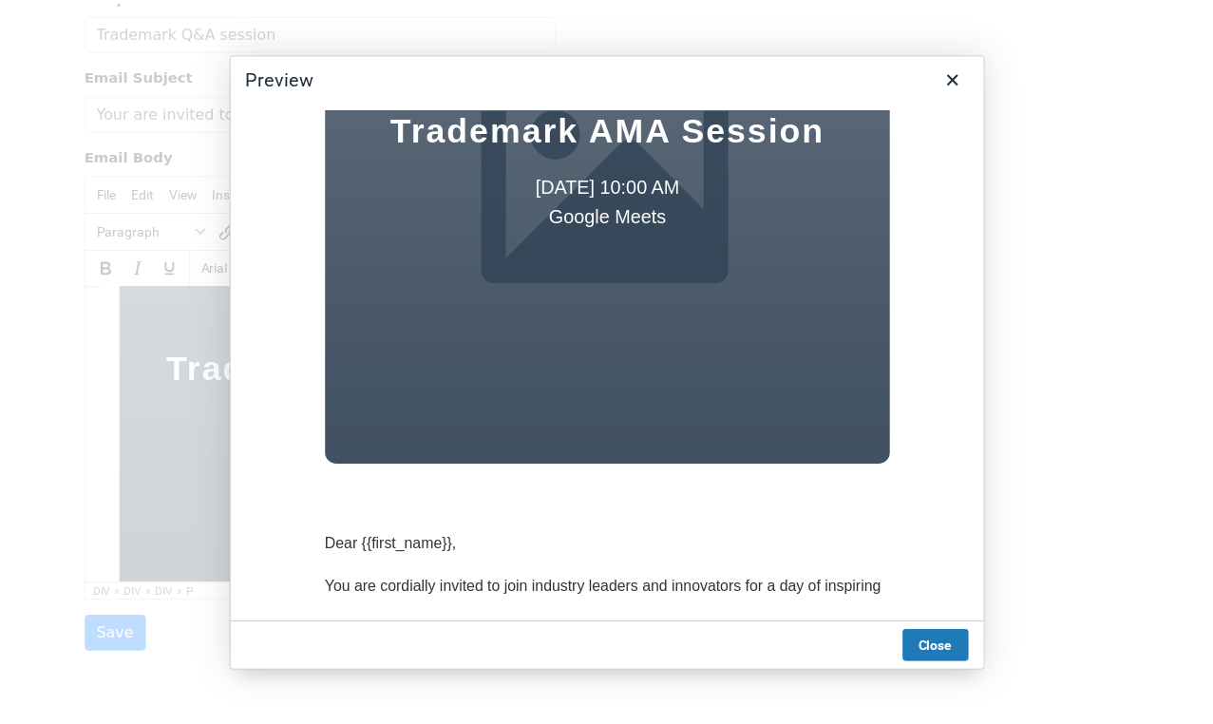
scroll to position [273, 0]
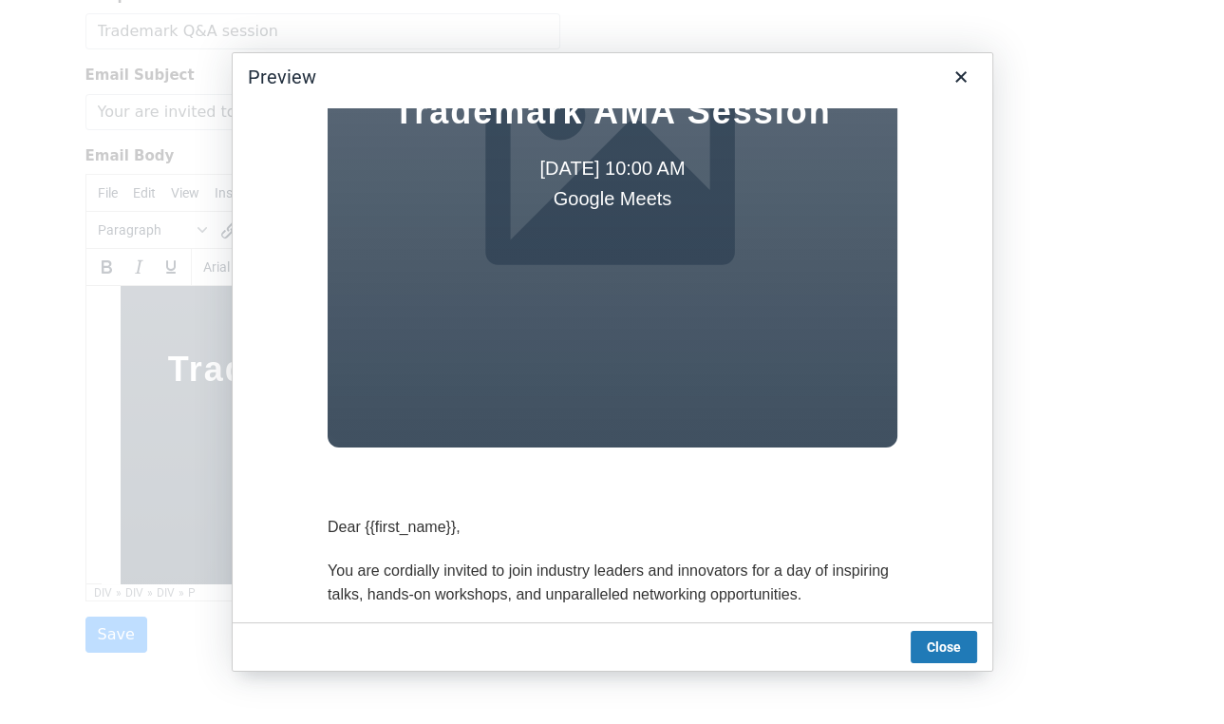
click at [628, 378] on div "Trademark AMA Session 14 Ogos 2025 at 10:00 AM Google Meets" at bounding box center [612, 159] width 570 height 578
click at [948, 651] on button "Close" at bounding box center [944, 647] width 66 height 32
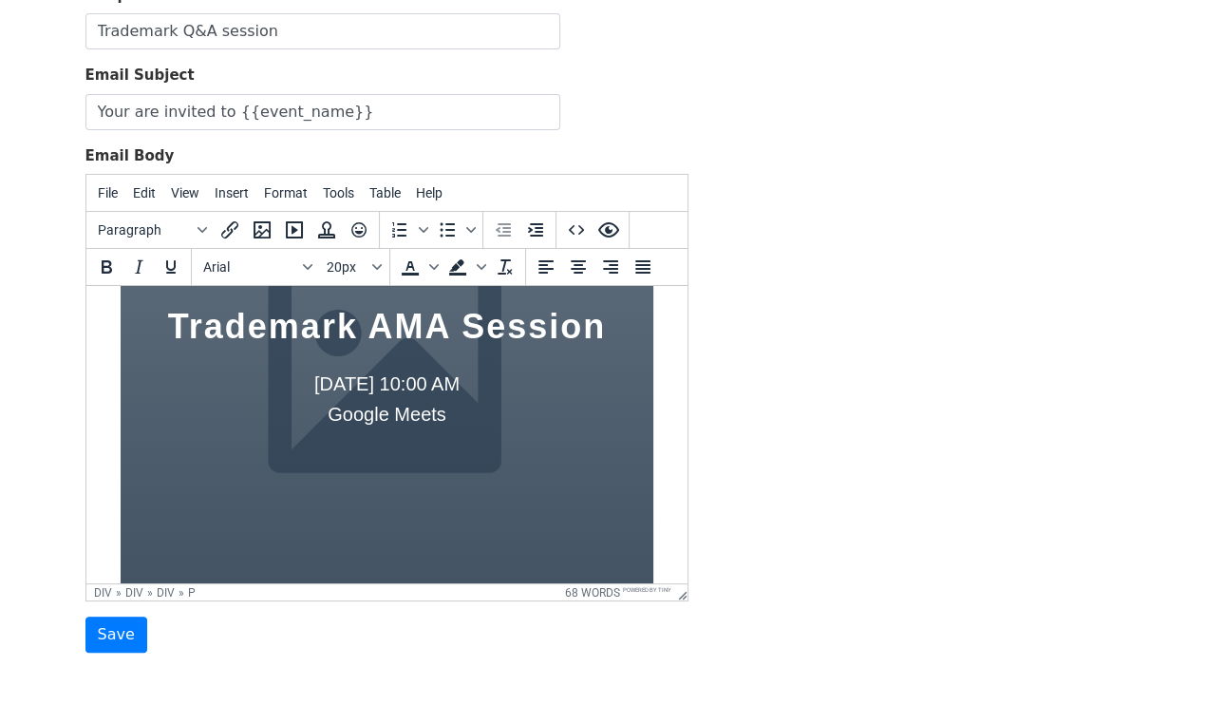
scroll to position [501, 0]
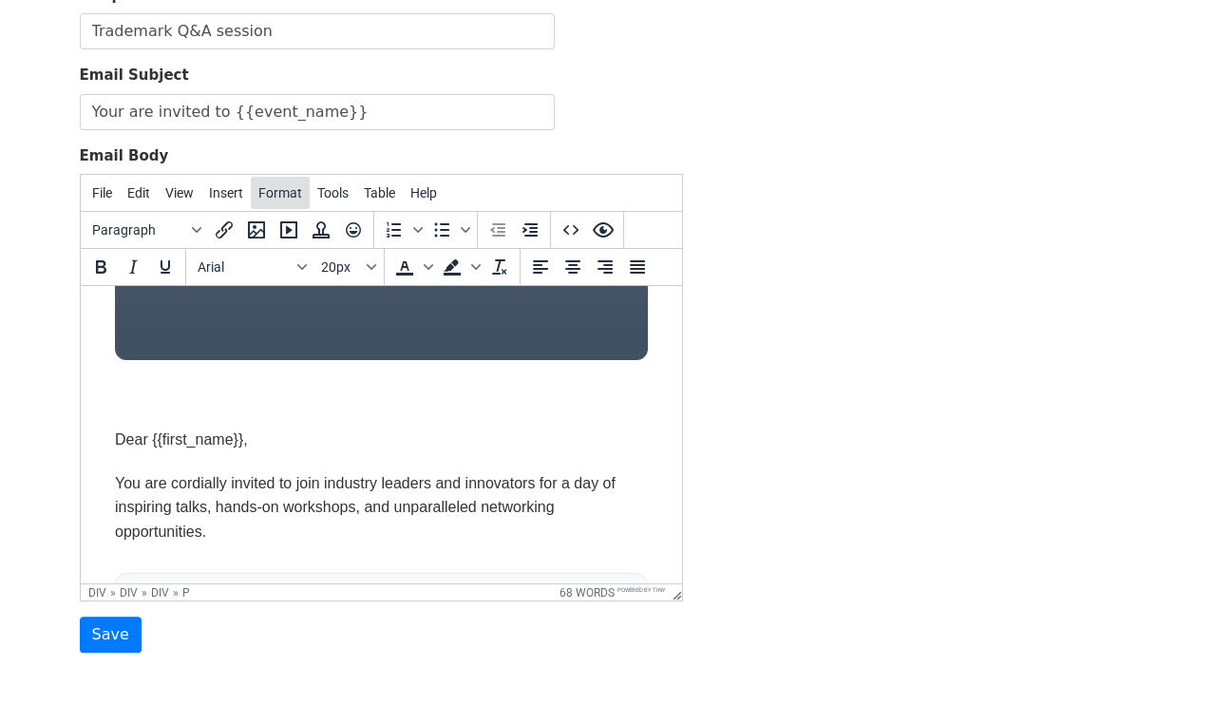
click at [285, 196] on span "Format" at bounding box center [280, 192] width 44 height 15
click at [318, 224] on icon "Insert template" at bounding box center [321, 229] width 23 height 23
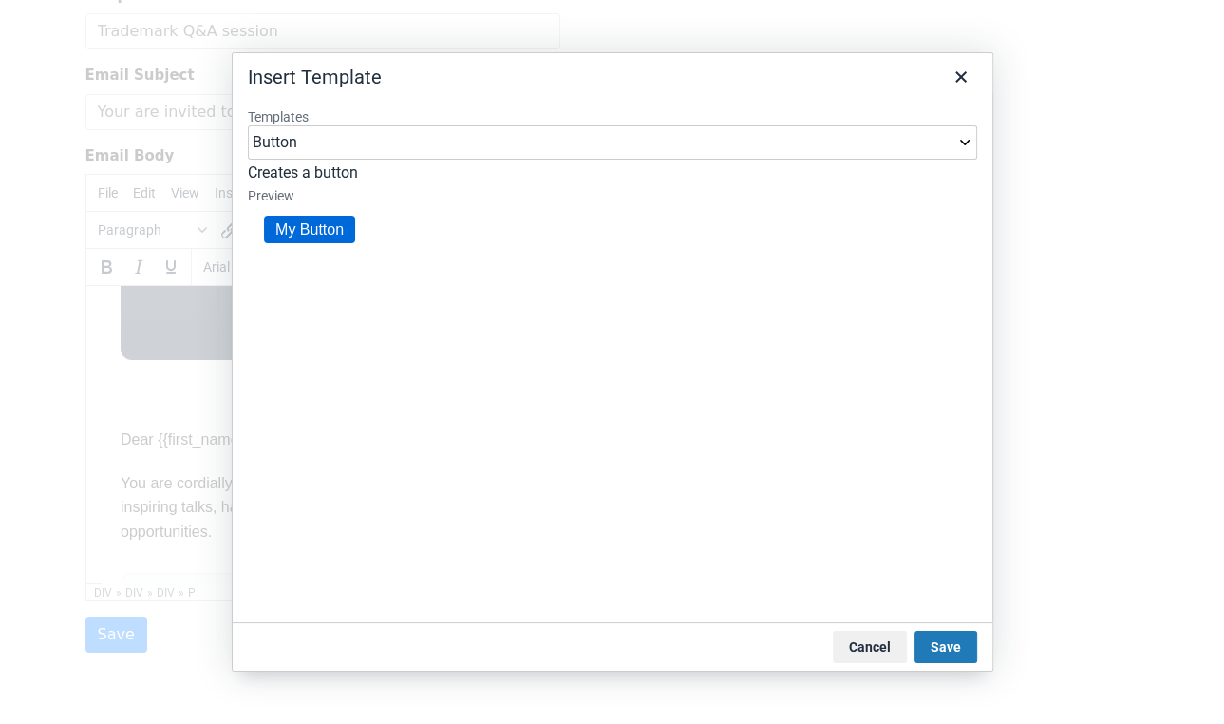
scroll to position [0, 0]
click at [963, 78] on icon "Close" at bounding box center [961, 76] width 11 height 11
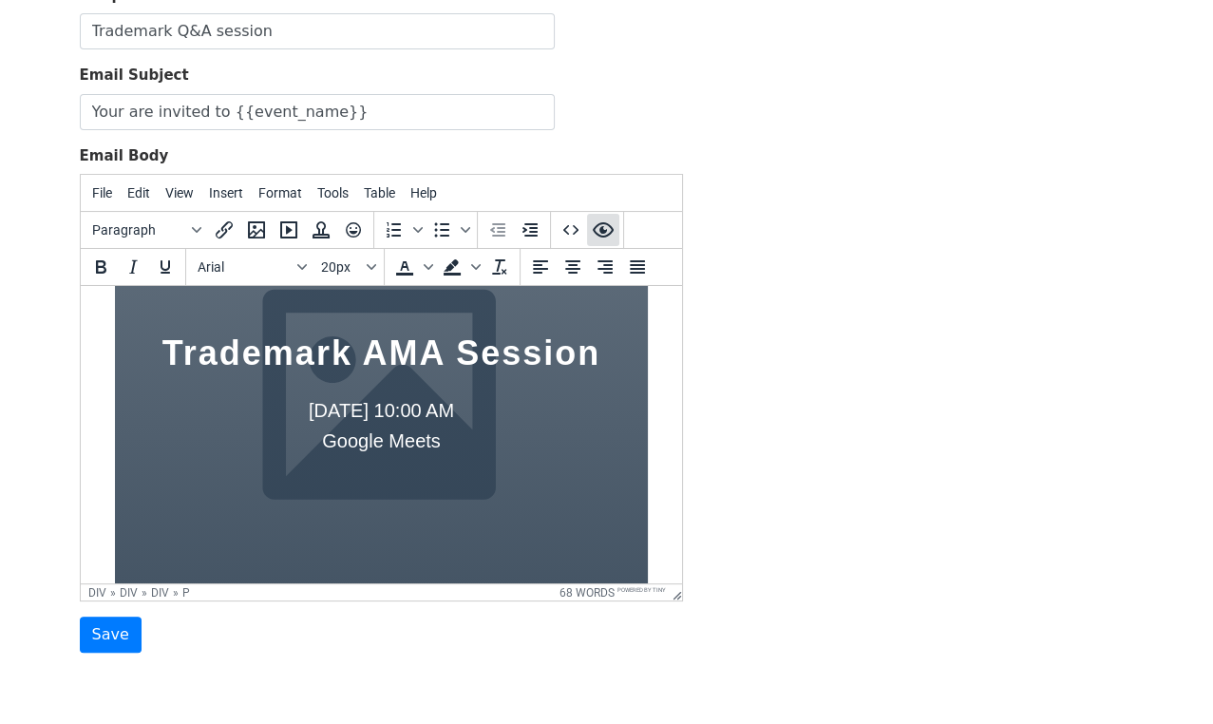
click at [601, 227] on icon "Preview" at bounding box center [602, 229] width 21 height 15
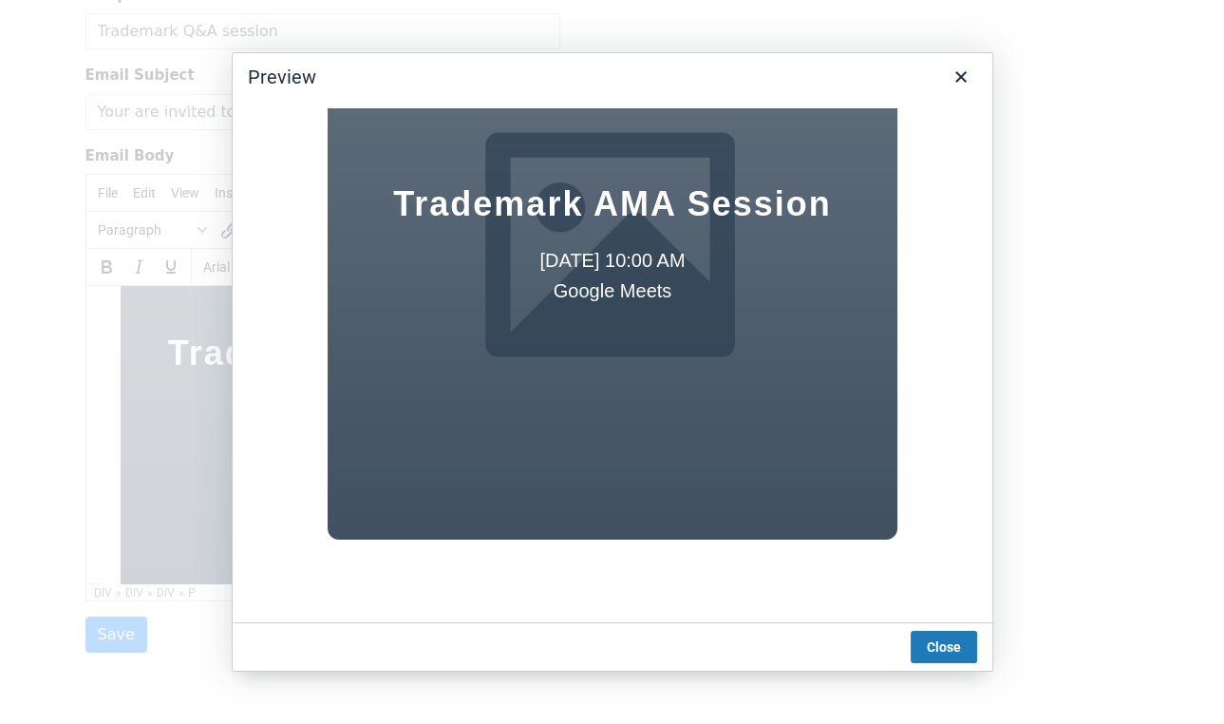
scroll to position [343, 0]
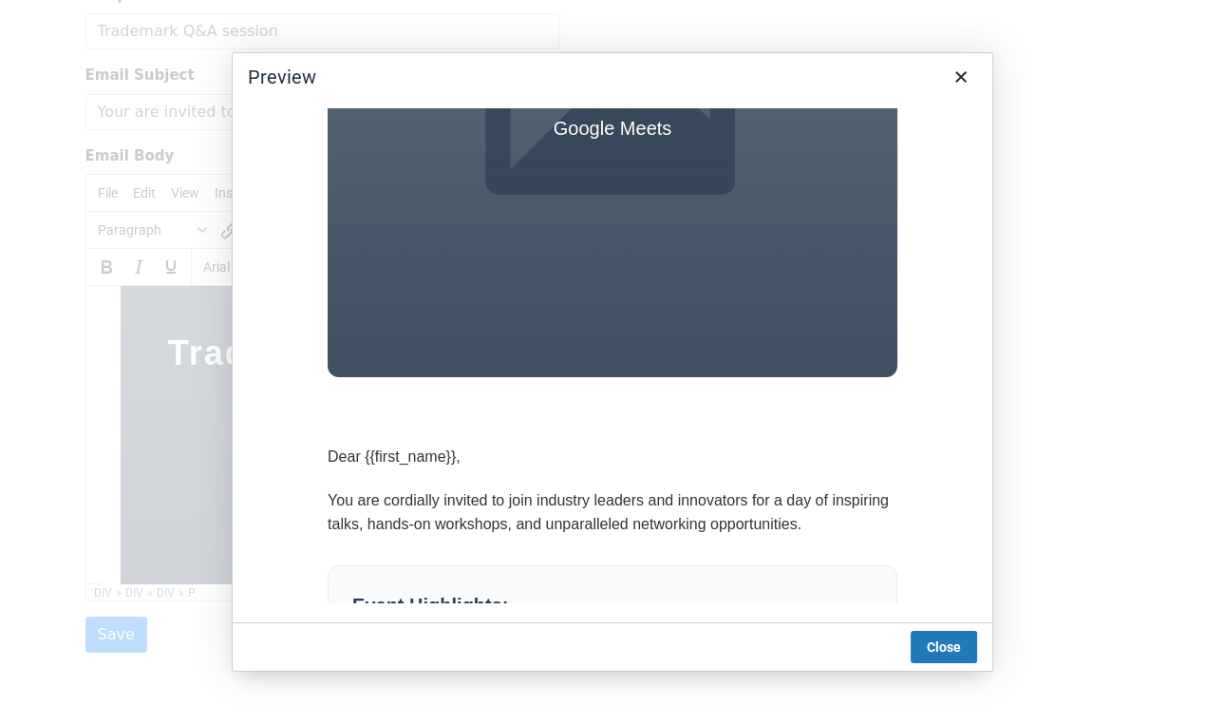
click at [593, 366] on div "Trademark AMA Session 14 Ogos 2025 at 10:00 AM Google Meets" at bounding box center [612, 89] width 570 height 578
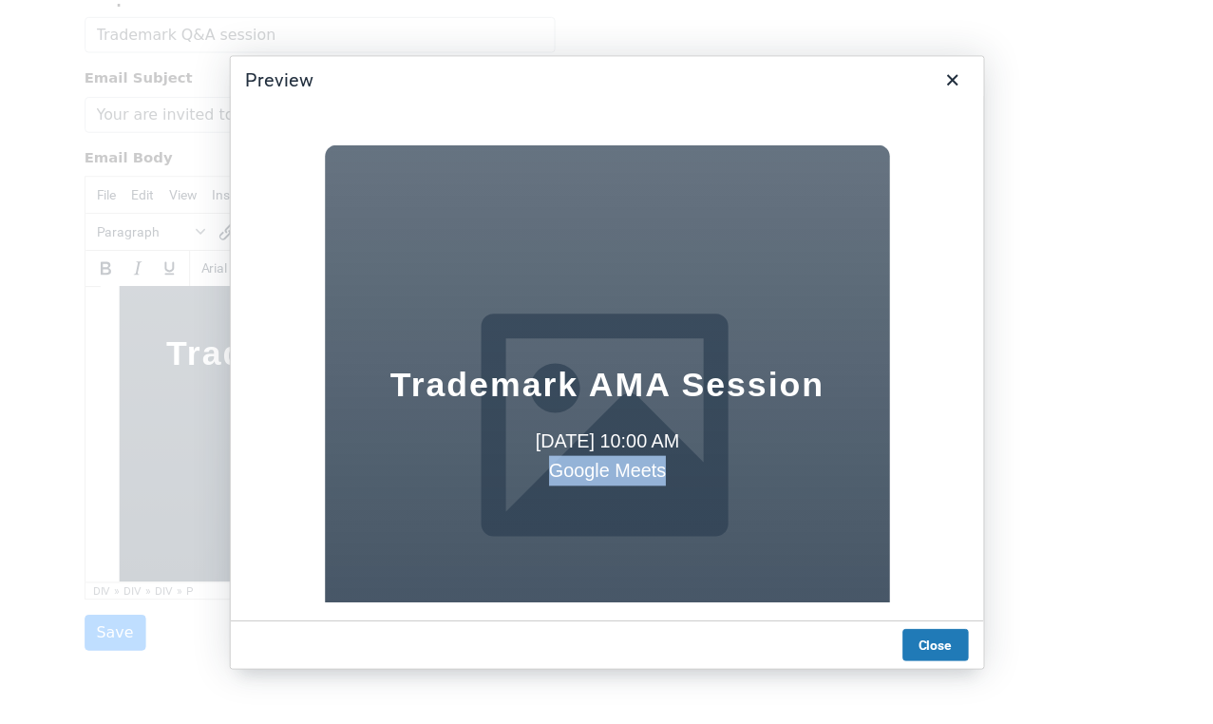
scroll to position [0, 0]
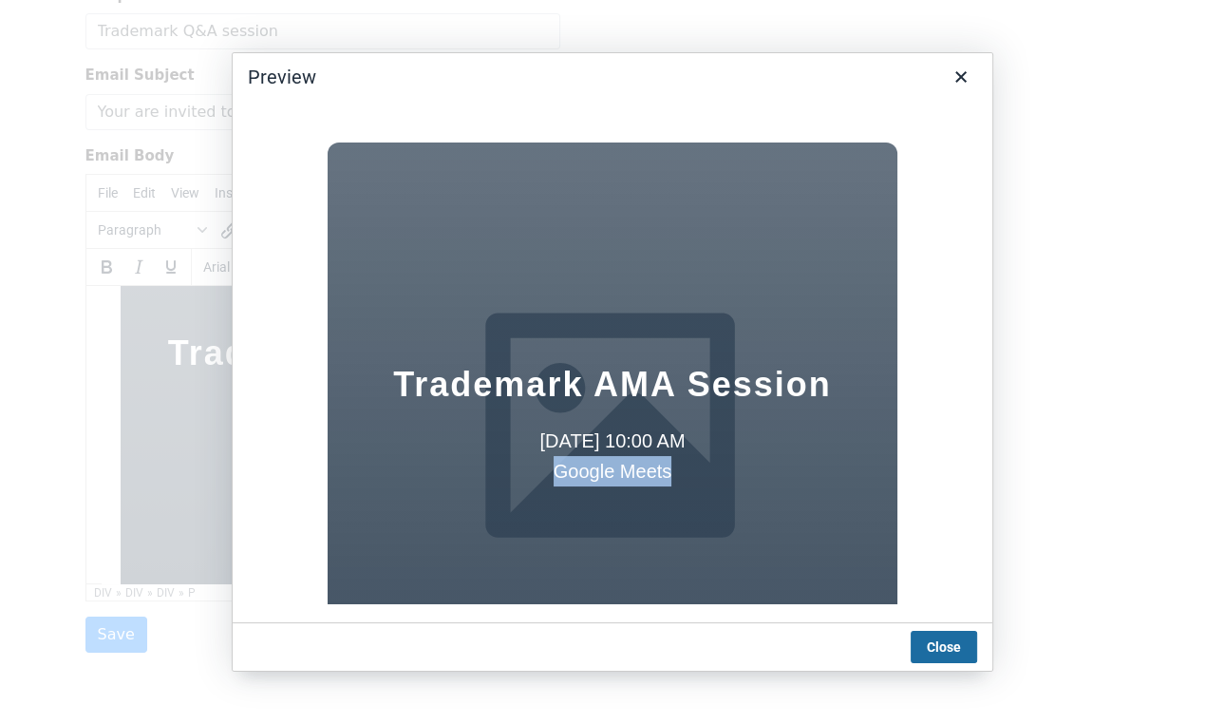
click at [943, 645] on button "Close" at bounding box center [944, 647] width 66 height 32
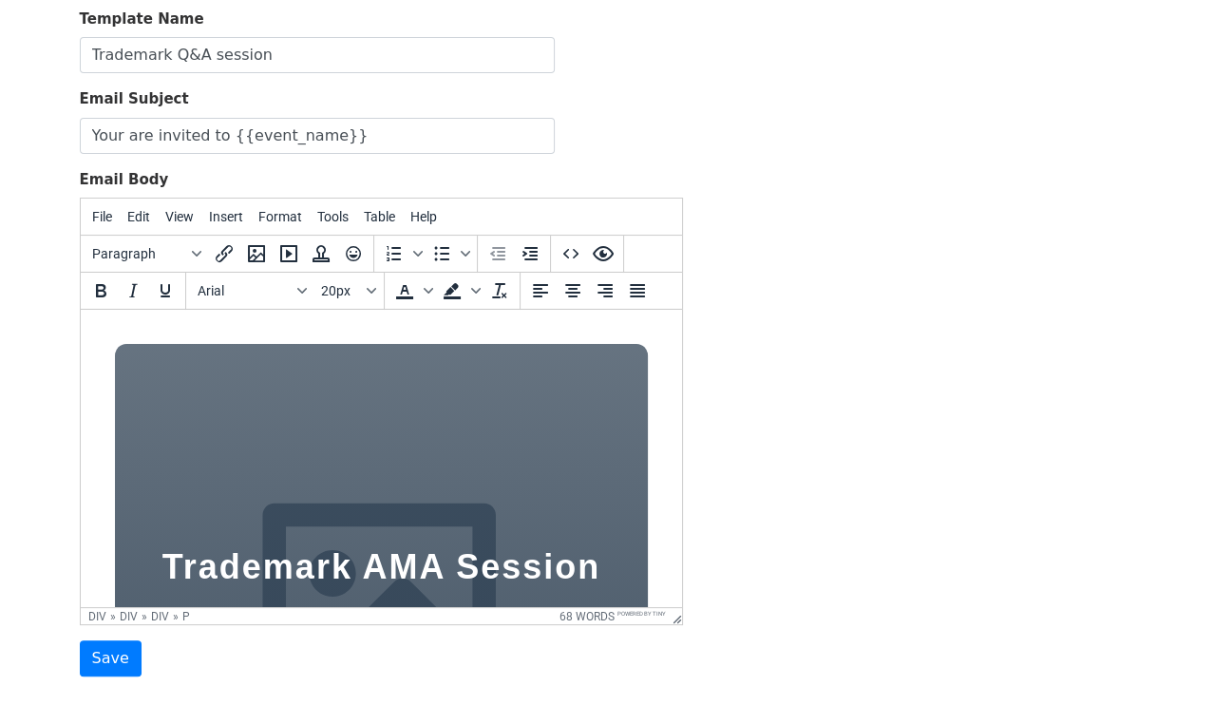
scroll to position [110, 0]
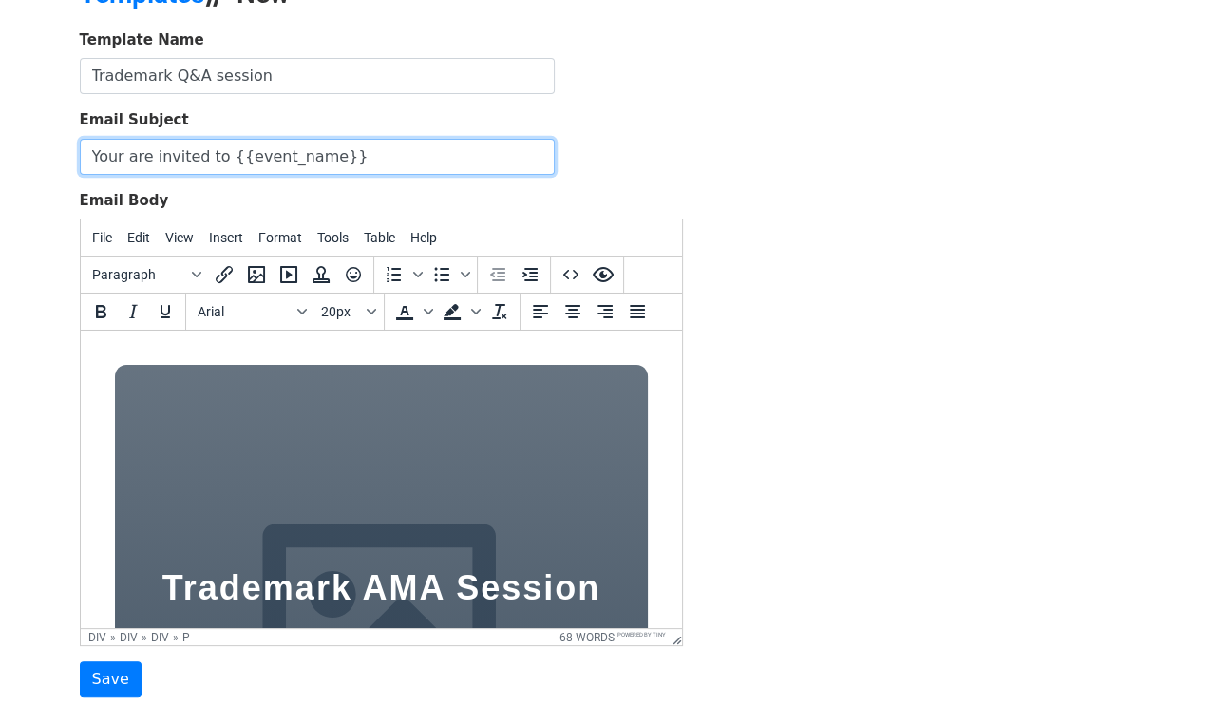
drag, startPoint x: 214, startPoint y: 154, endPoint x: 92, endPoint y: 154, distance: 121.6
click at [92, 154] on input "Your are invited to {{event_name}}" at bounding box center [317, 157] width 475 height 36
drag, startPoint x: 271, startPoint y: 158, endPoint x: 236, endPoint y: 161, distance: 35.3
click at [236, 161] on input "Jemputan Eksklusif: Sesi AMA – Pendaftaran Trademark (PERCUMA) {{event_name}}" at bounding box center [317, 157] width 475 height 36
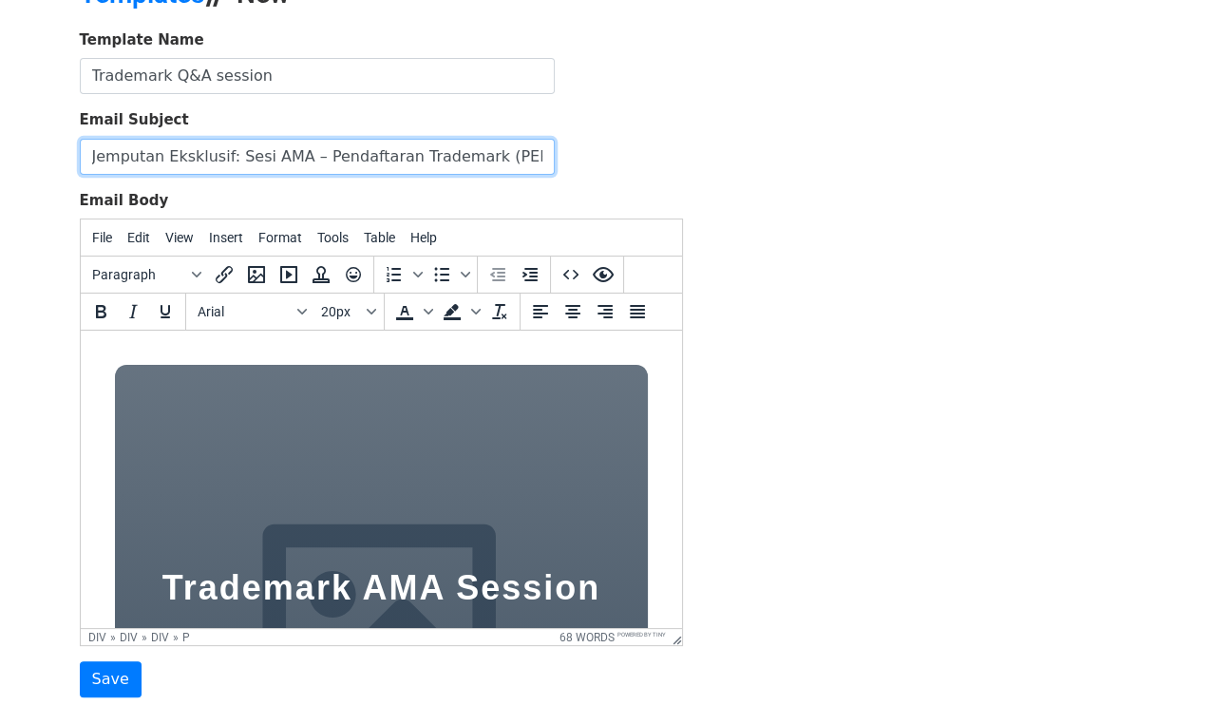
click at [302, 155] on input "Jemputan Eksklusif: Sesi AMA – Pendaftaran Trademark (PERCUMA) {{event_name}}" at bounding box center [317, 157] width 475 height 36
drag, startPoint x: 297, startPoint y: 157, endPoint x: 269, endPoint y: 159, distance: 28.6
click at [269, 159] on input "Jemputan Eksklusif: Sesi AMA – Pendaftaran Trademark (PERCUMA) {{event_name}}" at bounding box center [317, 157] width 475 height 36
drag, startPoint x: 404, startPoint y: 156, endPoint x: 305, endPoint y: 149, distance: 99.0
click at [305, 149] on input "Jemputan Eksklusif: Sesi Q&A – Pendaftaran Trademark (PERCUMA) {{event_name}}" at bounding box center [317, 157] width 475 height 36
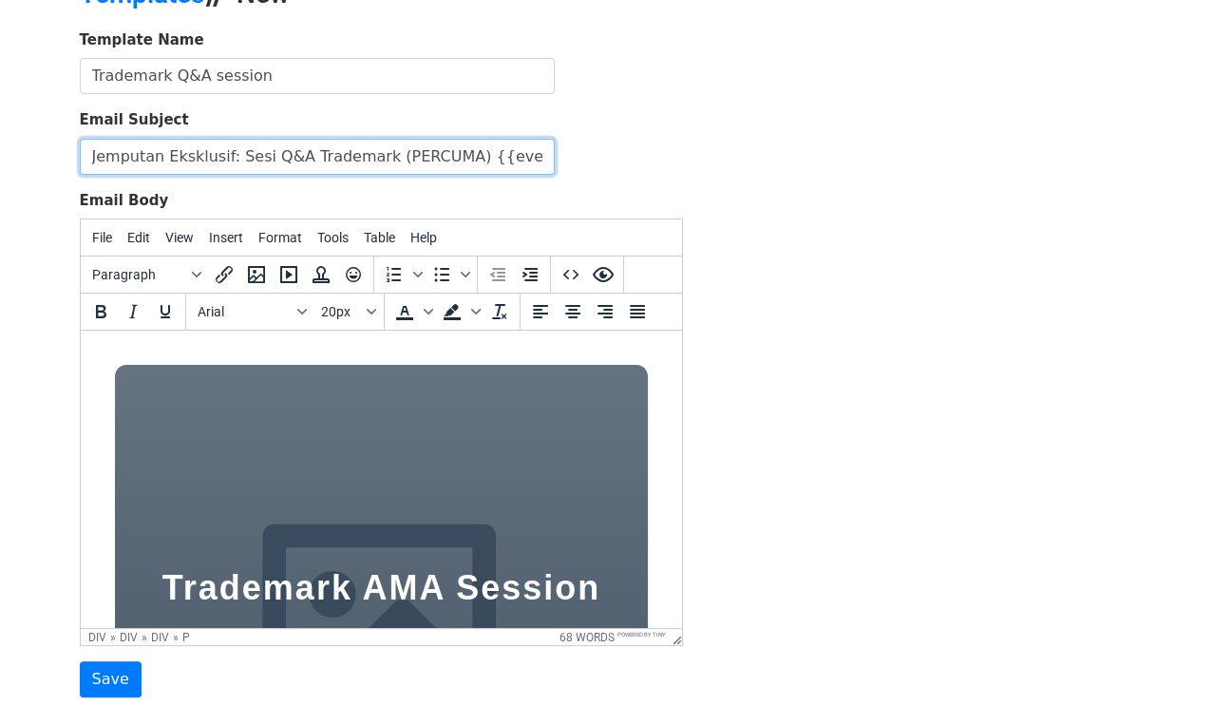
drag, startPoint x: 381, startPoint y: 154, endPoint x: 464, endPoint y: 160, distance: 83.8
click at [464, 160] on input "Jemputan Eksklusif: Sesi Q&A Trademark (PERCUMA) {{event_name}}" at bounding box center [317, 157] width 475 height 36
drag, startPoint x: 379, startPoint y: 156, endPoint x: 489, endPoint y: 164, distance: 110.5
click at [489, 165] on input "Jemputan Eksklusif: Sesi Q&A Trademark {{event_name}}" at bounding box center [317, 157] width 475 height 36
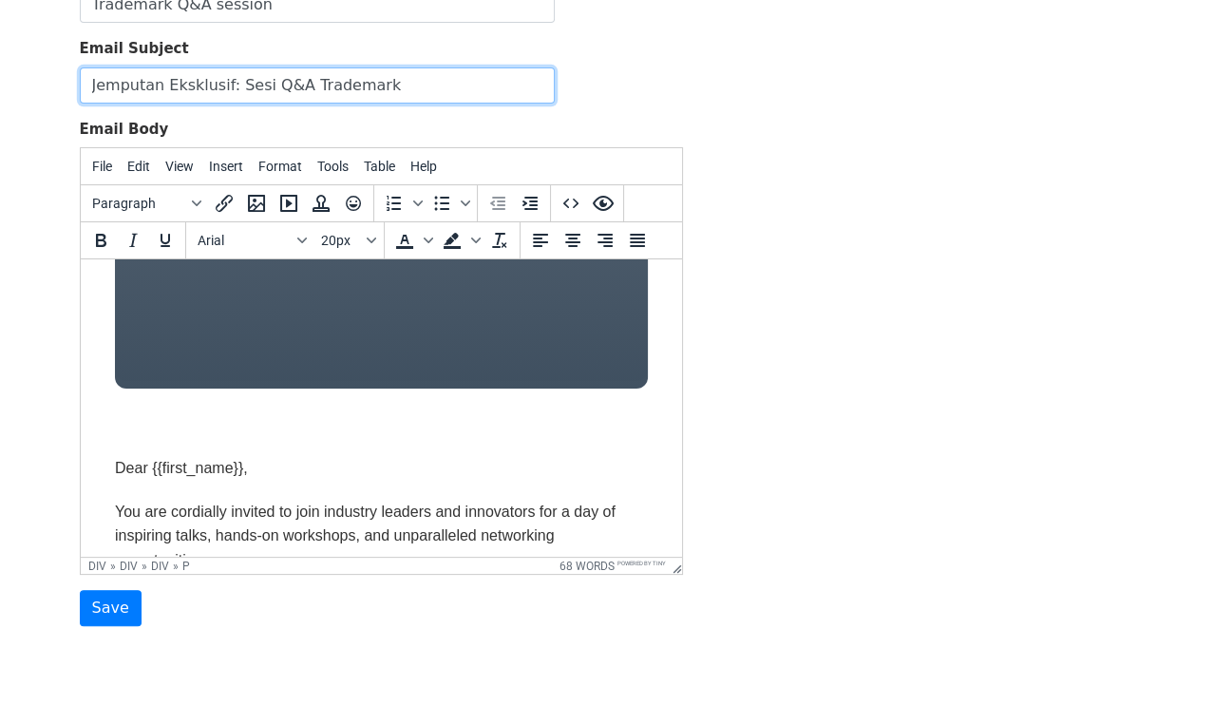
scroll to position [510, 0]
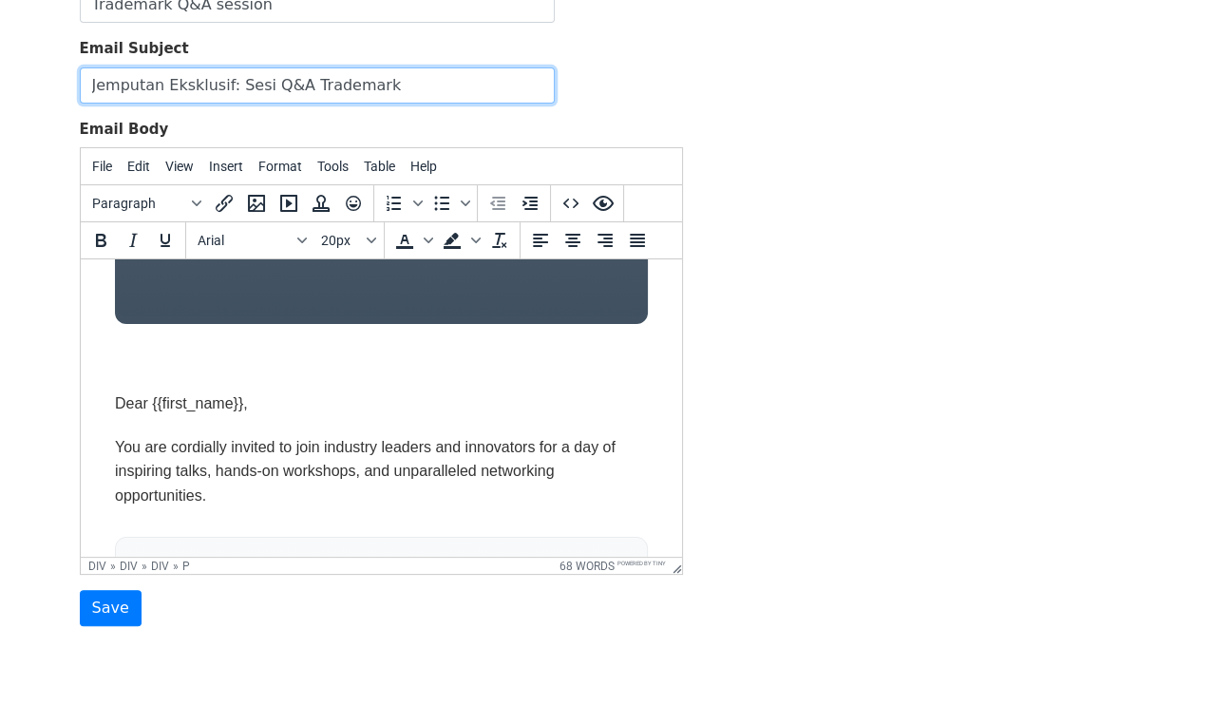
type input "Jemputan Eksklusif: Sesi Q&A Trademark"
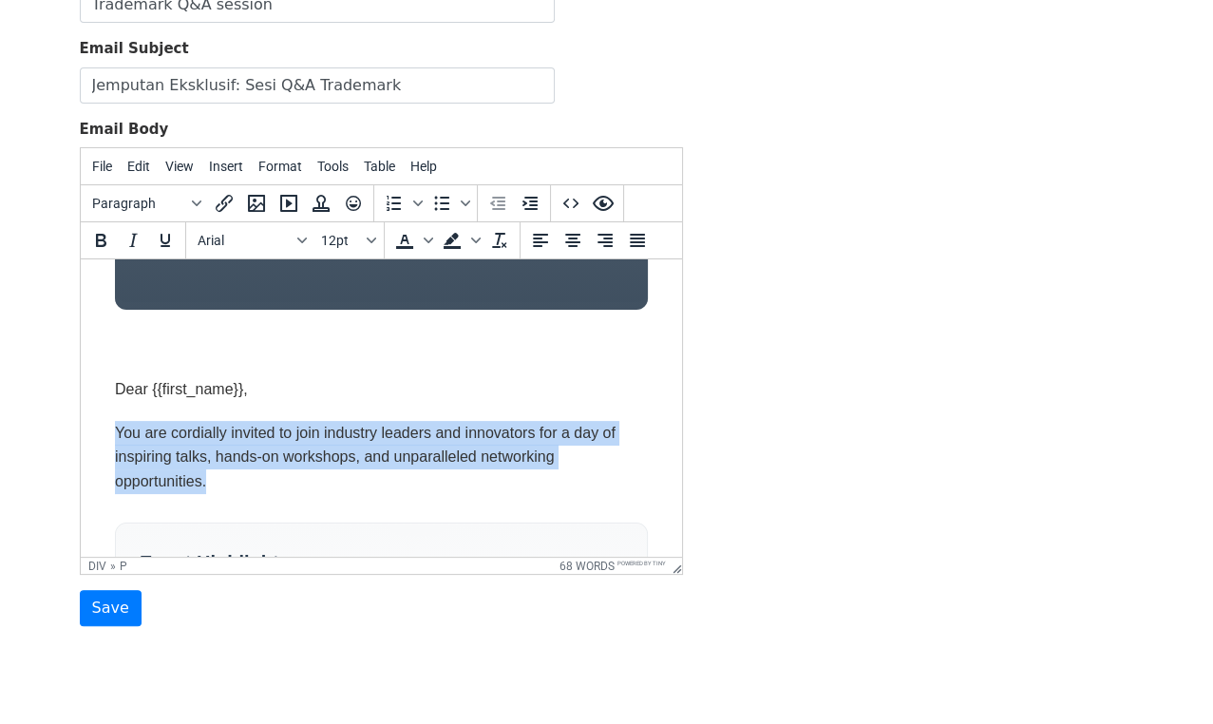
drag, startPoint x: 114, startPoint y: 417, endPoint x: 202, endPoint y: 454, distance: 95.8
click at [241, 466] on p "You are cordially invited to join industry leaders and innovators for a day of …" at bounding box center [380, 457] width 533 height 73
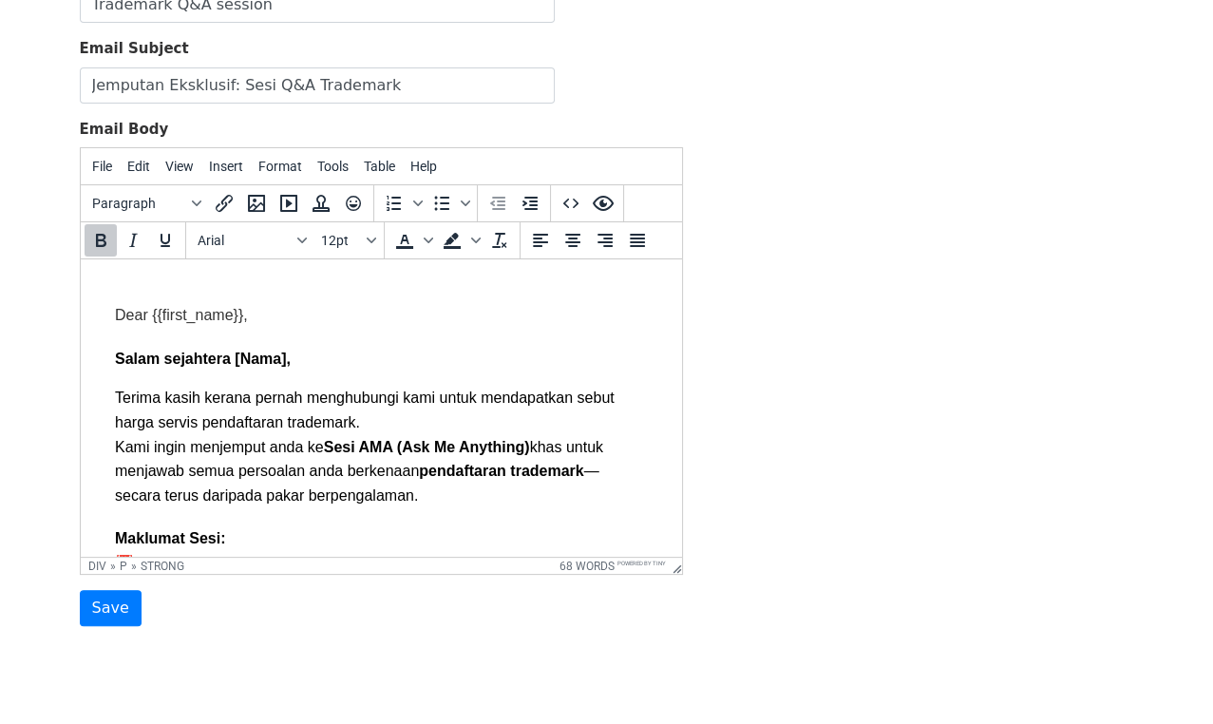
scroll to position [583, 0]
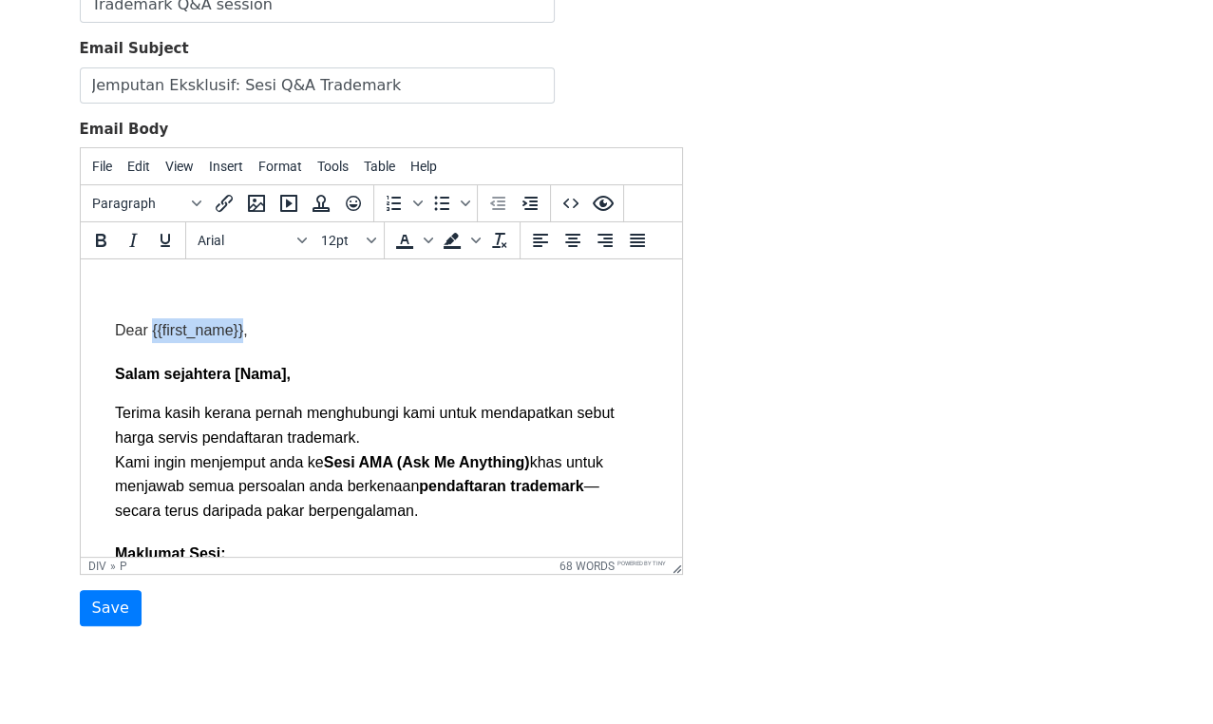
drag, startPoint x: 151, startPoint y: 323, endPoint x: 241, endPoint y: 327, distance: 90.3
click at [241, 327] on p "Dear {{first_name}}," at bounding box center [380, 330] width 533 height 25
drag, startPoint x: 233, startPoint y: 363, endPoint x: 283, endPoint y: 366, distance: 50.4
click at [283, 366] on strong "Salam sejahtera [Nama]," at bounding box center [202, 374] width 176 height 16
drag, startPoint x: 162, startPoint y: 319, endPoint x: 110, endPoint y: 321, distance: 52.3
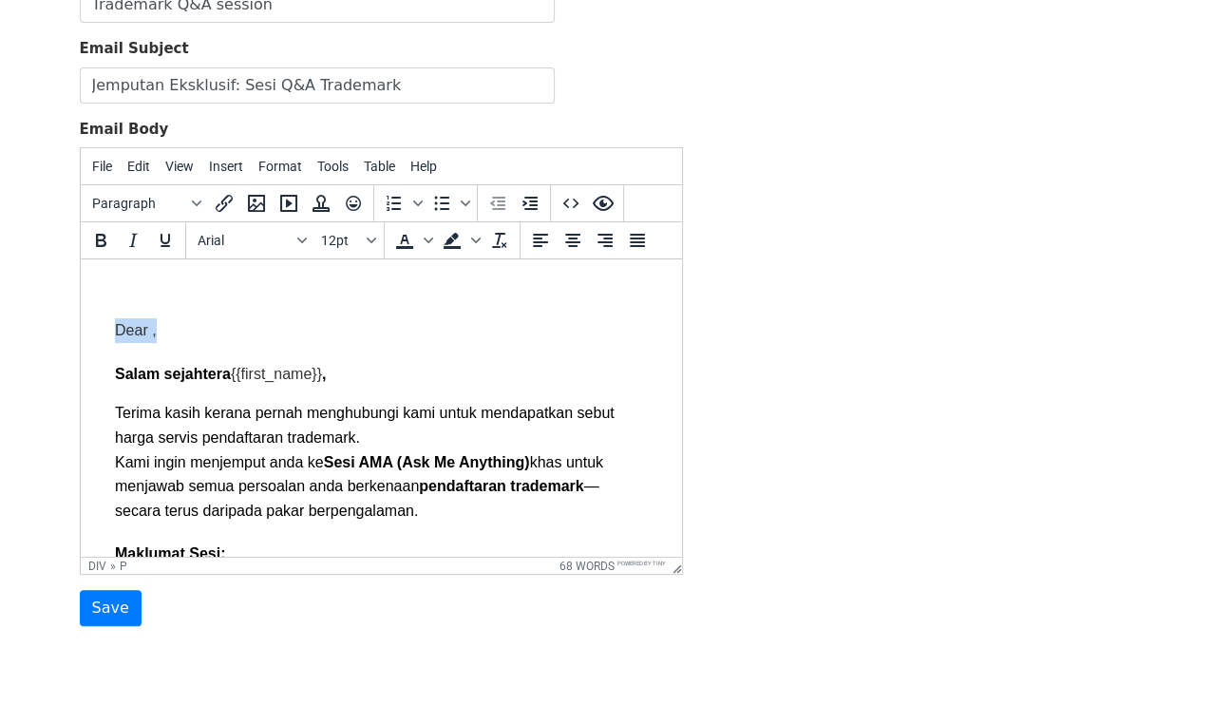
click at [110, 321] on div "Trademark AMA Session 14 Ogos 2025 at 10:00 AM Google Meets Dear , Salam sejaht…" at bounding box center [380, 387] width 571 height 1392
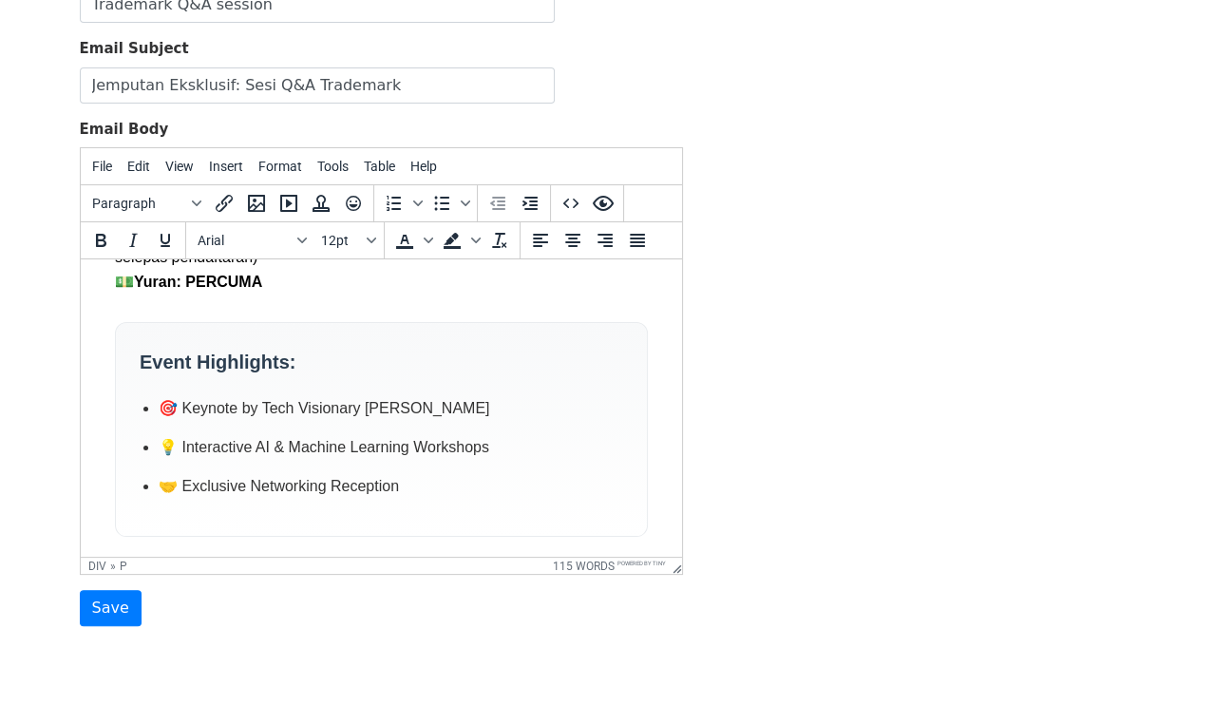
scroll to position [942, 0]
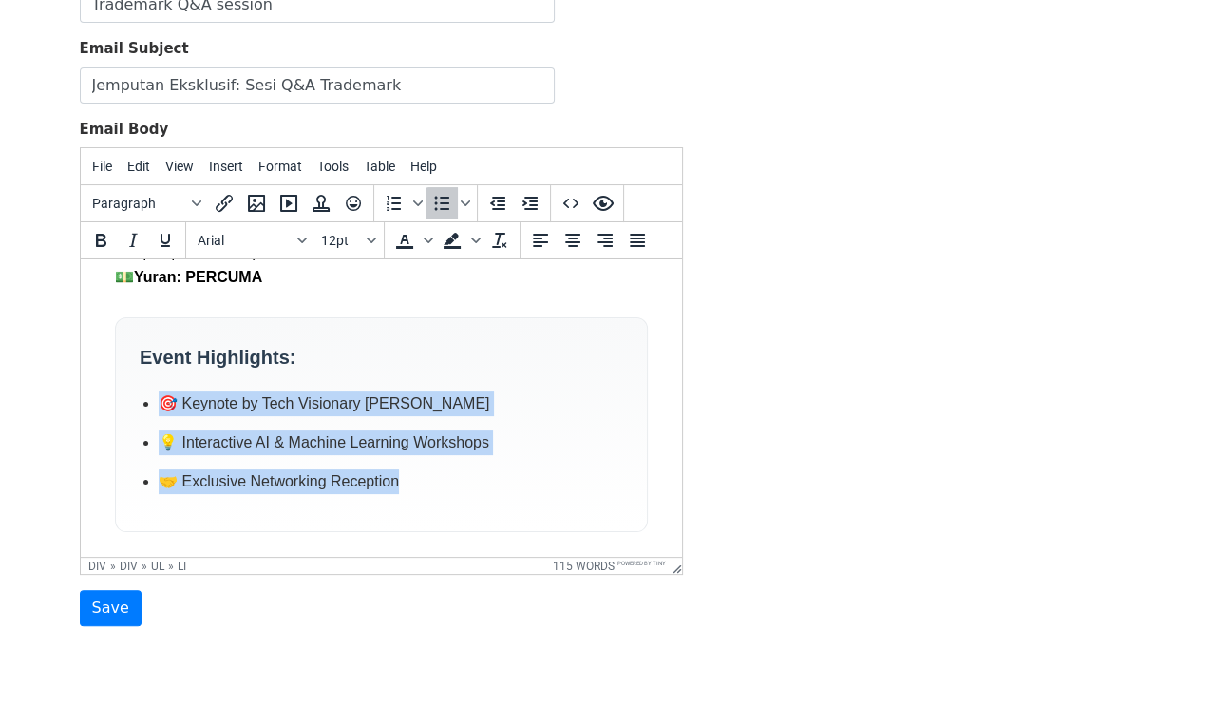
drag, startPoint x: 151, startPoint y: 394, endPoint x: 378, endPoint y: 450, distance: 233.8
click at [405, 464] on ul "🎯 Keynote by Tech Visionary Sarah Chen 💡 Interactive AI & Machine Learning Work…" at bounding box center [380, 442] width 483 height 102
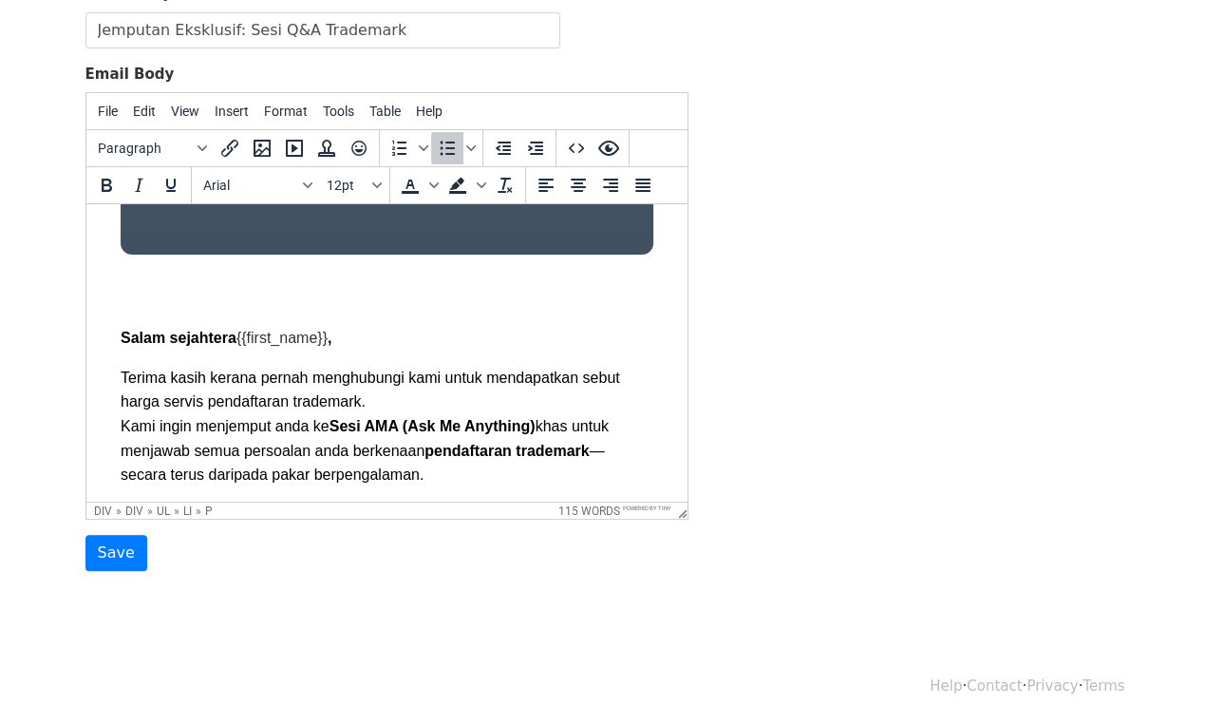
scroll to position [524, 0]
click at [610, 147] on icon "Preview" at bounding box center [602, 148] width 21 height 15
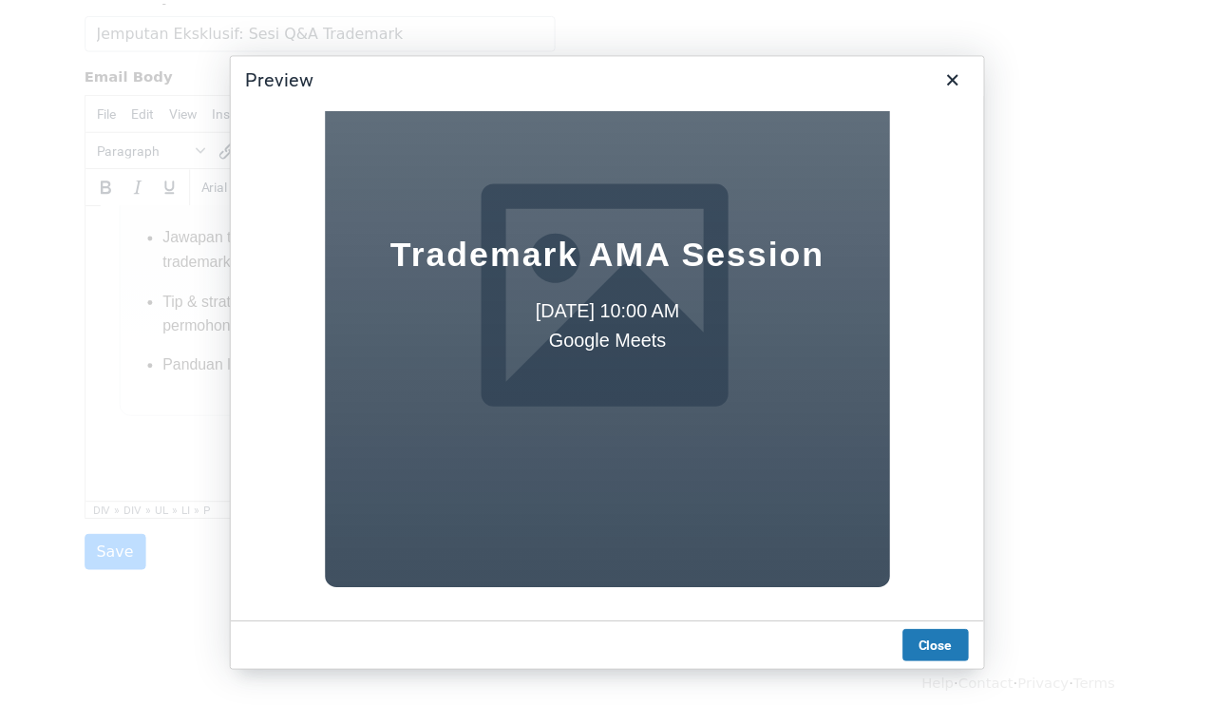
scroll to position [63, 0]
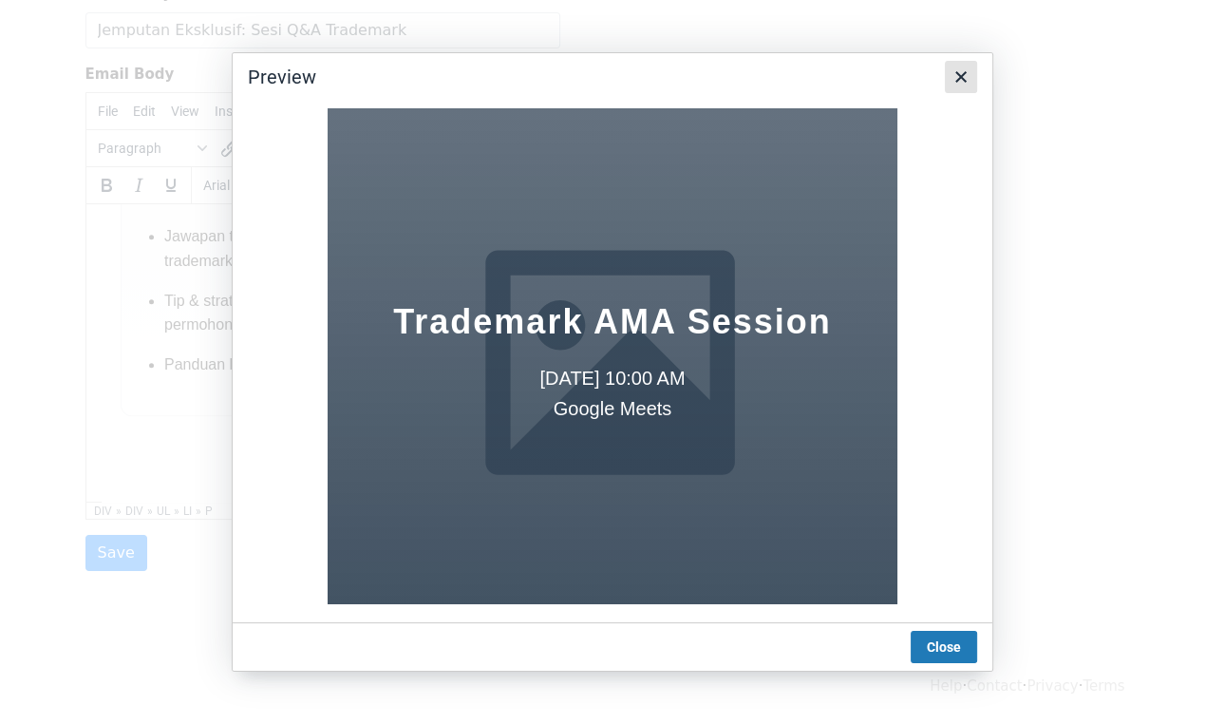
click at [962, 79] on icon "Close" at bounding box center [961, 76] width 11 height 11
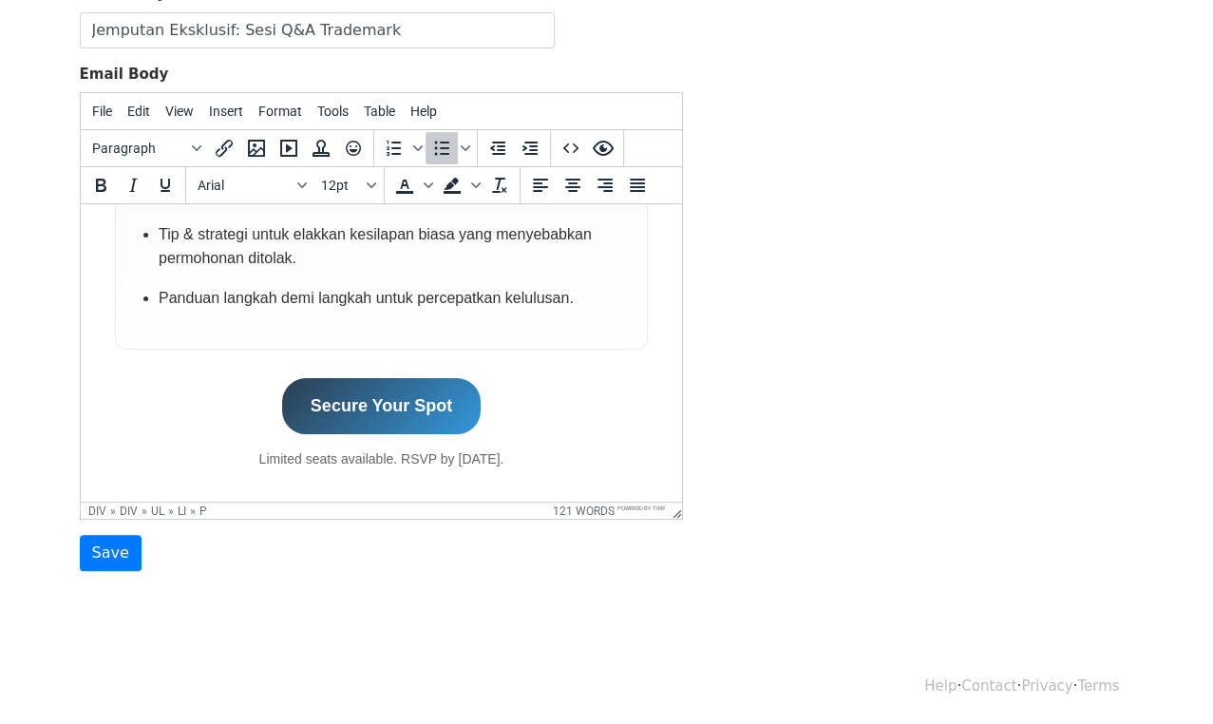
scroll to position [1125, 0]
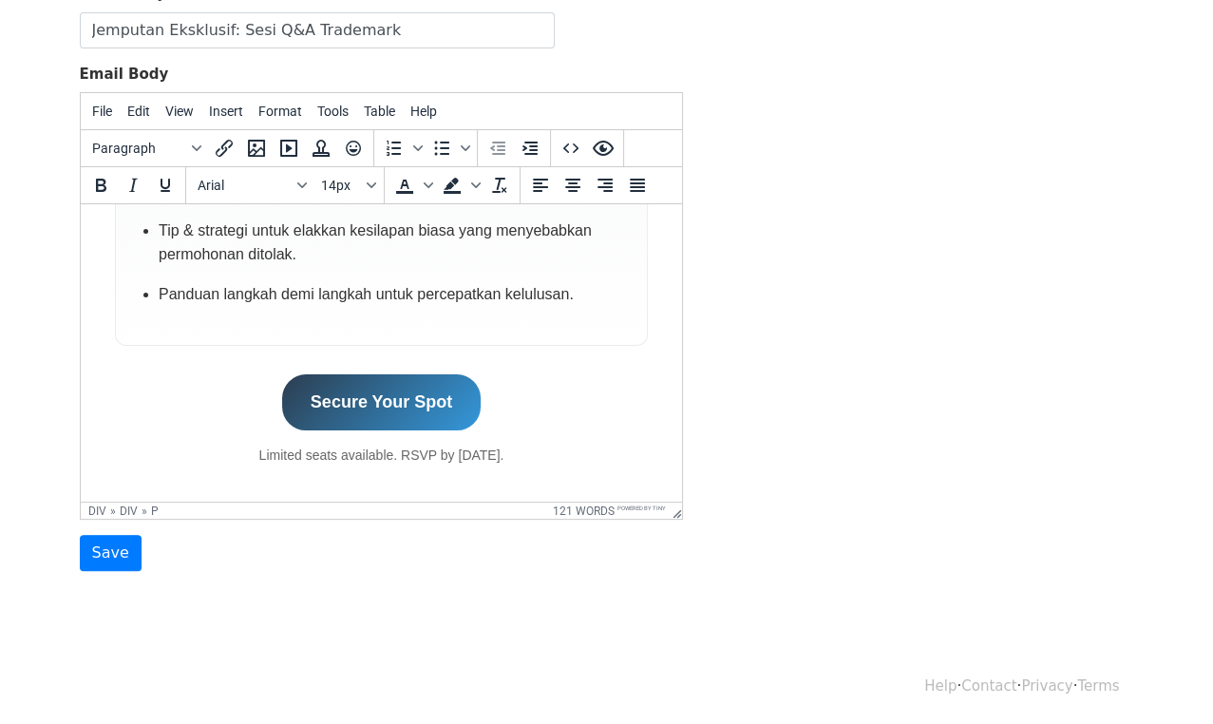
drag, startPoint x: 249, startPoint y: 445, endPoint x: 521, endPoint y: 447, distance: 271.7
click at [521, 447] on p "Limited seats available. RSVP by June 1st." at bounding box center [380, 455] width 533 height 21
drag, startPoint x: 395, startPoint y: 463, endPoint x: 384, endPoint y: 448, distance: 18.2
drag, startPoint x: 392, startPoint y: 445, endPoint x: 247, endPoint y: 441, distance: 145.4
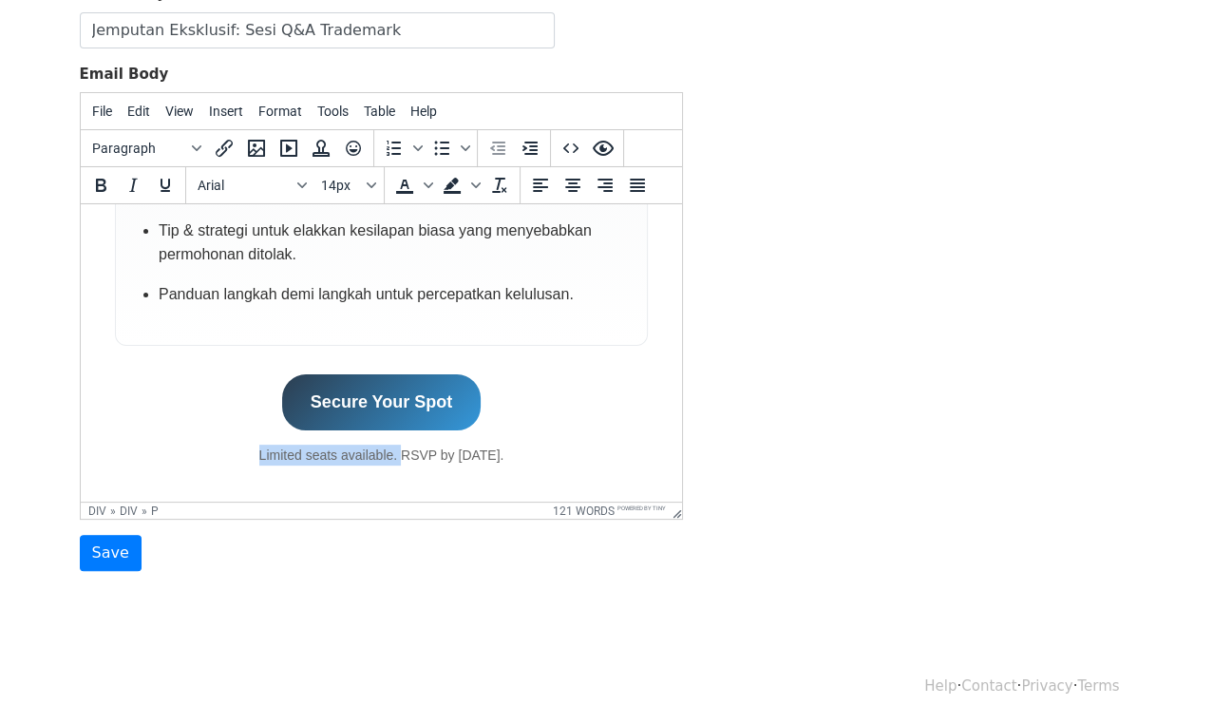
click at [247, 445] on p "Limited seats available. RSVP by June 1st." at bounding box center [380, 455] width 533 height 21
click at [386, 445] on p "RSVP by June 1st." at bounding box center [380, 455] width 533 height 21
drag, startPoint x: 377, startPoint y: 445, endPoint x: 428, endPoint y: 445, distance: 51.3
click at [428, 445] on p "RSVP by June 1st." at bounding box center [380, 455] width 533 height 21
click at [908, 454] on div "Template Name Trademark Q&A session When using a premium template, you must cha…" at bounding box center [607, 237] width 1083 height 669
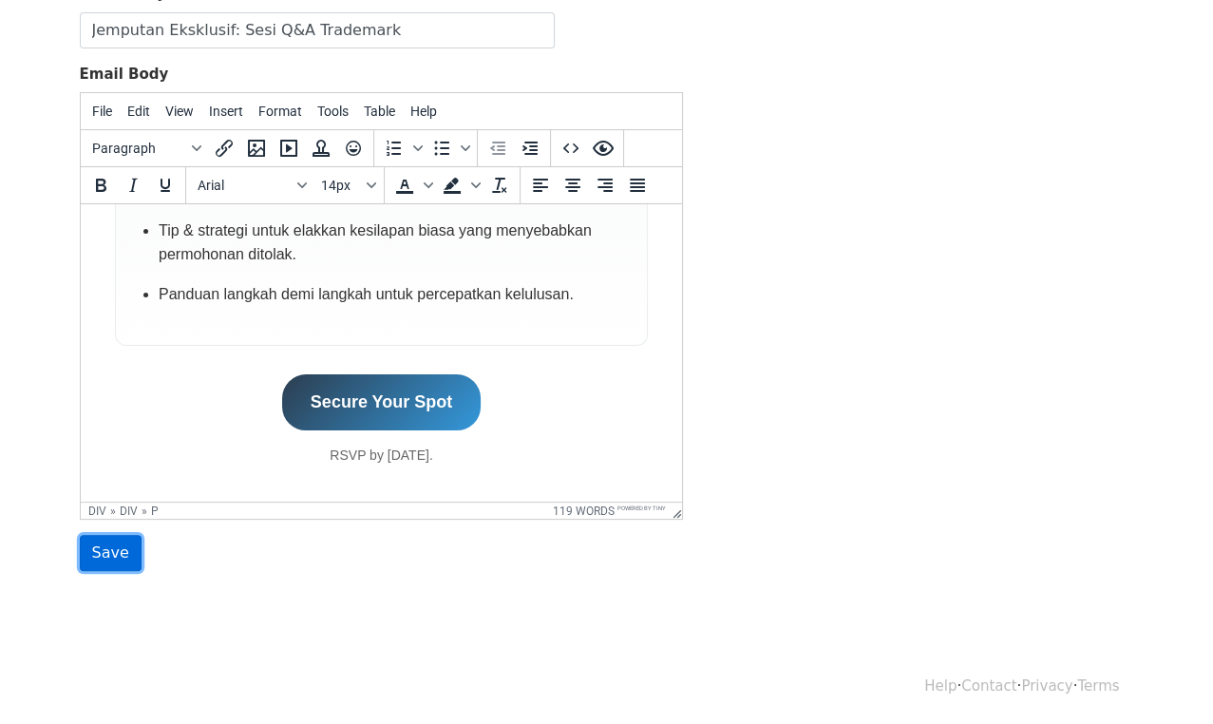
click at [103, 555] on input "Save" at bounding box center [111, 553] width 62 height 36
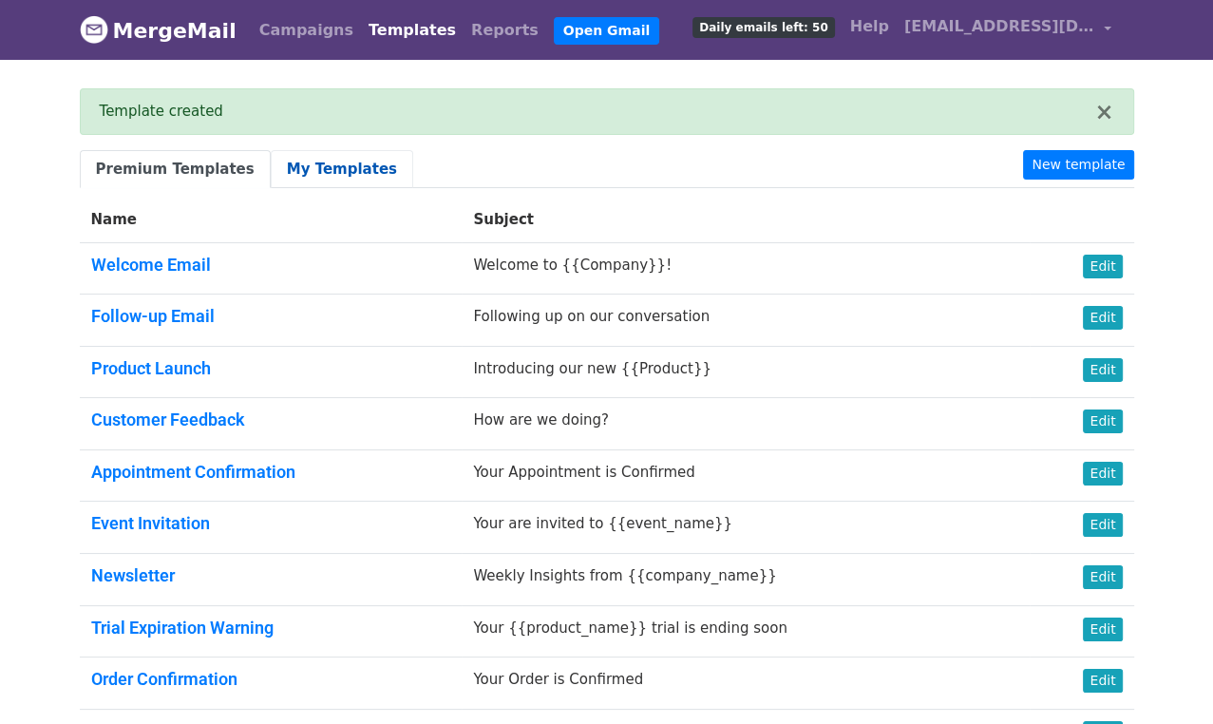
click at [300, 161] on link "My Templates" at bounding box center [342, 169] width 142 height 39
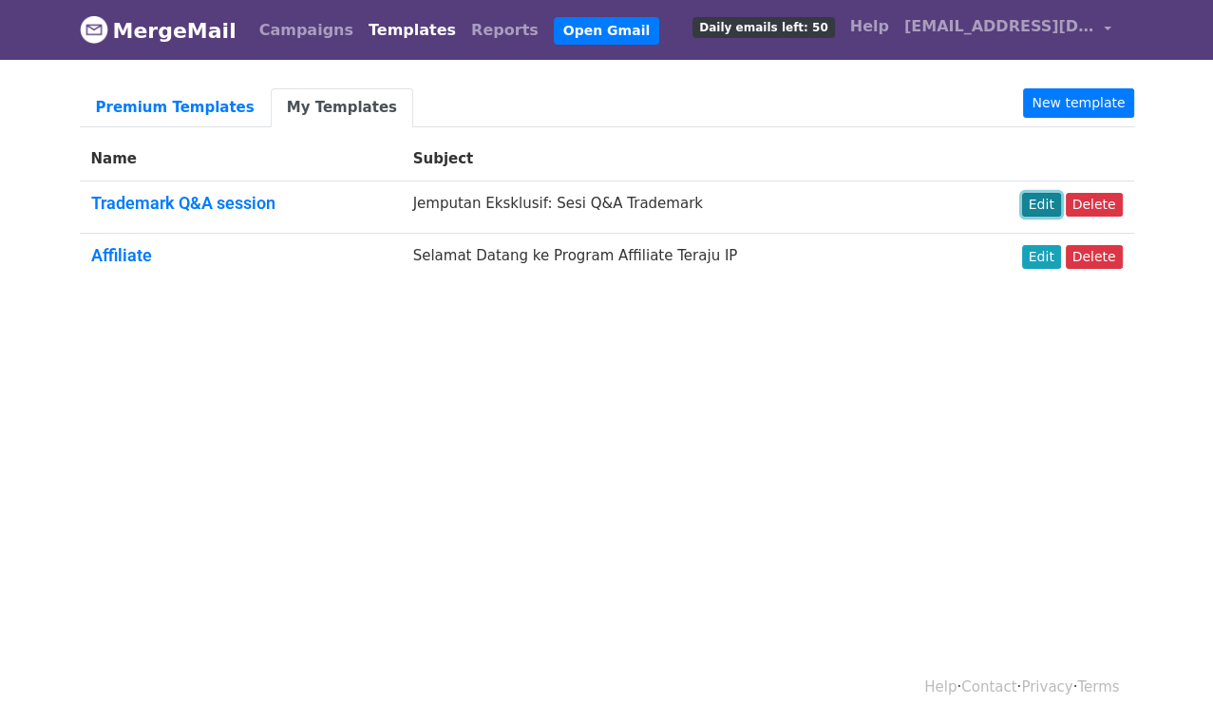
click at [1041, 202] on link "Edit" at bounding box center [1041, 205] width 39 height 24
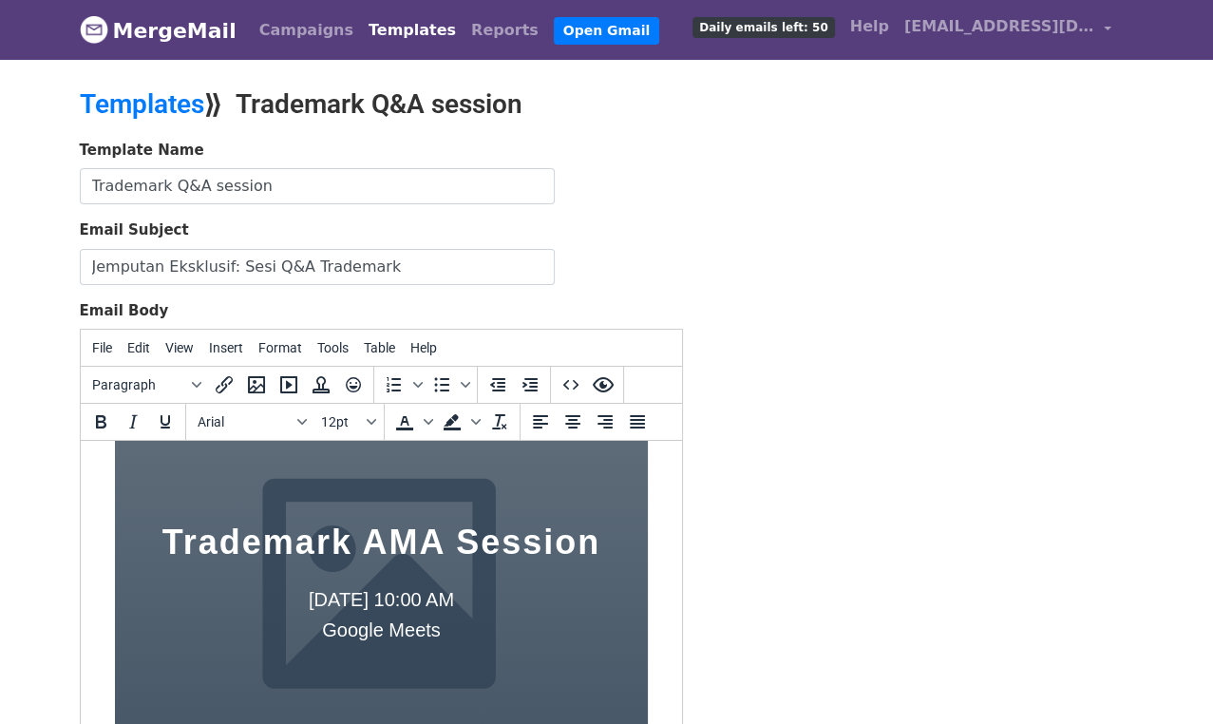
scroll to position [65, 0]
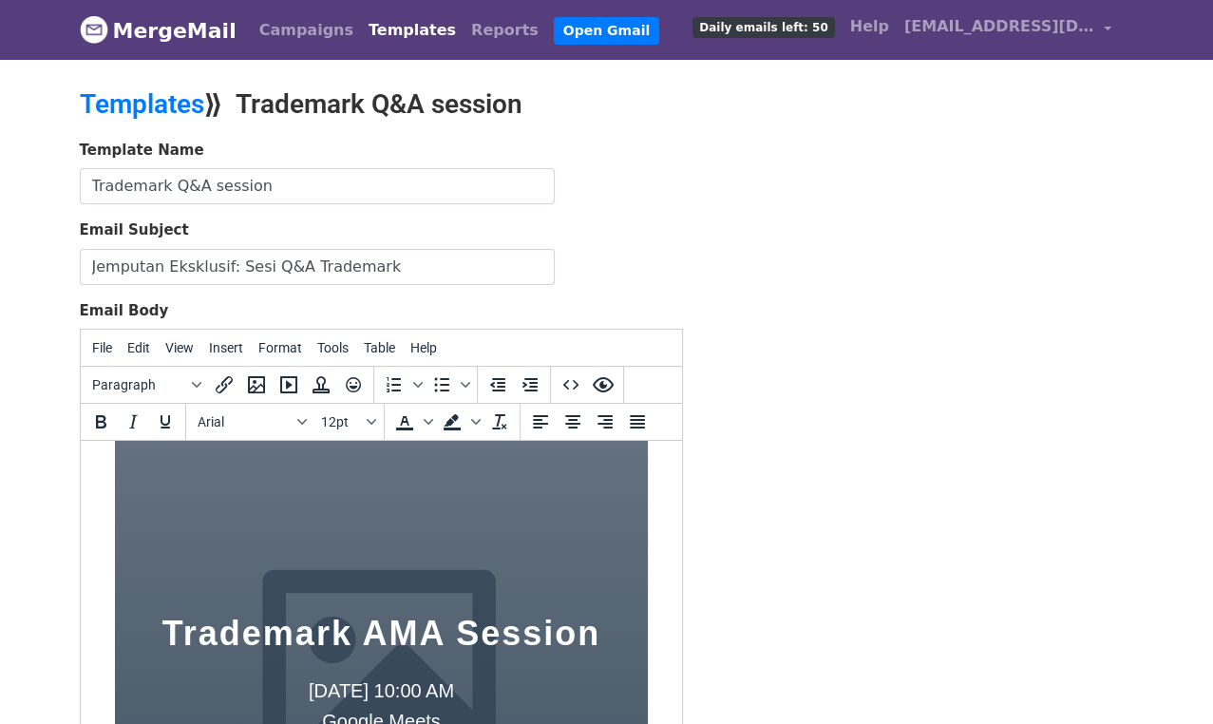
click at [465, 536] on div "Trademark AMA Session [DATE] 10:00 AM Google Meets" at bounding box center [380, 680] width 533 height 540
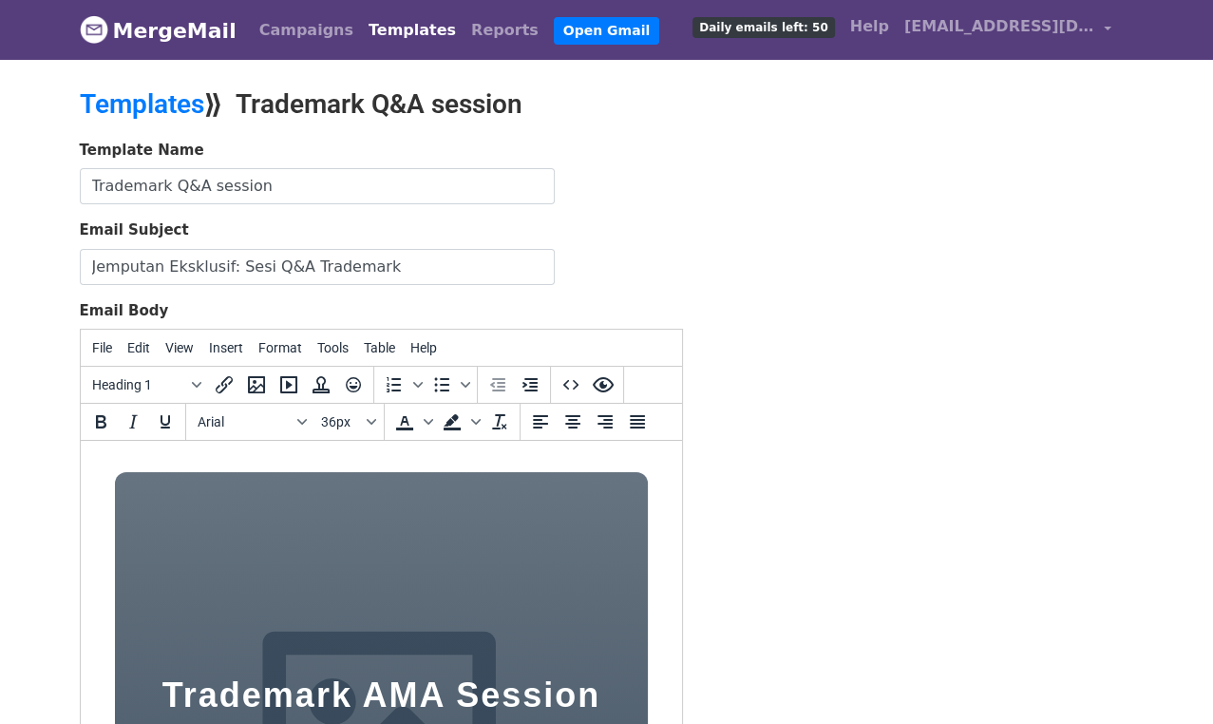
scroll to position [0, 0]
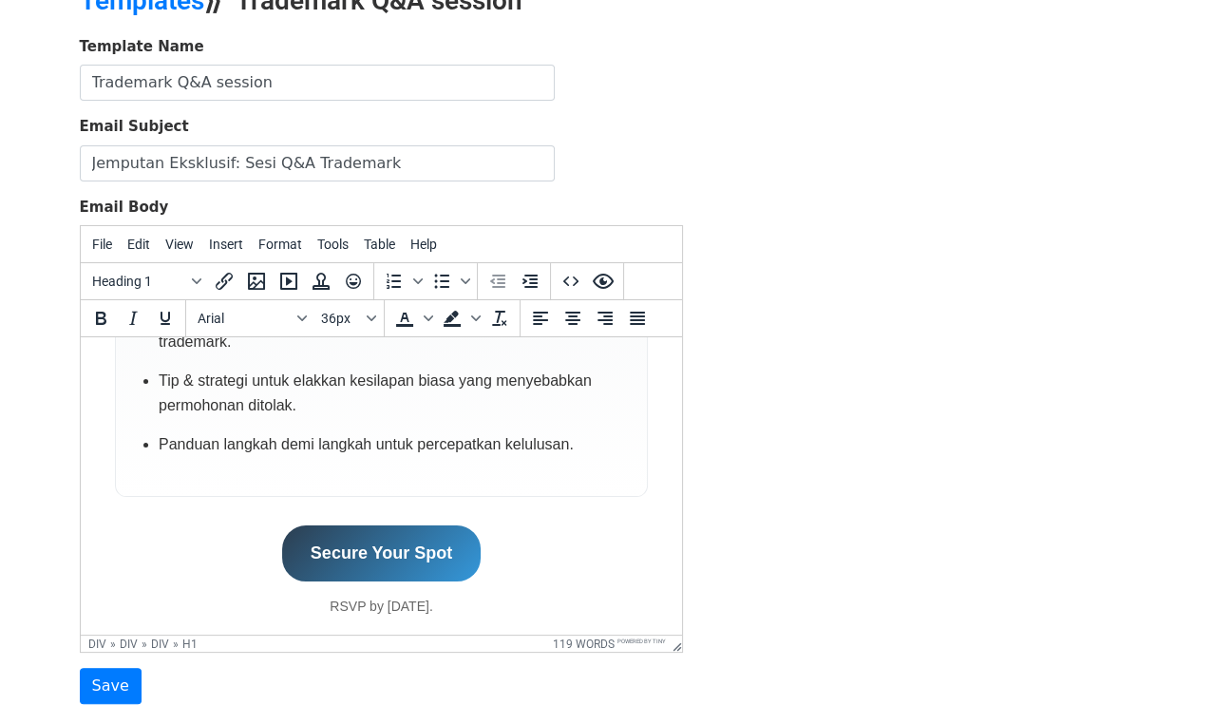
scroll to position [1147, 0]
click at [333, 544] on link "Secure Your Spot" at bounding box center [380, 552] width 199 height 56
click at [324, 539] on link "Secure Your Spot" at bounding box center [380, 552] width 199 height 56
drag, startPoint x: 308, startPoint y: 541, endPoint x: 428, endPoint y: 534, distance: 120.9
click at [423, 535] on link "Secure Your Spot" at bounding box center [380, 552] width 199 height 56
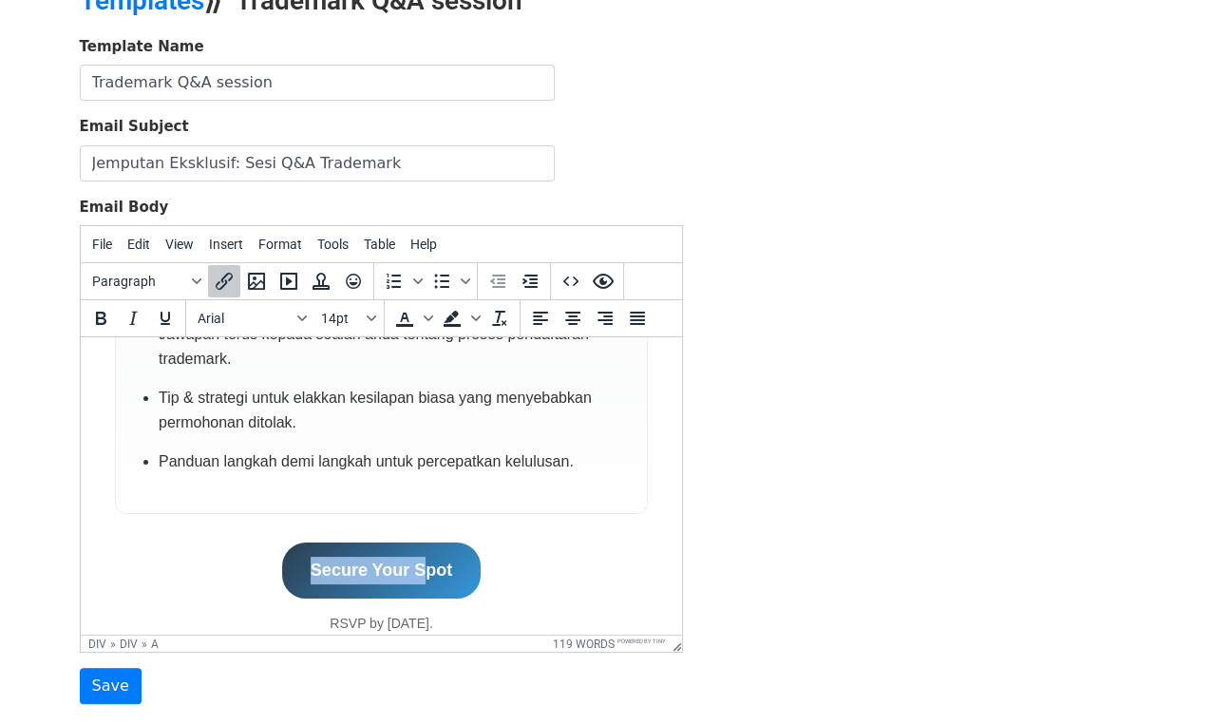
scroll to position [1128, 0]
click at [450, 564] on link "Secure Your Spot" at bounding box center [380, 571] width 199 height 56
click at [445, 561] on link "Secure Your Spot﻿" at bounding box center [380, 571] width 199 height 56
click at [448, 560] on link "Secure Your Spot﻿" at bounding box center [380, 571] width 199 height 56
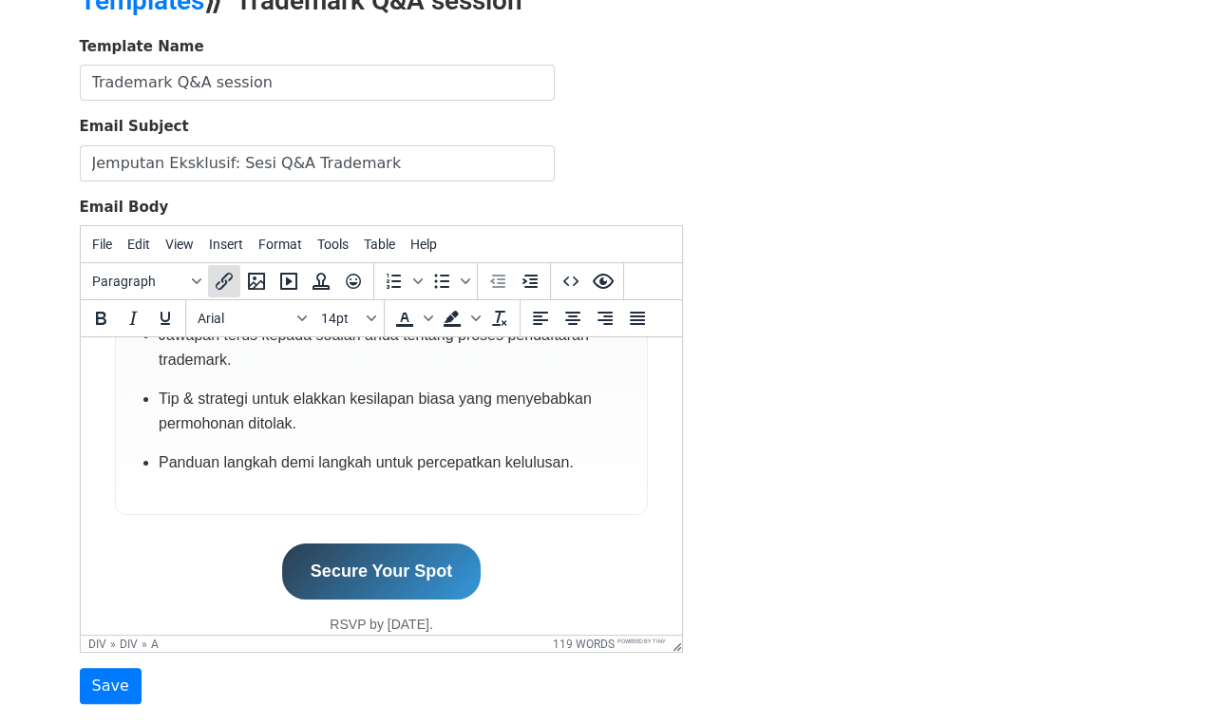
click at [219, 282] on icon "Insert/edit link" at bounding box center [224, 281] width 23 height 23
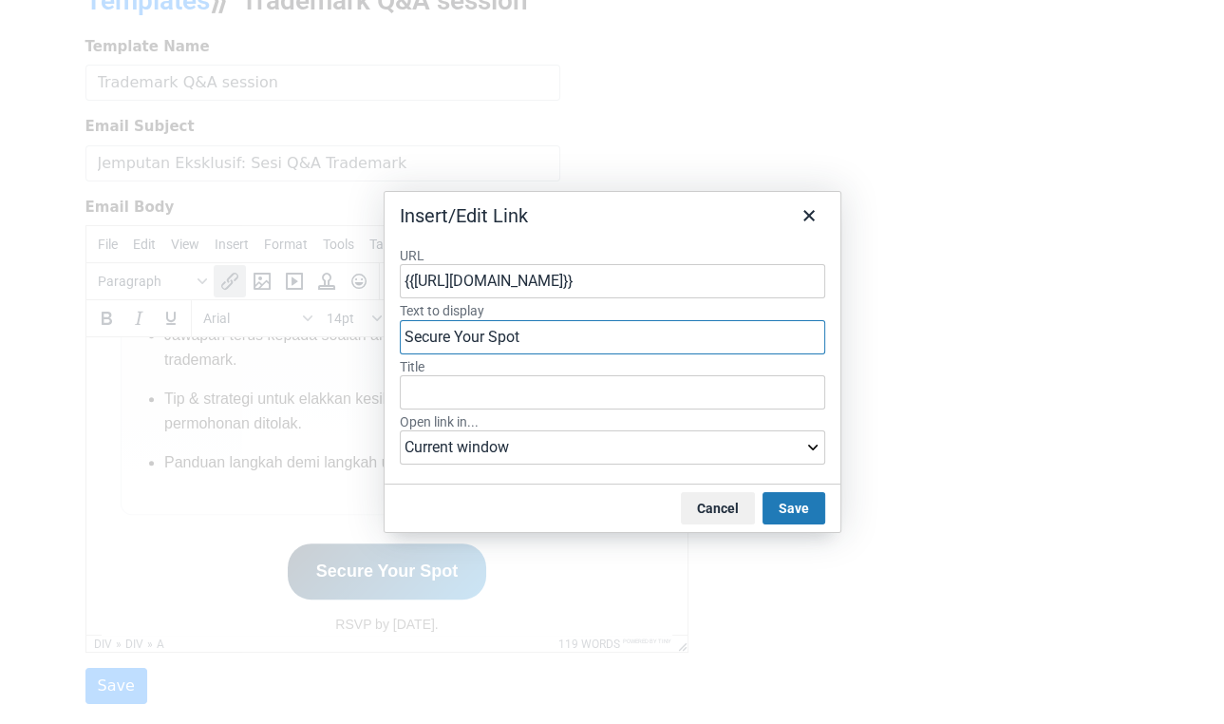
drag, startPoint x: 535, startPoint y: 336, endPoint x: 400, endPoint y: 335, distance: 134.9
click at [400, 335] on input "Secure Your Spot" at bounding box center [613, 337] width 426 height 34
type input "Daftar sekarang"
click at [801, 505] on button "Save" at bounding box center [794, 508] width 63 height 32
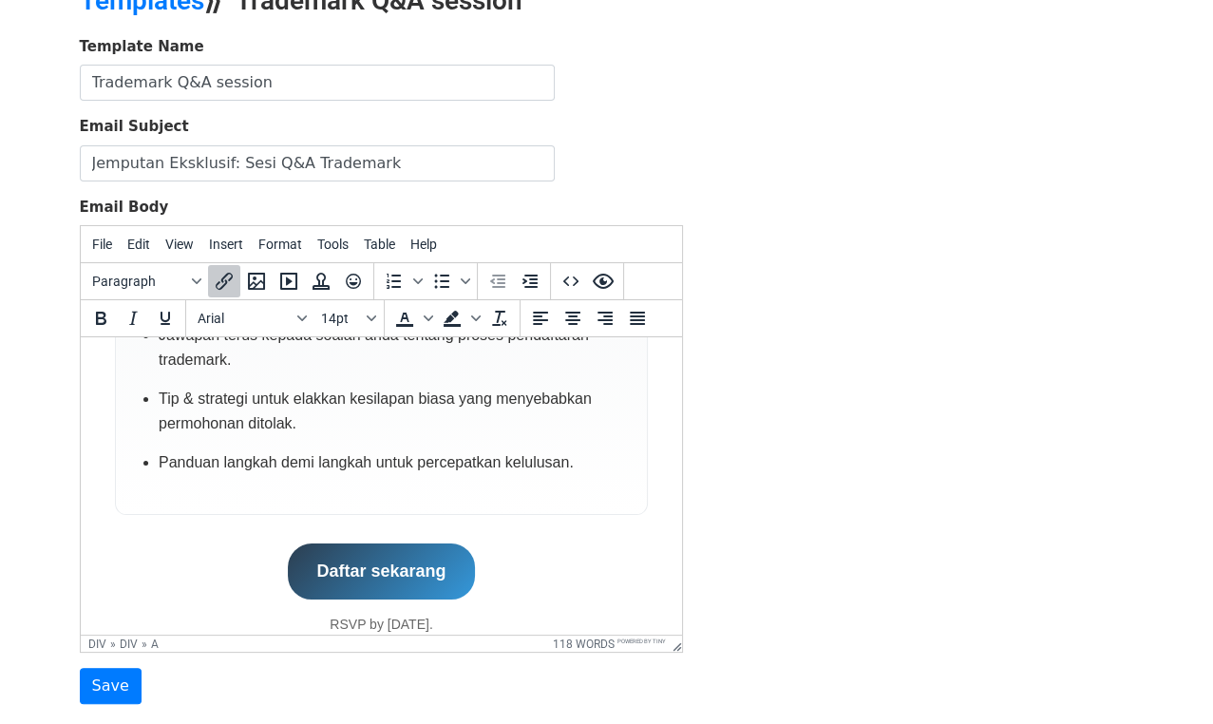
click at [578, 567] on div "Daftar sekarang RSVP by [DATE]." at bounding box center [380, 588] width 533 height 91
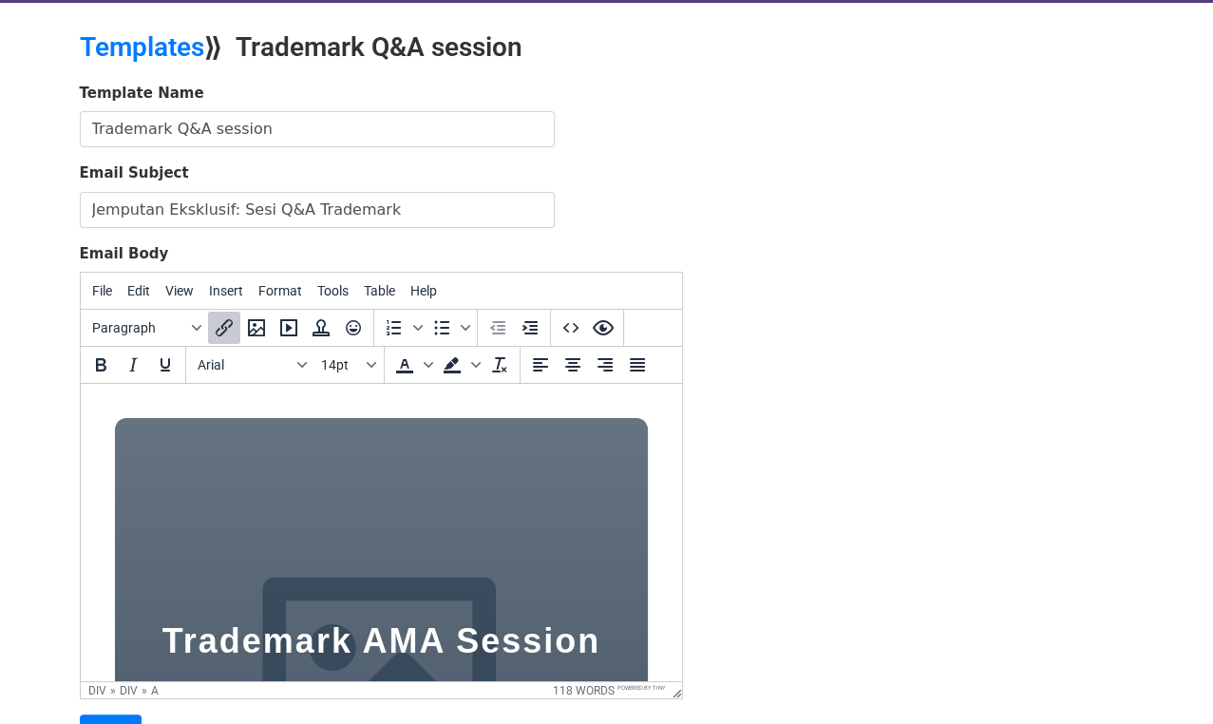
scroll to position [123, 0]
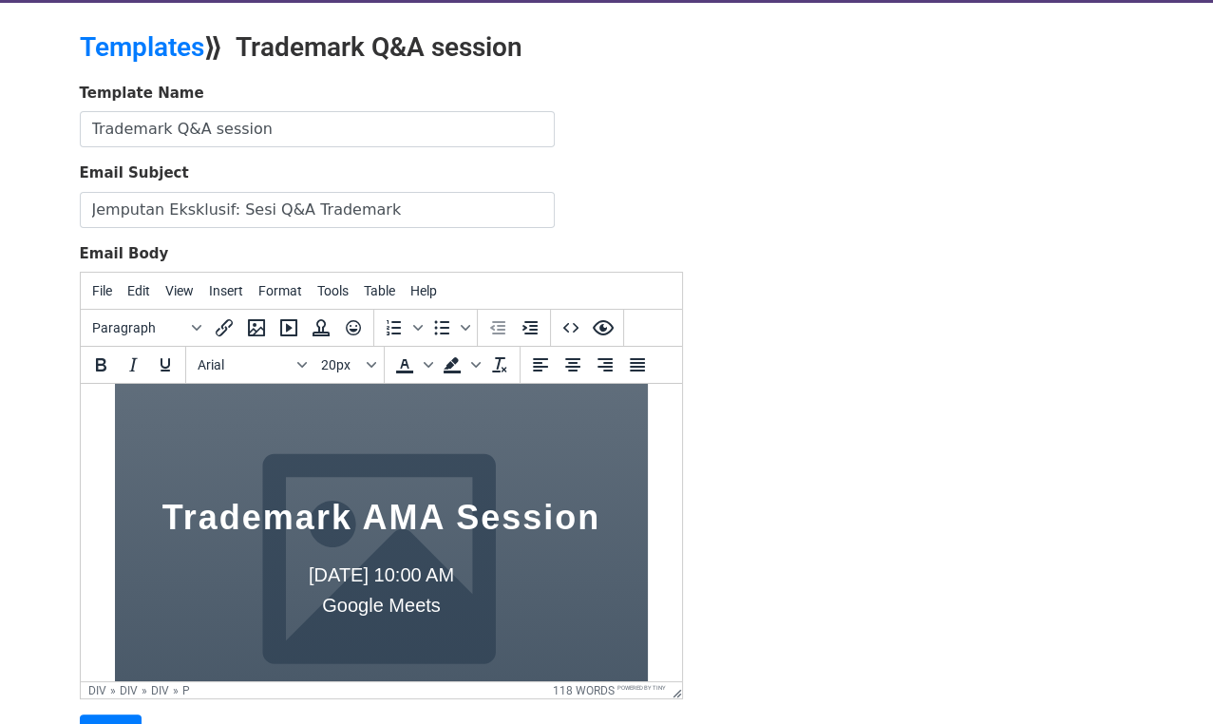
click at [552, 573] on p "[DATE] 10:00 AM Google Meets" at bounding box center [380, 589] width 476 height 61
click at [559, 571] on p "[DATE] 10:00 AM Google Meets" at bounding box center [380, 589] width 476 height 61
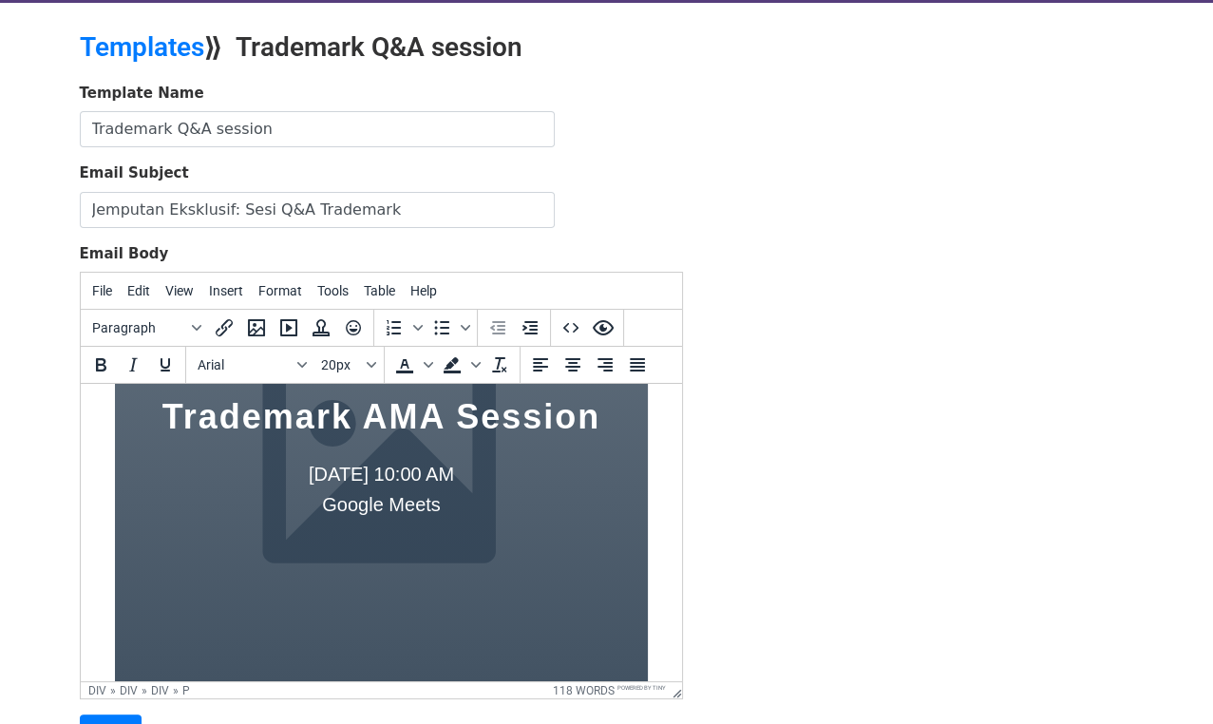
scroll to position [225, 0]
click at [562, 573] on div "Trademark AMA Session [DATE] 10:00 AM Google Meets" at bounding box center [380, 463] width 533 height 540
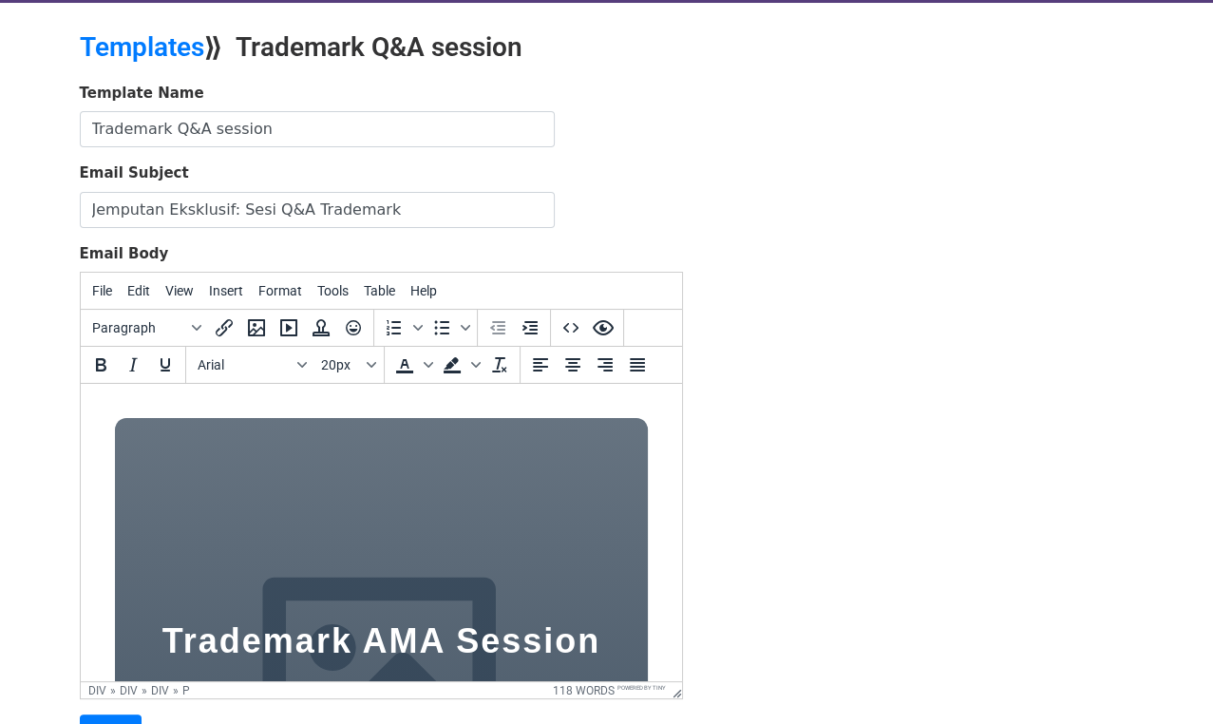
click at [436, 506] on div "Trademark AMA Session [DATE] 10:00 AM Google Meets" at bounding box center [380, 688] width 533 height 540
click at [259, 328] on icon "Insert/edit image" at bounding box center [256, 327] width 23 height 23
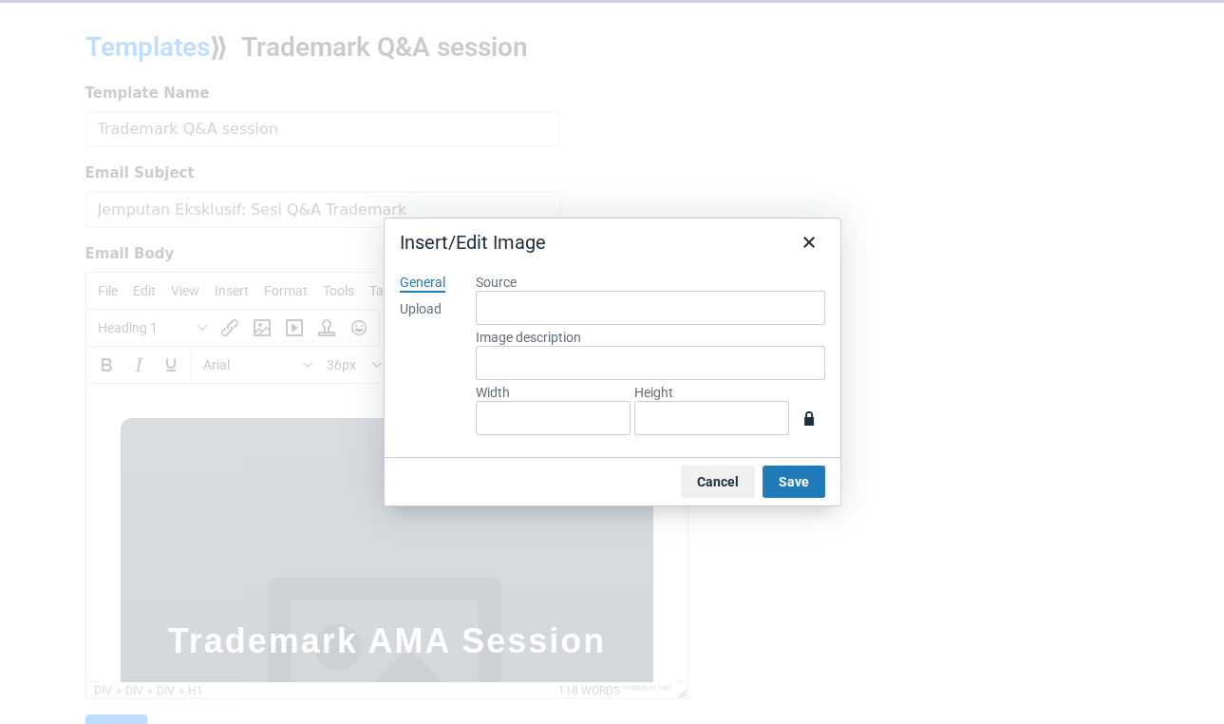
click at [491, 280] on label "Source" at bounding box center [651, 282] width 350 height 17
click at [491, 291] on input "Source" at bounding box center [651, 308] width 350 height 34
click at [413, 310] on div "Upload" at bounding box center [421, 309] width 42 height 19
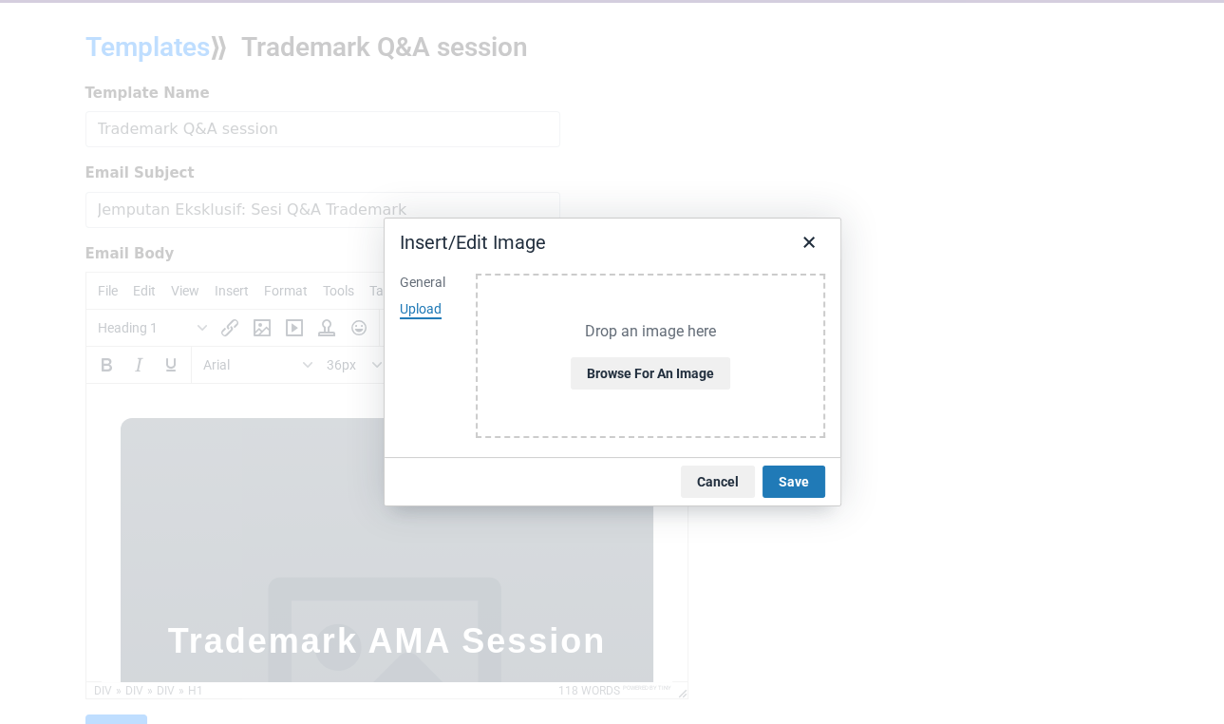
click at [422, 281] on div "General" at bounding box center [423, 283] width 46 height 19
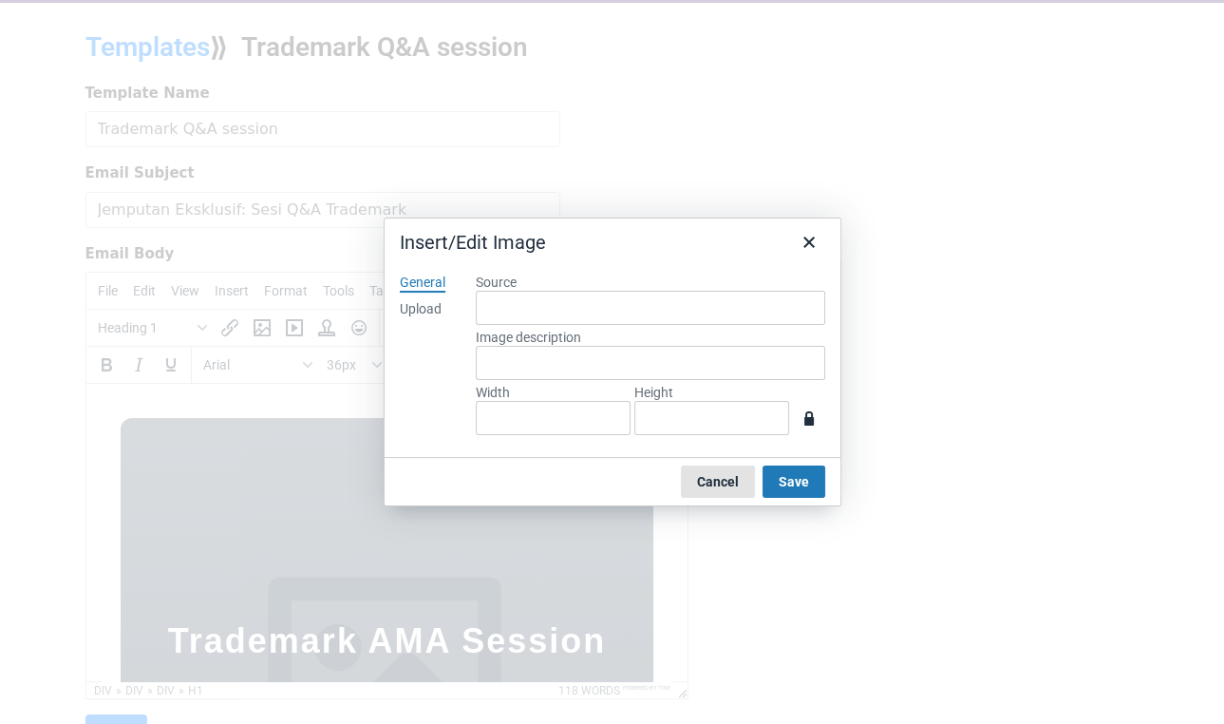
click at [721, 491] on button "Cancel" at bounding box center [718, 481] width 74 height 32
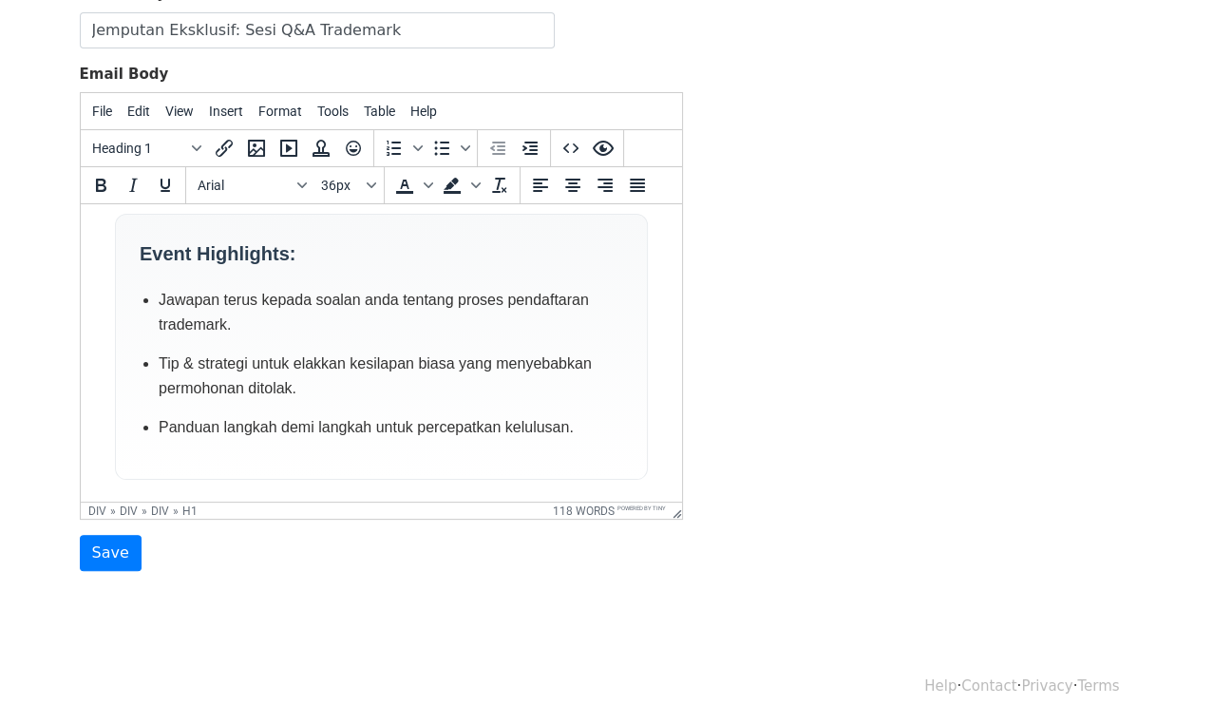
scroll to position [551, 0]
